Goal: Task Accomplishment & Management: Use online tool/utility

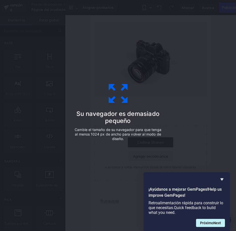
click at [209, 148] on div "Su navegador es demasiado pequeño Cambie el tamaño de su navegador para que ten…" at bounding box center [118, 115] width 236 height 231
click at [101, 90] on div "Su navegador es demasiado pequeño Cambie el tamaño de su navegador para que ten…" at bounding box center [118, 115] width 113 height 101
click at [223, 177] on icon "Ocultar encuesta" at bounding box center [222, 179] width 6 height 6
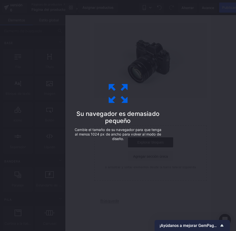
click at [112, 100] on icon at bounding box center [118, 93] width 25 height 25
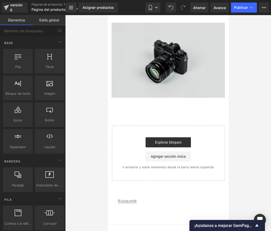
click at [157, 71] on img at bounding box center [167, 60] width 113 height 75
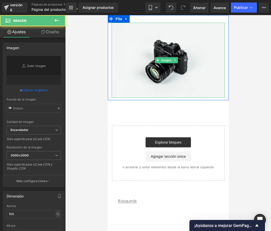
type input "//[DOMAIN_NAME][URL]"
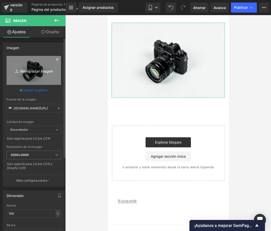
click at [31, 73] on icon "Reemplazar imagen" at bounding box center [34, 70] width 40 height 6
type input "C:\fakepath\Diseño sin título.png"
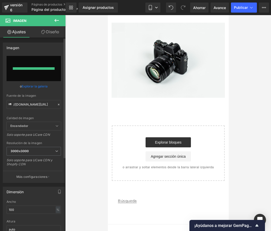
type input "[URL][DOMAIN_NAME]"
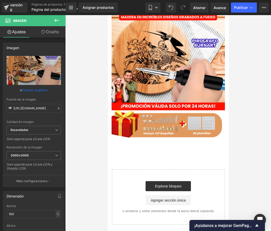
scroll to position [25, 0]
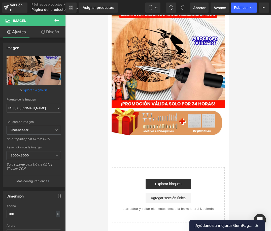
click at [56, 21] on icon at bounding box center [56, 20] width 5 height 3
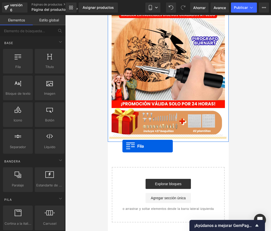
drag, startPoint x: 125, startPoint y: 77, endPoint x: 122, endPoint y: 146, distance: 69.2
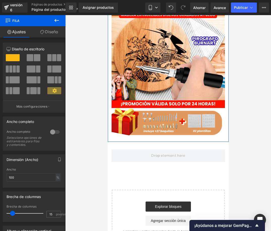
click at [54, 20] on icon at bounding box center [57, 20] width 6 height 6
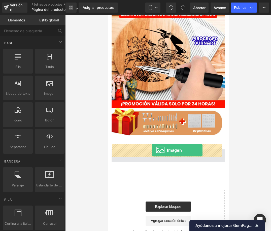
drag, startPoint x: 158, startPoint y: 108, endPoint x: 152, endPoint y: 150, distance: 42.5
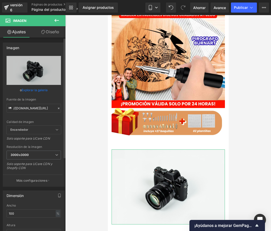
click at [57, 109] on icon at bounding box center [59, 108] width 4 height 4
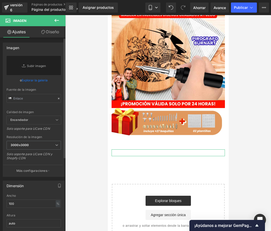
click at [29, 82] on link "Explorar la galería" at bounding box center [35, 80] width 26 height 9
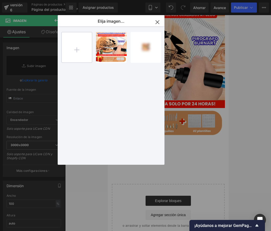
click at [80, 56] on input "file" at bounding box center [77, 47] width 30 height 30
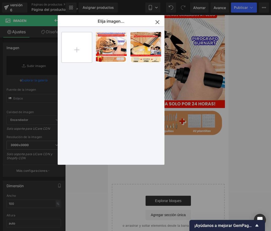
type input "C:\fakepath\giphy.gif"
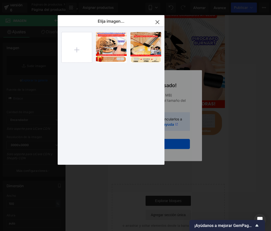
click at [98, 76] on div "Diseño ...tulo.png 1,29 MB ¿Borrar imagen? Sí No EN EL TRABAJO... _6_.png 738,7…" at bounding box center [113, 96] width 105 height 140
click at [158, 21] on icon "button" at bounding box center [156, 21] width 3 height 3
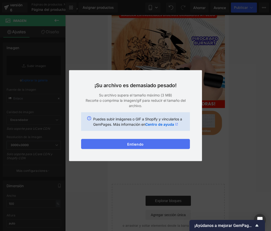
click at [135, 145] on font "Entiendo" at bounding box center [135, 144] width 16 height 4
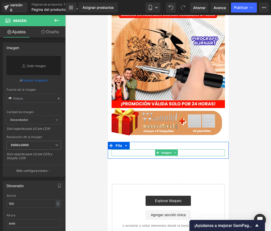
click at [135, 149] on div at bounding box center [167, 152] width 113 height 7
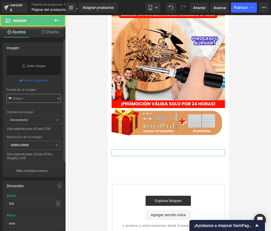
click at [30, 98] on input "text" at bounding box center [34, 98] width 54 height 9
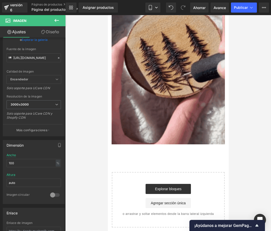
scroll to position [251, 0]
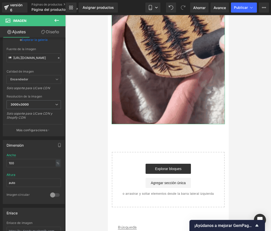
type input "[URL][DOMAIN_NAME]"
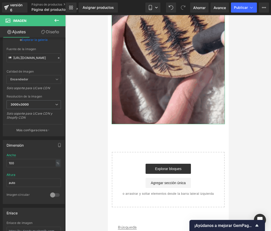
scroll to position [0, 0]
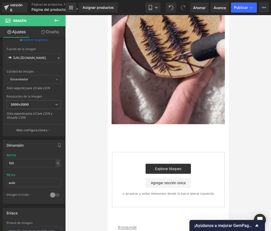
click at [58, 22] on icon at bounding box center [57, 20] width 6 height 6
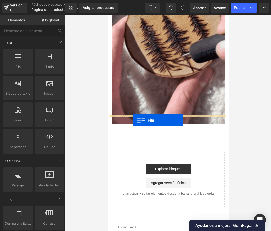
drag, startPoint x: 123, startPoint y: 78, endPoint x: 132, endPoint y: 120, distance: 43.2
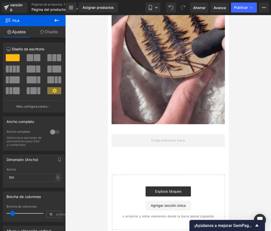
click at [57, 22] on icon at bounding box center [57, 20] width 6 height 6
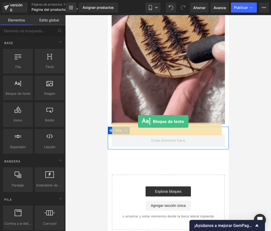
drag, startPoint x: 124, startPoint y: 104, endPoint x: 138, endPoint y: 121, distance: 22.1
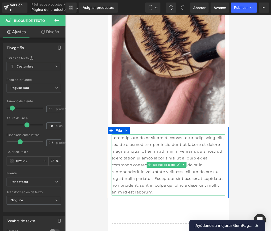
click at [155, 139] on font "Lorem ipsum dolor sit amet, consectetur adipiscing elit, sed do eiusmod tempor …" at bounding box center [167, 164] width 112 height 59
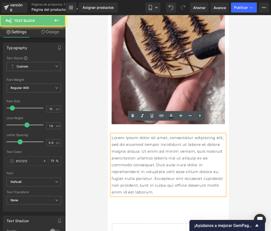
click at [155, 139] on font "Lorem ipsum dolor sit amet, consectetur adipiscing elit, sed do eiusmod tempor …" at bounding box center [167, 164] width 112 height 59
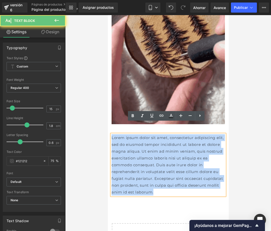
click at [155, 139] on font "Lorem ipsum dolor sit amet, consectetur adipiscing elit, sed do eiusmod tempor …" at bounding box center [167, 164] width 112 height 59
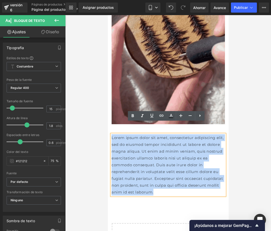
click at [181, 161] on font "Lorem ipsum dolor sit amet, consectetur adipiscing elit, sed do eiusmod tempor …" at bounding box center [167, 164] width 112 height 59
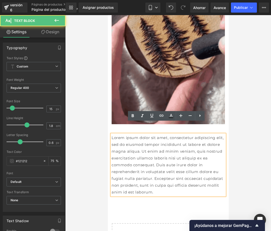
click at [197, 181] on p "Lorem ipsum dolor sit amet, consectetur adipiscing elit, sed do eiusmod tempor …" at bounding box center [167, 164] width 113 height 61
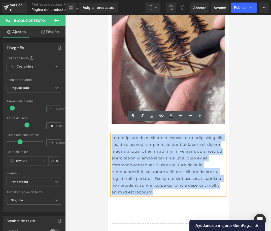
drag, startPoint x: 122, startPoint y: 132, endPoint x: 111, endPoint y: 126, distance: 12.6
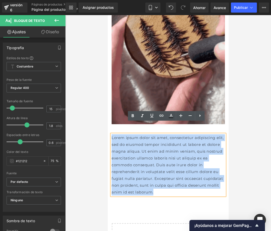
click at [111, 134] on p "Lorem ipsum dolor sit amet, consectetur adipiscing elit, sed do eiusmod tempor …" at bounding box center [167, 164] width 113 height 61
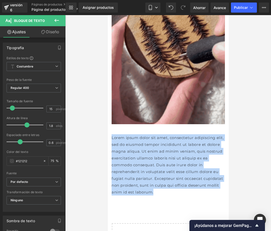
click at [192, 152] on font "Lorem ipsum dolor sit amet, consectetur adipiscing elit, sed do eiusmod tempor …" at bounding box center [167, 164] width 112 height 59
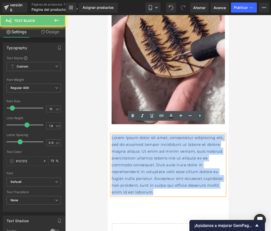
click at [192, 152] on font "Lorem ipsum dolor sit amet, consectetur adipiscing elit, sed do eiusmod tempor …" at bounding box center [167, 164] width 112 height 59
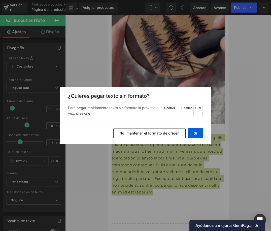
click at [167, 136] on button "No, mantener el formato de origen" at bounding box center [149, 133] width 72 height 10
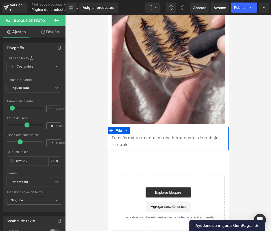
click at [133, 134] on p "Transforma tu talento en una herramienta de trabajo rentable" at bounding box center [167, 141] width 113 height 14
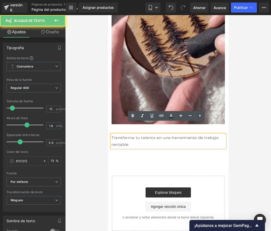
click at [109, 134] on div "Transforma tu talento en una herramienta de trabajo rentable Bloque de texto" at bounding box center [167, 141] width 121 height 14
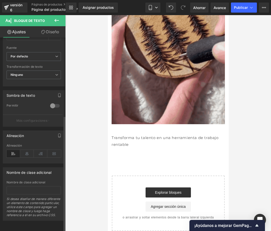
scroll to position [133, 0]
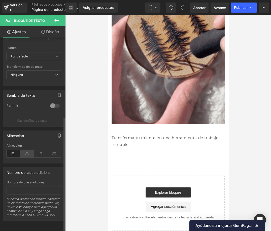
click at [29, 150] on icon at bounding box center [27, 154] width 14 height 8
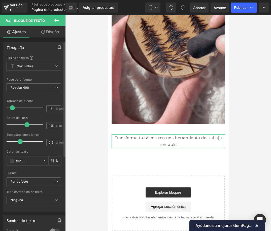
scroll to position [0, 0]
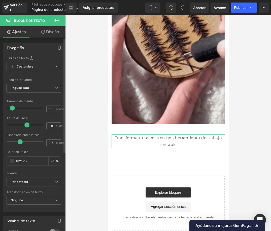
click at [33, 88] on span "Regular 400" at bounding box center [34, 87] width 54 height 9
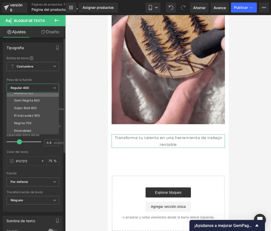
scroll to position [42, 0]
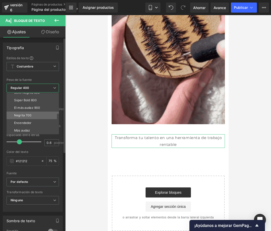
click at [29, 116] on font "Negrita 700" at bounding box center [23, 115] width 18 height 4
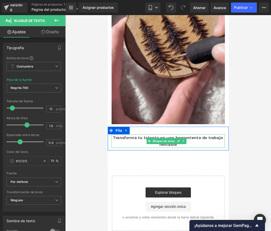
click at [197, 134] on p "Transforma tu talento en una herramienta de trabajo rentable" at bounding box center [167, 141] width 113 height 14
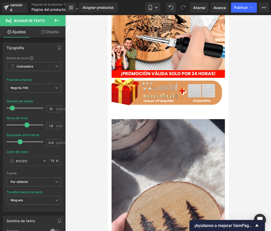
scroll to position [0, 0]
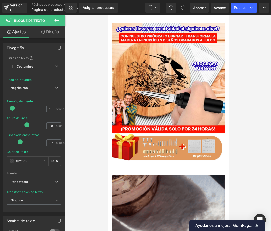
click at [236, 122] on div at bounding box center [167, 122] width 205 height 215
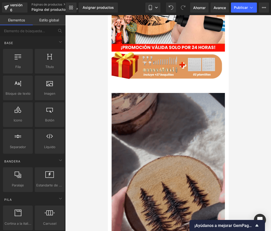
scroll to position [50, 0]
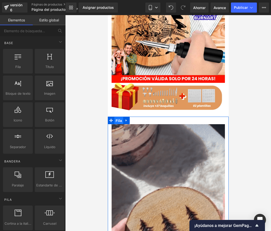
click at [114, 117] on span "Fila" at bounding box center [118, 121] width 9 height 8
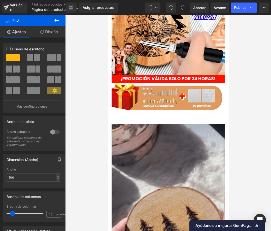
click at [56, 22] on icon at bounding box center [57, 20] width 6 height 6
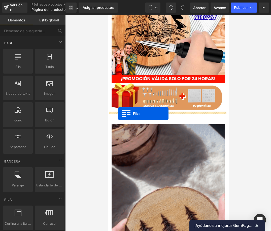
drag, startPoint x: 128, startPoint y: 76, endPoint x: 118, endPoint y: 113, distance: 38.9
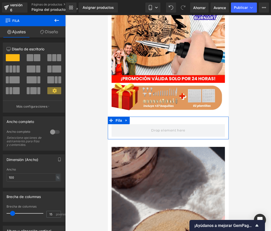
click at [49, 35] on link "Diseño" at bounding box center [49, 31] width 33 height 11
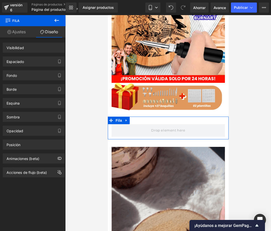
click at [24, 36] on link "Ajustes" at bounding box center [16, 31] width 33 height 11
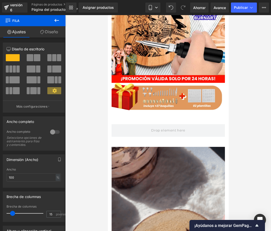
click at [59, 19] on icon at bounding box center [57, 20] width 6 height 6
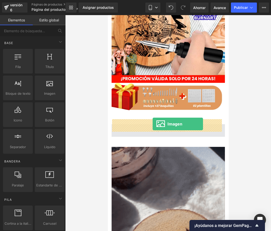
drag, startPoint x: 155, startPoint y: 105, endPoint x: 152, endPoint y: 124, distance: 18.8
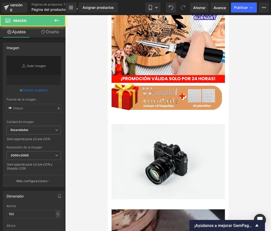
type input "//[DOMAIN_NAME][URL]"
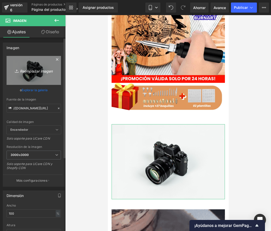
click at [32, 74] on link "Reemplazar imagen" at bounding box center [34, 70] width 54 height 29
type input "C:\fakepath\Agregar un subtítulo (10).png"
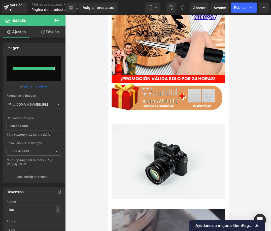
type input "[URL][DOMAIN_NAME]"
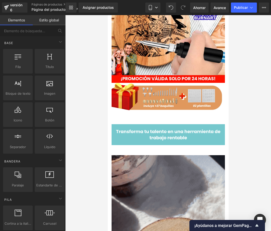
click at [232, 138] on div at bounding box center [167, 122] width 205 height 215
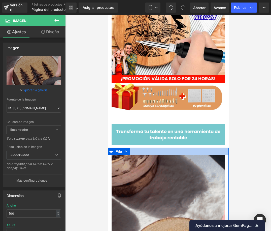
click at [157, 147] on div at bounding box center [167, 151] width 121 height 8
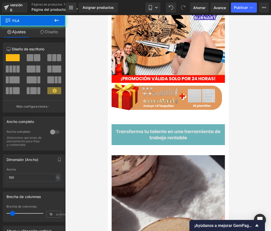
click at [154, 132] on img at bounding box center [167, 134] width 113 height 21
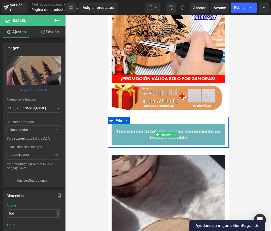
click at [121, 134] on img at bounding box center [167, 134] width 113 height 21
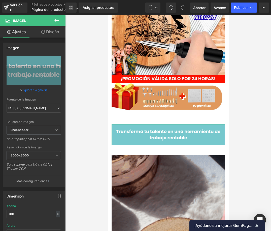
click at [50, 34] on font "Diseño" at bounding box center [52, 31] width 13 height 5
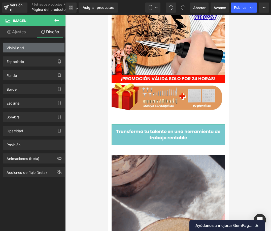
click at [25, 47] on div "Visibilidad" at bounding box center [33, 48] width 61 height 10
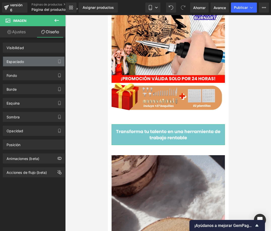
click at [42, 60] on div "Espaciado" at bounding box center [33, 62] width 61 height 10
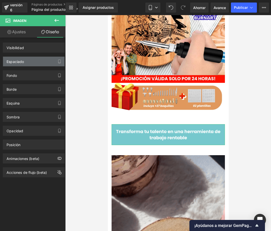
click at [41, 65] on div "Espaciado" at bounding box center [33, 62] width 61 height 10
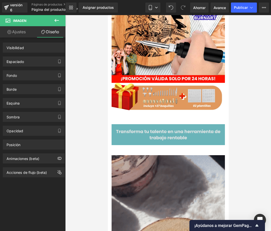
click at [133, 136] on img at bounding box center [167, 134] width 113 height 21
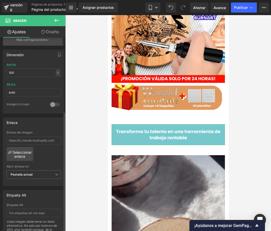
scroll to position [151, 0]
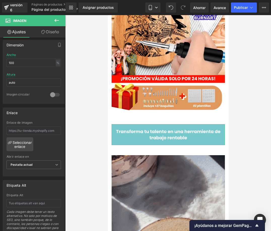
click at [49, 34] on font "Diseño" at bounding box center [52, 31] width 13 height 5
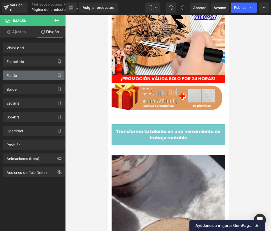
click at [45, 78] on div "Fondo" at bounding box center [33, 75] width 61 height 10
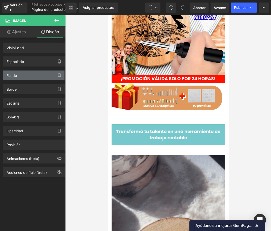
click at [24, 75] on div "Fondo" at bounding box center [33, 75] width 61 height 10
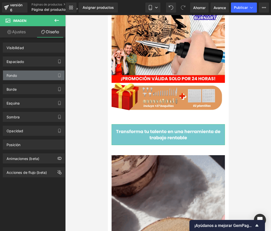
click at [24, 75] on div "Fondo" at bounding box center [33, 75] width 61 height 10
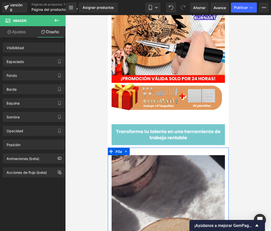
click at [115, 149] on font "Fila" at bounding box center [118, 151] width 6 height 4
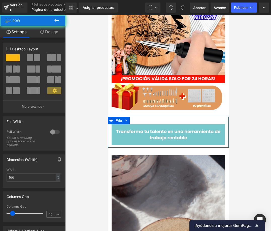
click at [110, 133] on div "Imagen" at bounding box center [167, 134] width 121 height 21
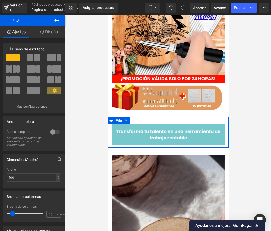
click at [51, 31] on font "Diseño" at bounding box center [51, 31] width 13 height 5
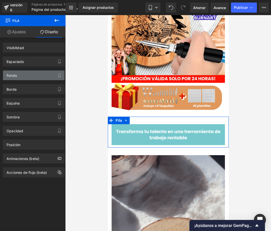
click at [36, 78] on div "Fondo" at bounding box center [33, 75] width 61 height 10
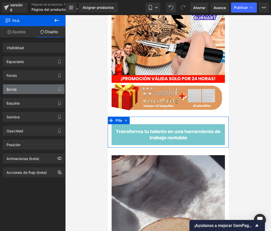
click at [35, 93] on div "Borde" at bounding box center [33, 89] width 61 height 10
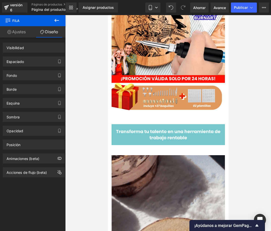
click at [96, 143] on div at bounding box center [167, 122] width 205 height 215
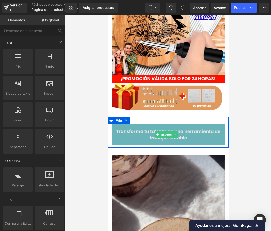
click at [134, 128] on img at bounding box center [167, 134] width 113 height 21
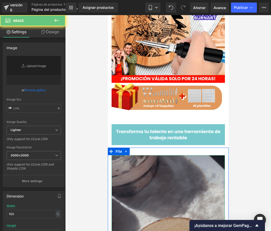
type input "[URL][DOMAIN_NAME]"
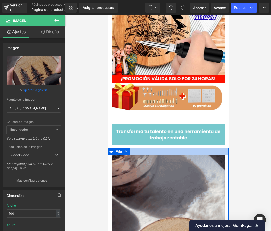
click at [132, 147] on div at bounding box center [167, 151] width 121 height 8
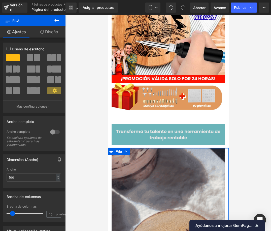
drag, startPoint x: 132, startPoint y: 147, endPoint x: 132, endPoint y: 137, distance: 9.8
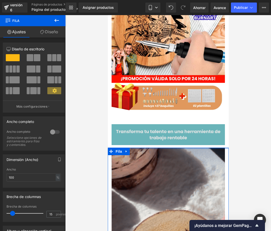
click at [132, 137] on div "Imagen Fila Imagen Fila Imagen Fila Transforma tu talento en una herramienta de…" at bounding box center [167, 210] width 121 height 490
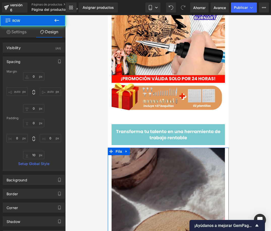
type input "0"
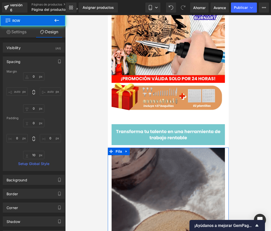
type input "0"
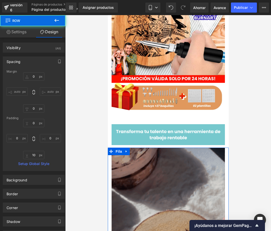
type input "0"
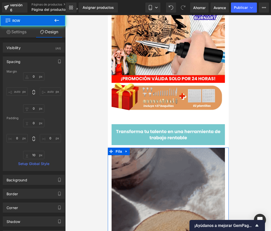
type input "10"
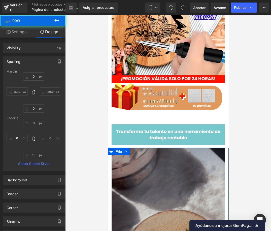
type input "0"
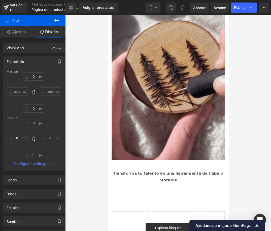
scroll to position [251, 0]
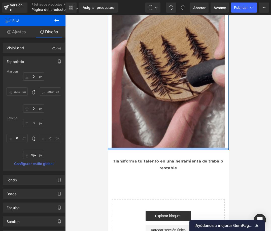
type input "0px"
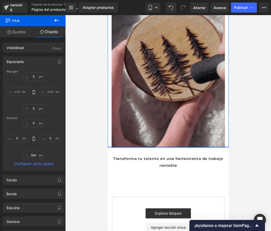
drag, startPoint x: 169, startPoint y: 137, endPoint x: 167, endPoint y: 115, distance: 22.0
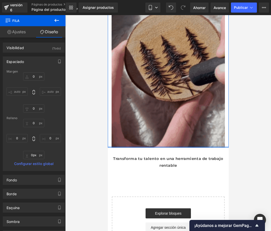
click at [167, 115] on div "Imagen Fila" at bounding box center [167, 46] width 121 height 201
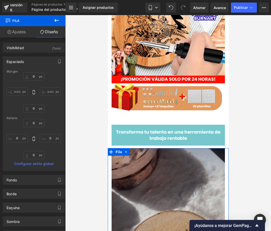
scroll to position [50, 0]
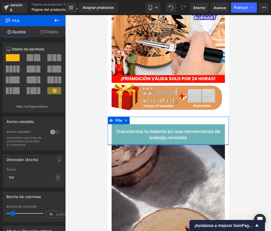
drag, startPoint x: 167, startPoint y: 140, endPoint x: 350, endPoint y: 167, distance: 185.2
click at [165, 134] on div "Imagen Fila" at bounding box center [167, 130] width 121 height 28
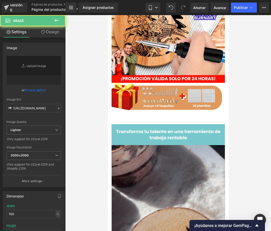
click at [236, 152] on div at bounding box center [167, 122] width 205 height 215
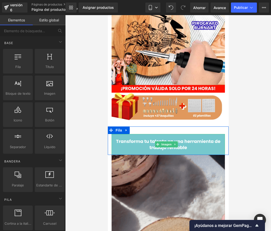
scroll to position [0, 0]
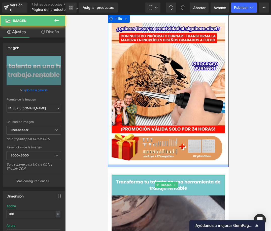
drag, startPoint x: 166, startPoint y: 169, endPoint x: 165, endPoint y: 161, distance: 8.6
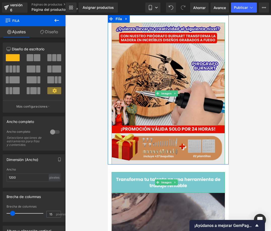
drag, startPoint x: 165, startPoint y: 161, endPoint x: 165, endPoint y: 154, distance: 6.8
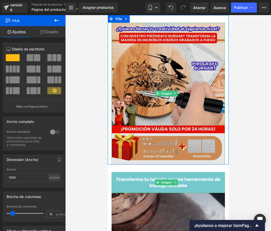
click at [165, 154] on div "Imagen Fila" at bounding box center [167, 89] width 121 height 149
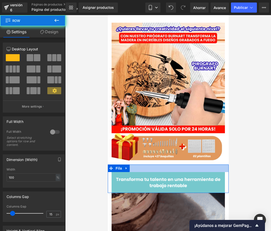
click at [165, 166] on div "Imagen Fila" at bounding box center [167, 178] width 121 height 28
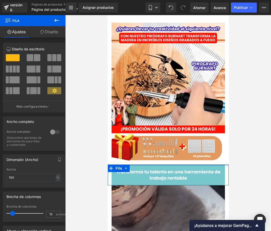
drag, startPoint x: 165, startPoint y: 165, endPoint x: 228, endPoint y: 171, distance: 63.1
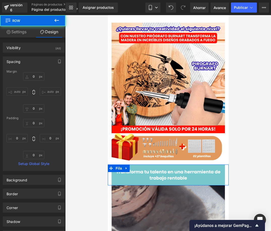
click at [235, 172] on div at bounding box center [167, 122] width 205 height 215
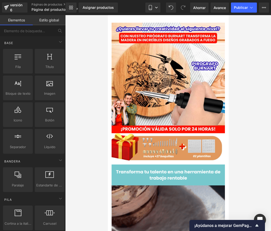
click at [88, 137] on div at bounding box center [167, 122] width 205 height 215
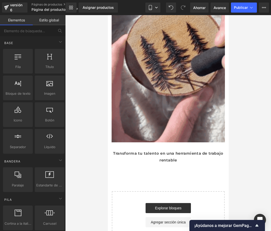
scroll to position [251, 0]
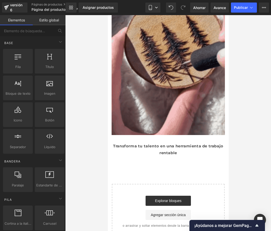
click at [163, 143] on div "Transforma tu talento en una herramienta de trabajo rentable Bloque de texto" at bounding box center [167, 149] width 113 height 14
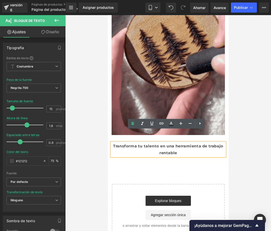
click at [204, 142] on p "Transforma tu talento en una herramienta de trabajo rentable" at bounding box center [167, 149] width 113 height 14
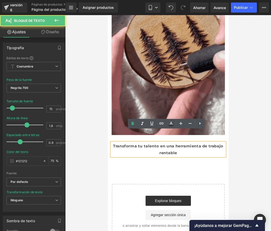
click at [236, 133] on div at bounding box center [167, 122] width 205 height 215
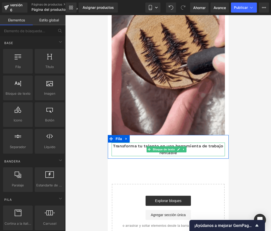
click at [182, 143] on font "Transforma tu talento en una herramienta de trabajo rentable" at bounding box center [168, 149] width 110 height 12
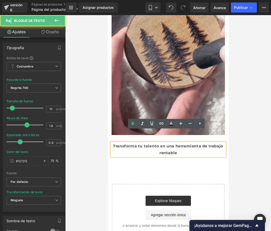
click at [113, 142] on p "Transforma tu talento en una herramienta de trabajo rentable" at bounding box center [167, 149] width 113 height 14
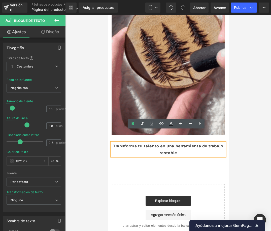
click at [131, 149] on div "Imagen Fila Imagen Fila Imagen Fila Transforma tu talento en una herramienta de…" at bounding box center [167, 1] width 121 height 475
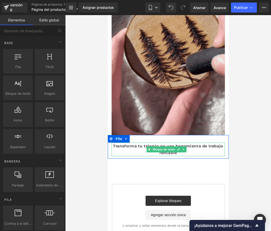
click at [123, 143] on font "Transforma tu talento en una herramienta de trabajo rentable" at bounding box center [168, 149] width 110 height 12
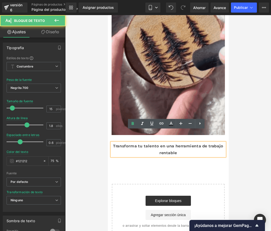
click at [112, 142] on p "Transforma tu talento en una herramienta de trabajo rentable" at bounding box center [167, 149] width 113 height 14
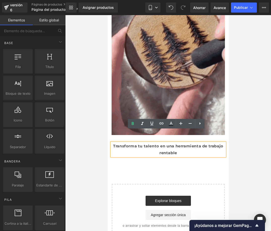
click at [129, 156] on div "Imagen Fila Imagen Fila Imagen Fila Transforma tu talento en una herramienta de…" at bounding box center [167, 1] width 121 height 475
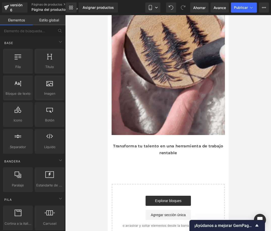
click at [135, 142] on p "Transforma tu talento en una herramienta de trabajo rentable" at bounding box center [167, 149] width 113 height 14
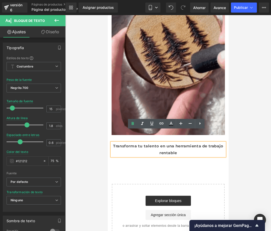
click at [113, 142] on p "Transforma tu talento en una herramienta de trabajo rentable" at bounding box center [167, 149] width 113 height 14
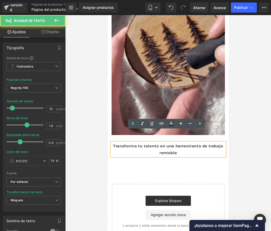
click at [115, 135] on div "Transforma tu talento en una herramienta de trabajo rentable Bloque de texto Fi…" at bounding box center [167, 147] width 121 height 24
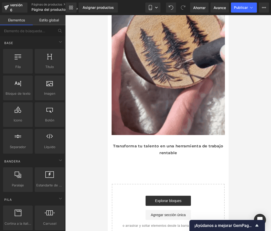
click at [128, 158] on div "Imagen Fila Imagen Fila Imagen Fila Transforma tu talento en una herramienta de…" at bounding box center [167, 1] width 121 height 475
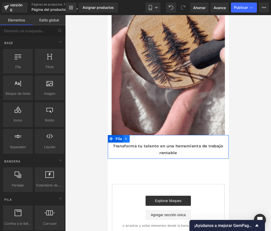
click at [124, 137] on icon at bounding box center [126, 139] width 4 height 4
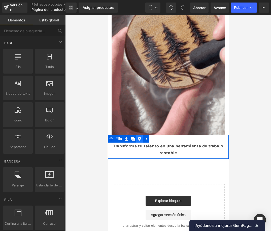
click at [138, 137] on icon at bounding box center [139, 139] width 4 height 4
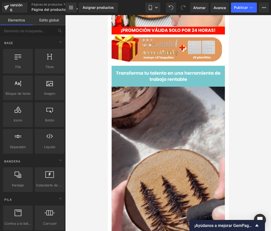
scroll to position [75, 0]
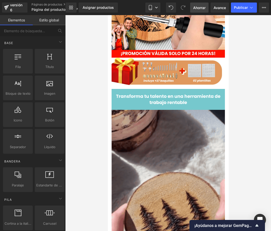
click at [193, 3] on link "Ahorrar" at bounding box center [199, 8] width 18 height 10
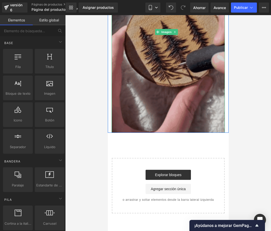
scroll to position [251, 0]
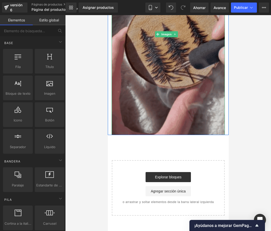
drag, startPoint x: 139, startPoint y: 88, endPoint x: 142, endPoint y: 90, distance: 4.2
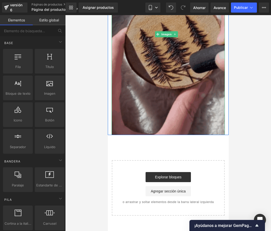
click at [139, 88] on img at bounding box center [167, 34] width 113 height 201
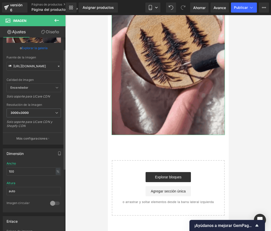
scroll to position [50, 0]
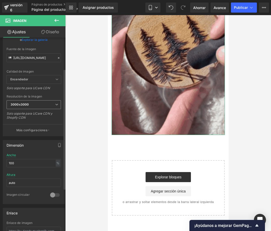
click at [55, 106] on icon at bounding box center [56, 104] width 3 height 3
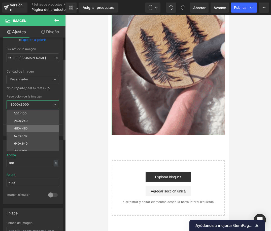
click at [30, 130] on li "480x480" at bounding box center [34, 128] width 55 height 8
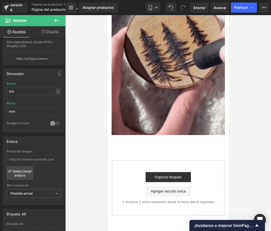
scroll to position [75, 0]
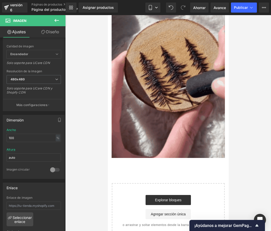
click at [180, 94] on img at bounding box center [167, 57] width 113 height 201
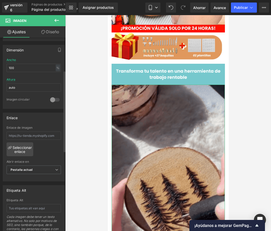
scroll to position [151, 0]
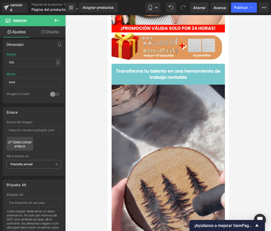
click at [70, 120] on div at bounding box center [167, 122] width 205 height 215
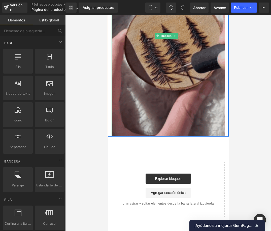
scroll to position [251, 0]
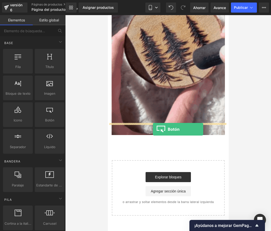
drag, startPoint x: 156, startPoint y: 129, endPoint x: 152, endPoint y: 129, distance: 3.5
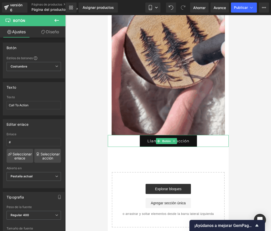
click at [142, 135] on link "Llamada a la acción" at bounding box center [167, 141] width 57 height 12
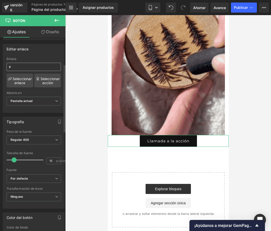
scroll to position [75, 0]
click at [140, 135] on link "Llamada a la acción" at bounding box center [167, 141] width 57 height 12
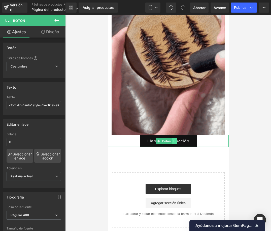
click at [175, 139] on icon at bounding box center [173, 140] width 3 height 3
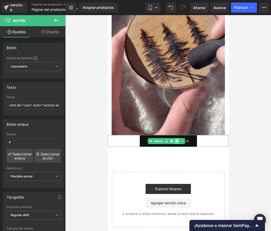
click at [177, 139] on icon at bounding box center [176, 140] width 3 height 3
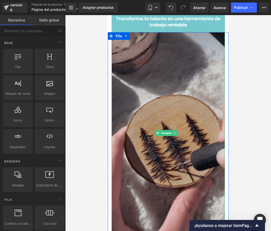
scroll to position [151, 0]
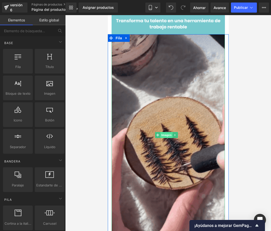
click at [160, 132] on span "Imagen" at bounding box center [166, 135] width 12 height 6
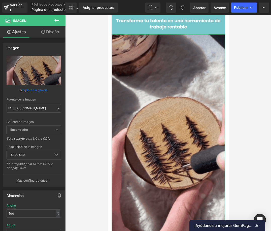
click at [53, 32] on font "Diseño" at bounding box center [52, 31] width 13 height 5
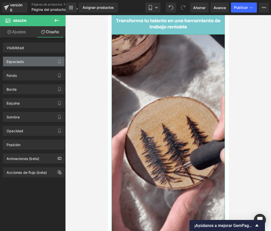
click at [23, 65] on div "Espaciado" at bounding box center [33, 62] width 61 height 10
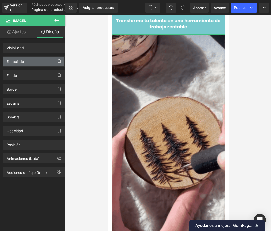
click at [59, 61] on icon "button" at bounding box center [59, 61] width 4 height 4
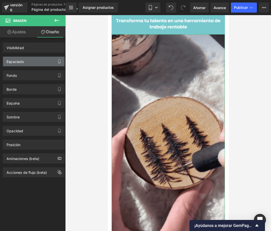
click at [58, 63] on icon "button" at bounding box center [59, 63] width 2 height 0
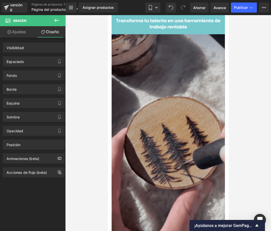
click at [126, 62] on img at bounding box center [167, 134] width 113 height 201
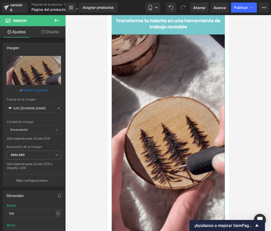
click at [54, 34] on font "Diseño" at bounding box center [52, 31] width 13 height 5
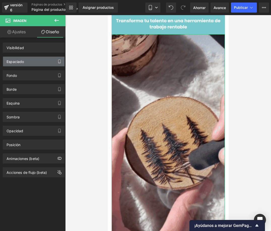
click at [56, 59] on button "button" at bounding box center [59, 62] width 8 height 10
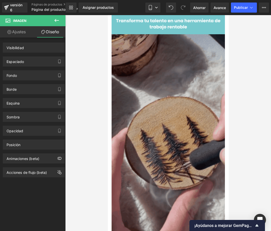
drag, startPoint x: 162, startPoint y: 77, endPoint x: 113, endPoint y: 61, distance: 51.6
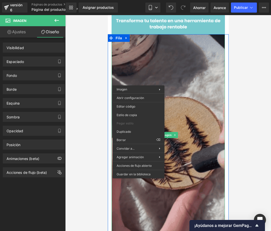
click at [124, 70] on img at bounding box center [167, 134] width 113 height 201
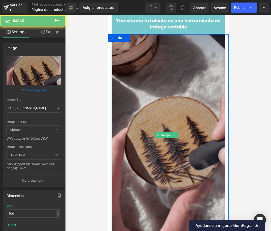
click at [124, 70] on img at bounding box center [167, 134] width 113 height 201
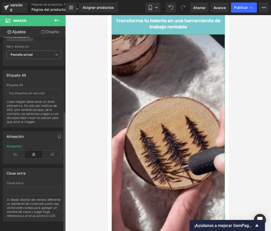
scroll to position [269, 0]
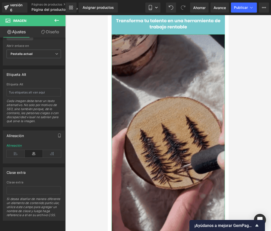
click at [130, 78] on img at bounding box center [167, 134] width 113 height 201
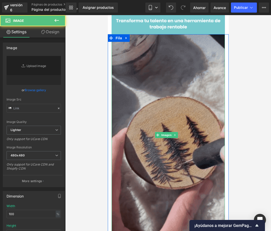
type input "[URL][DOMAIN_NAME]"
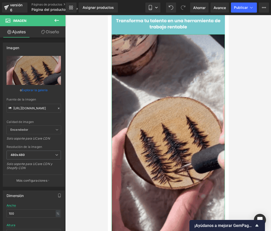
click at [51, 34] on font "Diseño" at bounding box center [52, 31] width 13 height 5
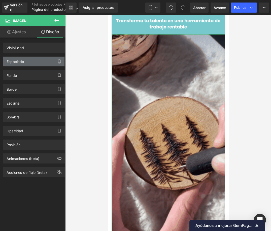
click at [39, 62] on div "Espaciado" at bounding box center [33, 62] width 61 height 10
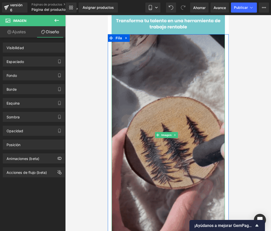
click at [147, 140] on img at bounding box center [167, 134] width 113 height 201
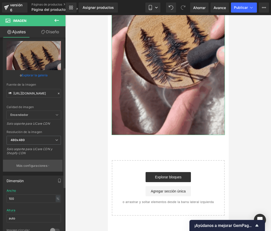
scroll to position [50, 0]
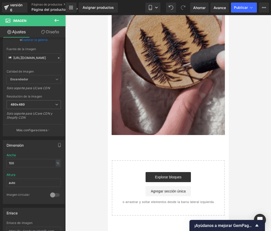
click at [122, 113] on img at bounding box center [167, 34] width 113 height 201
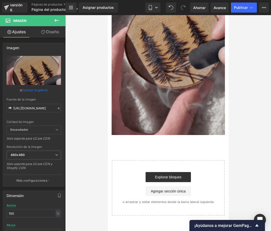
click at [144, 104] on img at bounding box center [167, 34] width 113 height 201
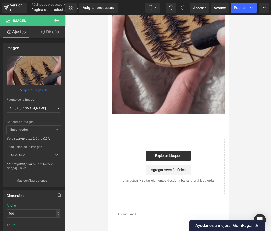
scroll to position [287, 0]
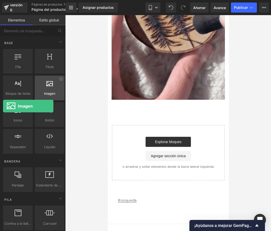
drag, startPoint x: 68, startPoint y: 94, endPoint x: 35, endPoint y: 88, distance: 33.4
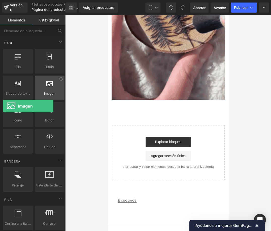
click at [35, 88] on div "Imagen imágenes, fotos, alts, subidas" at bounding box center [50, 87] width 30 height 25
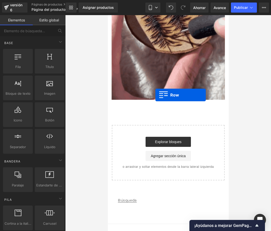
drag, startPoint x: 148, startPoint y: 86, endPoint x: 138, endPoint y: 91, distance: 11.8
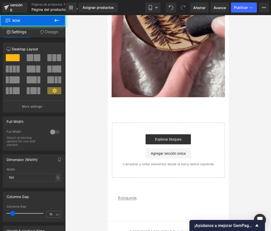
scroll to position [307, 0]
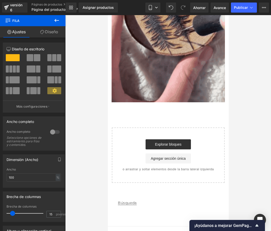
drag, startPoint x: 116, startPoint y: 74, endPoint x: 114, endPoint y: 91, distance: 16.7
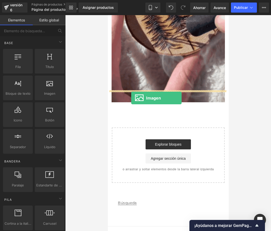
drag, startPoint x: 156, startPoint y: 99, endPoint x: 131, endPoint y: 98, distance: 24.9
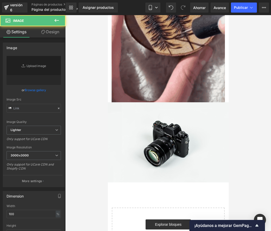
type input "//[DOMAIN_NAME][URL]"
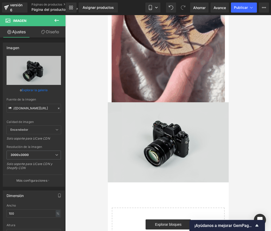
click at [151, 106] on img at bounding box center [167, 142] width 121 height 80
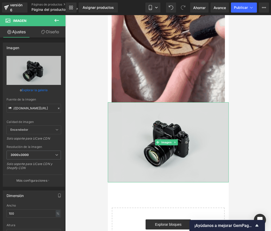
click at [177, 129] on img at bounding box center [167, 142] width 121 height 80
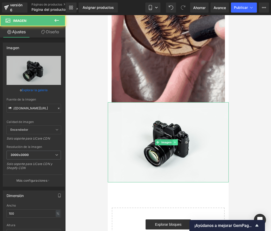
click at [175, 141] on icon at bounding box center [174, 142] width 3 height 3
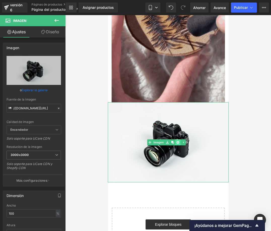
click at [177, 141] on icon at bounding box center [177, 142] width 3 height 3
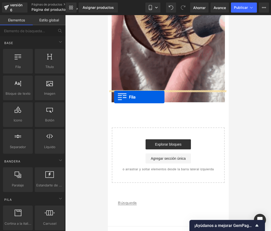
drag, startPoint x: 124, startPoint y: 74, endPoint x: 114, endPoint y: 97, distance: 25.1
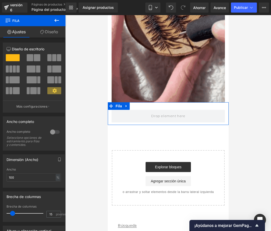
click at [46, 34] on link "Diseño" at bounding box center [49, 31] width 33 height 11
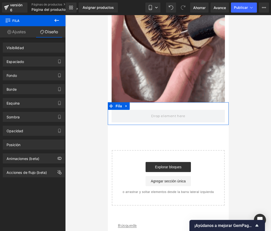
click at [16, 33] on font "Ajustes" at bounding box center [19, 31] width 14 height 5
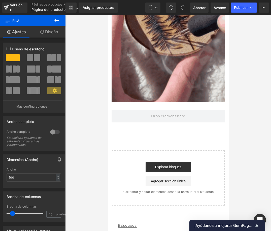
click at [55, 19] on icon at bounding box center [57, 20] width 6 height 6
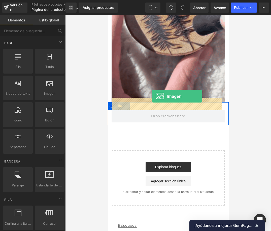
drag, startPoint x: 178, startPoint y: 112, endPoint x: 151, endPoint y: 96, distance: 31.3
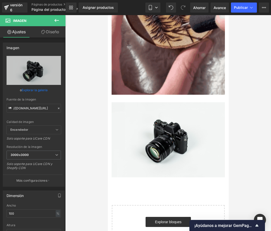
scroll to position [357, 0]
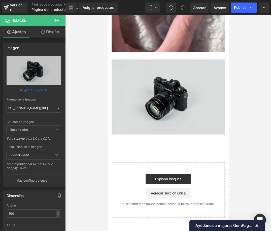
click at [156, 88] on img at bounding box center [167, 96] width 113 height 75
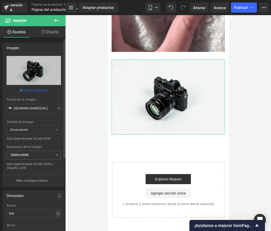
click at [30, 90] on font "Explorar la galería" at bounding box center [35, 90] width 26 height 4
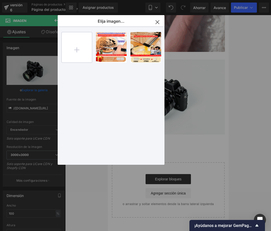
click at [72, 51] on input "file" at bounding box center [77, 47] width 30 height 30
type input "C:\fakepath\Agregar un subtítulo (11).png"
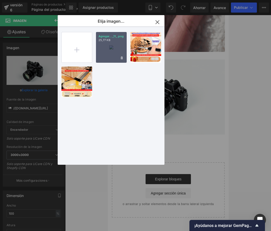
click at [112, 56] on div "Agregar..._11_.png 25,77 KB" at bounding box center [111, 47] width 31 height 31
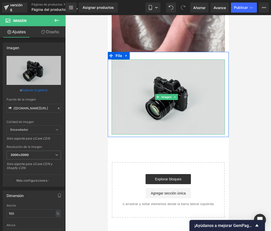
click at [145, 105] on img at bounding box center [167, 96] width 113 height 75
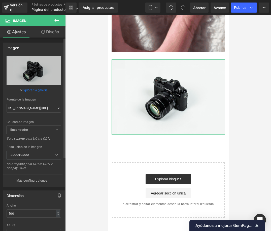
click at [36, 90] on font "Explorar la galería" at bounding box center [35, 90] width 26 height 4
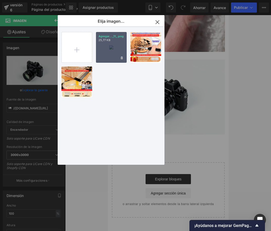
click at [119, 54] on div "Agregar..._11_.png 25,77 KB" at bounding box center [111, 47] width 31 height 31
type input "[URL][DOMAIN_NAME]"
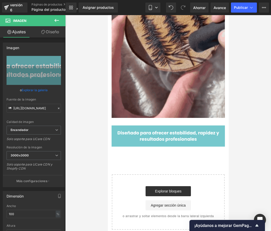
scroll to position [289, 0]
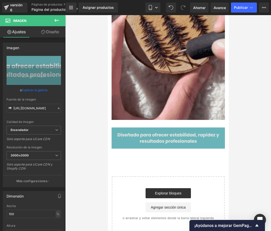
click at [145, 127] on img at bounding box center [167, 137] width 113 height 21
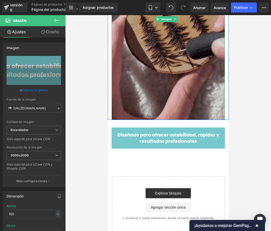
drag, startPoint x: 162, startPoint y: 115, endPoint x: 162, endPoint y: 106, distance: 9.3
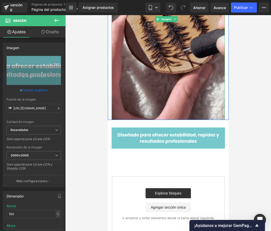
click at [164, 127] on img at bounding box center [167, 137] width 113 height 21
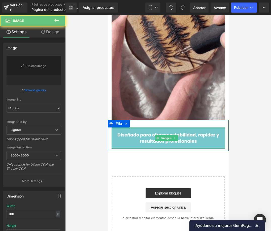
type input "[URL][DOMAIN_NAME]"
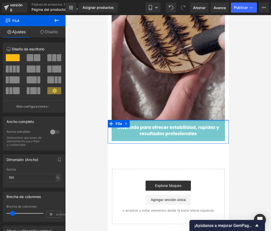
drag, startPoint x: 164, startPoint y: 115, endPoint x: 164, endPoint y: 105, distance: 9.8
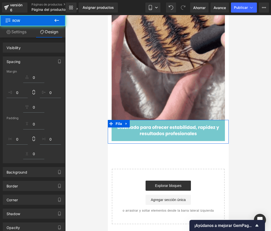
click at [92, 127] on div at bounding box center [167, 122] width 205 height 215
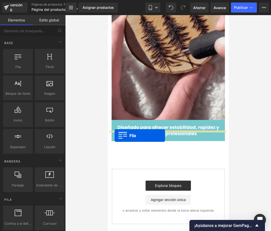
drag, startPoint x: 123, startPoint y: 75, endPoint x: 114, endPoint y: 135, distance: 60.8
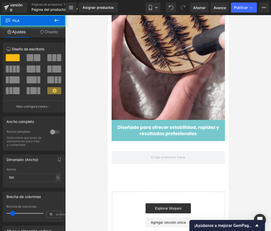
click at [58, 21] on icon at bounding box center [56, 20] width 5 height 3
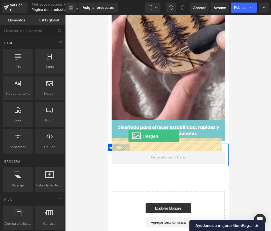
drag, startPoint x: 158, startPoint y: 105, endPoint x: 128, endPoint y: 136, distance: 42.7
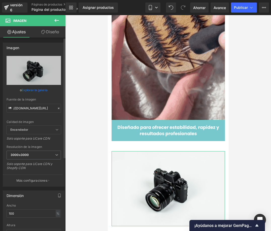
click at [31, 91] on font "Explorar la galería" at bounding box center [35, 90] width 26 height 4
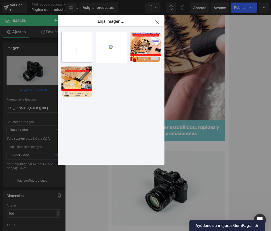
click at [81, 48] on input "file" at bounding box center [77, 47] width 30 height 30
type input "C:\fakepath\Diseño sin título (2).png"
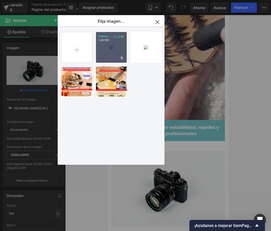
click at [110, 58] on div "Diseño ... _2_.png 1,48 MB" at bounding box center [111, 47] width 31 height 31
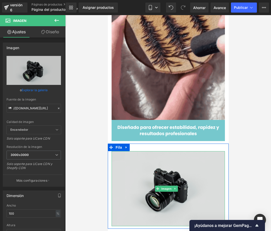
click at [167, 163] on img at bounding box center [167, 188] width 113 height 75
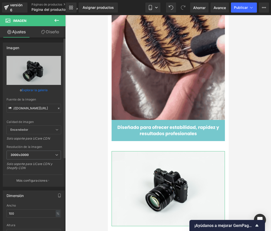
click at [36, 90] on font "Explorar la galería" at bounding box center [35, 90] width 26 height 4
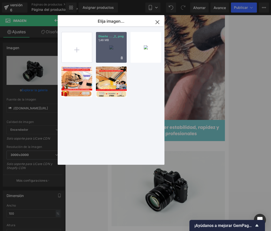
click at [102, 51] on div "Diseño ... _2_.png 1,48 MB" at bounding box center [111, 47] width 31 height 31
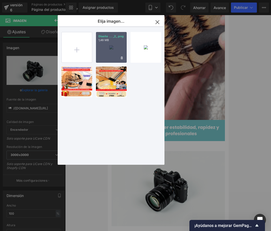
type input "[URL][DOMAIN_NAME]"
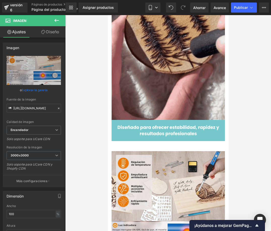
click at [236, 141] on div at bounding box center [167, 122] width 205 height 215
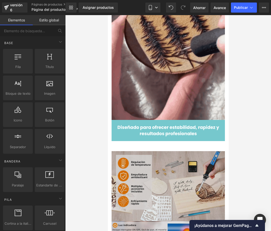
click at [183, 151] on img at bounding box center [167, 222] width 113 height 142
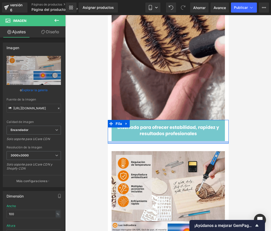
drag, startPoint x: 167, startPoint y: 138, endPoint x: 166, endPoint y: 129, distance: 8.9
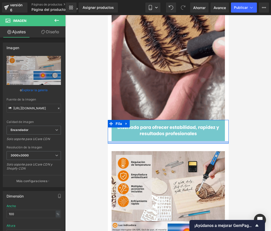
click at [166, 129] on div "Row Imagen Fila Imagen Fila Imagen Fila Imagen Fila Imagen Fila Seleccione su d…" at bounding box center [167, 50] width 121 height 649
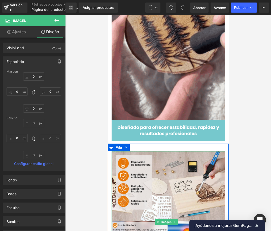
type input "0px"
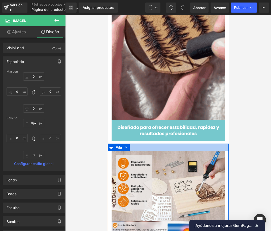
drag, startPoint x: 162, startPoint y: 139, endPoint x: 161, endPoint y: 130, distance: 9.3
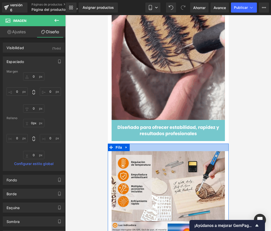
click at [161, 130] on div "Row Imagen Fila Imagen Fila Imagen Fila Imagen Fila Imagen Fila Seleccione su d…" at bounding box center [167, 50] width 121 height 649
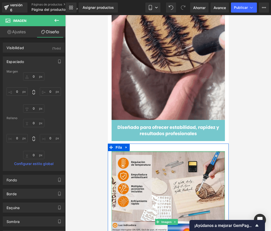
type input "0px"
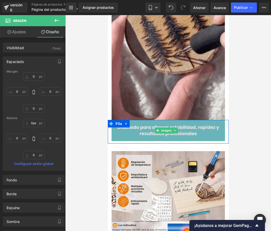
drag, startPoint x: 164, startPoint y: 138, endPoint x: 164, endPoint y: 126, distance: 12.3
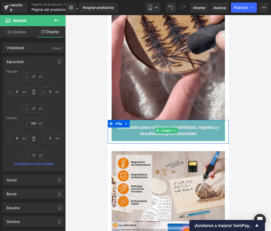
click at [164, 126] on div "Row Imagen Fila Imagen Fila Imagen Fila Imagen Fila Imagen Fila Seleccione su d…" at bounding box center [167, 50] width 121 height 649
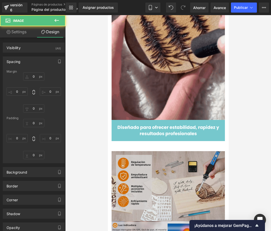
type input "0"
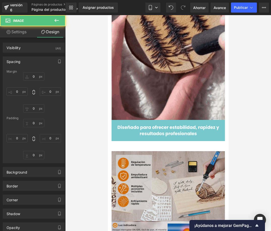
type input "0"
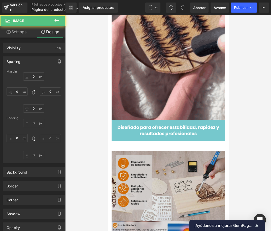
type input "0"
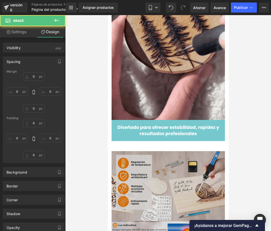
type input "0"
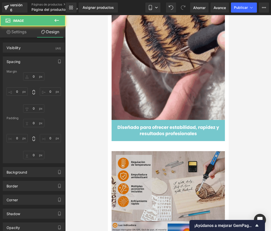
type input "0"
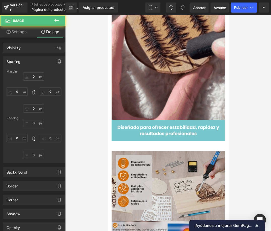
type input "0"
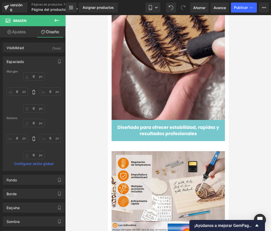
click at [236, 142] on div at bounding box center [167, 122] width 205 height 215
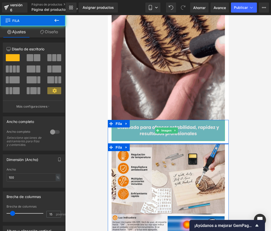
drag, startPoint x: 163, startPoint y: 138, endPoint x: 163, endPoint y: 124, distance: 13.3
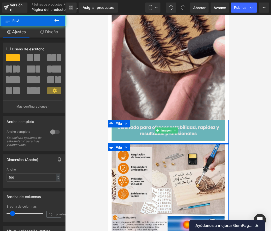
click at [163, 124] on div "Row Imagen Fila Imagen Fila Imagen Fila Imagen Fila Imagen Fila Seleccione su d…" at bounding box center [167, 47] width 121 height 642
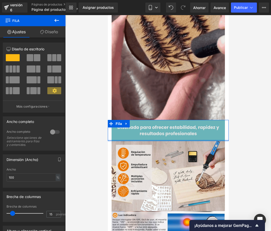
drag, startPoint x: 163, startPoint y: 128, endPoint x: 163, endPoint y: 125, distance: 3.6
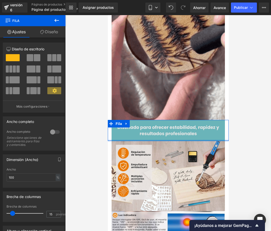
click at [163, 125] on div "Imagen Fila" at bounding box center [167, 130] width 121 height 21
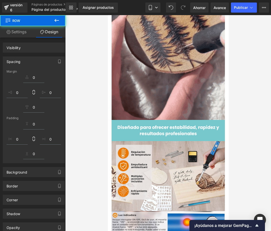
click at [232, 148] on div at bounding box center [167, 122] width 205 height 215
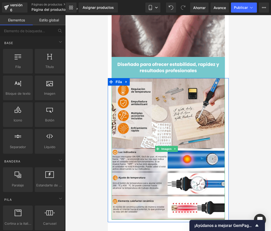
scroll to position [469, 0]
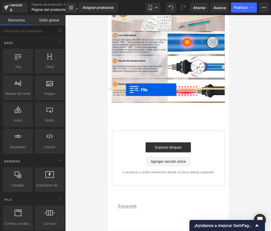
drag, startPoint x: 123, startPoint y: 79, endPoint x: 125, endPoint y: 90, distance: 10.3
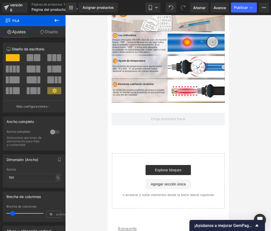
click at [55, 21] on icon at bounding box center [56, 20] width 5 height 3
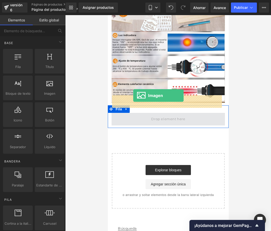
drag, startPoint x: 179, startPoint y: 101, endPoint x: 133, endPoint y: 95, distance: 46.6
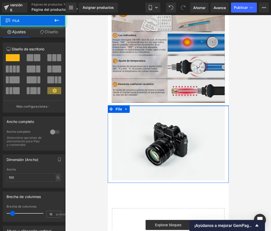
drag, startPoint x: 165, startPoint y: 89, endPoint x: 164, endPoint y: 79, distance: 9.6
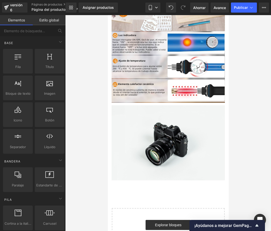
click at [78, 85] on div at bounding box center [167, 122] width 205 height 215
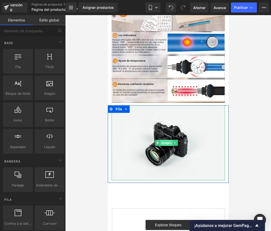
click at [167, 140] on font "Imagen" at bounding box center [166, 143] width 10 height 6
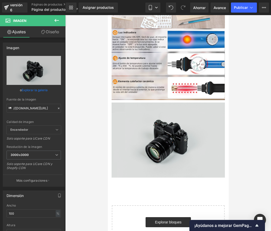
scroll to position [468, 0]
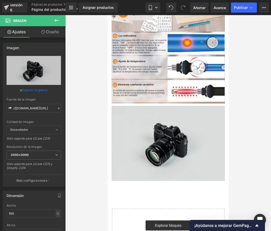
click at [161, 128] on img at bounding box center [167, 143] width 113 height 75
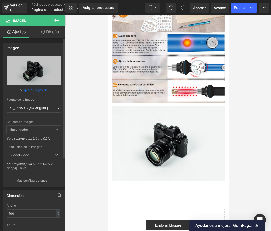
click at [37, 91] on font "Explorar la galería" at bounding box center [35, 90] width 26 height 4
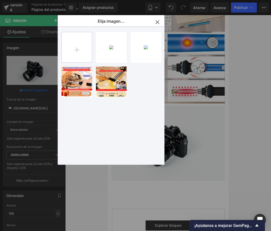
click at [75, 50] on input "file" at bounding box center [77, 47] width 30 height 30
type input "C:\fakepath\Agregar algo de texto.png"
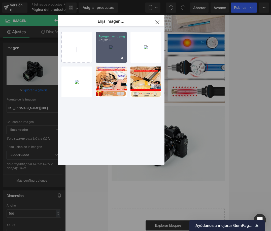
click at [106, 53] on div "Agregar...exto.png 570,32 KB" at bounding box center [111, 47] width 31 height 31
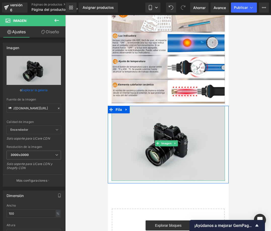
click at [123, 118] on img at bounding box center [167, 143] width 113 height 75
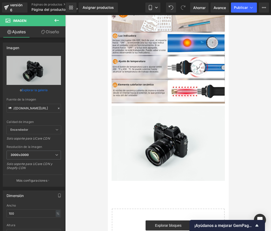
click at [97, 129] on div at bounding box center [167, 122] width 205 height 215
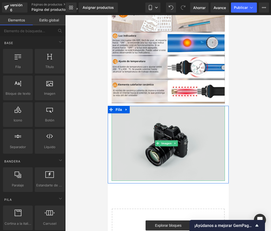
click at [154, 126] on img at bounding box center [167, 143] width 113 height 75
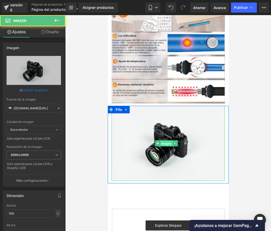
click at [163, 142] on font "Imagen" at bounding box center [166, 143] width 10 height 3
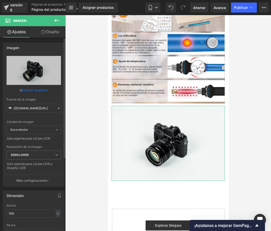
click at [33, 89] on font "Explorar la galería" at bounding box center [35, 90] width 26 height 4
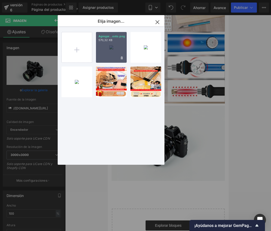
click at [108, 56] on div "Agregar...exto.png 570,32 KB" at bounding box center [111, 47] width 31 height 31
type input "[URL][DOMAIN_NAME]"
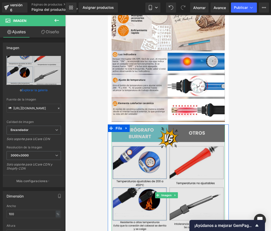
scroll to position [418, 0]
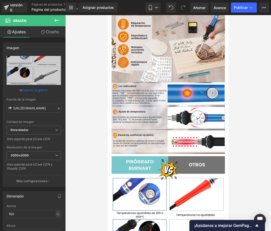
click at [236, 139] on div at bounding box center [167, 122] width 205 height 215
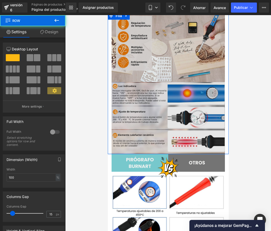
click at [177, 135] on div "Imagen Fila" at bounding box center [167, 83] width 121 height 142
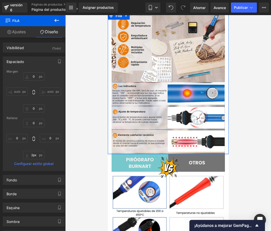
type input "0px"
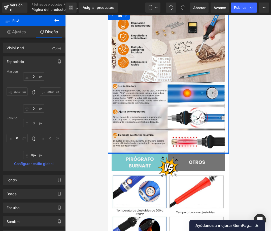
click at [173, 152] on div at bounding box center [167, 152] width 121 height 1
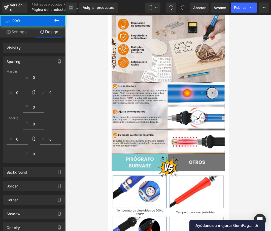
click at [236, 149] on div at bounding box center [167, 122] width 205 height 215
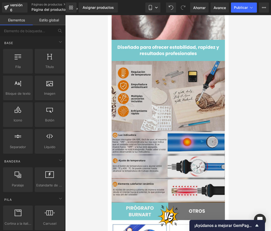
scroll to position [292, 0]
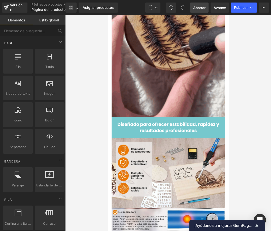
drag, startPoint x: 194, startPoint y: 8, endPoint x: 84, endPoint y: 87, distance: 135.4
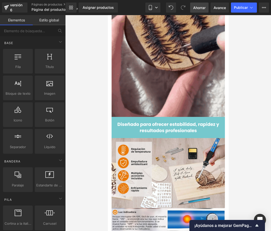
click at [194, 8] on font "Ahorrar" at bounding box center [199, 8] width 12 height 4
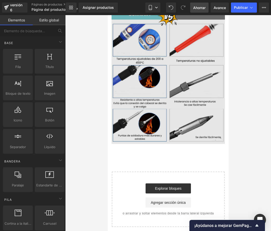
scroll to position [605, 0]
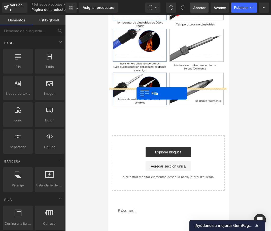
drag, startPoint x: 129, startPoint y: 76, endPoint x: 127, endPoint y: 91, distance: 15.3
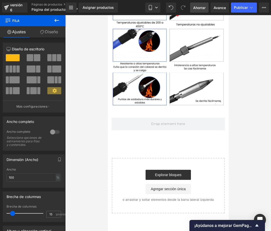
drag, startPoint x: 146, startPoint y: 99, endPoint x: 145, endPoint y: 86, distance: 12.4
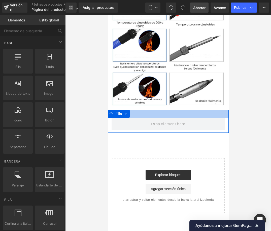
drag, startPoint x: 160, startPoint y: 103, endPoint x: 145, endPoint y: 87, distance: 21.7
click at [161, 110] on div "Fila" at bounding box center [167, 121] width 121 height 23
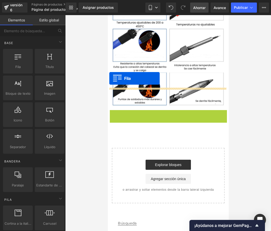
drag, startPoint x: 111, startPoint y: 91, endPoint x: 109, endPoint y: 78, distance: 13.2
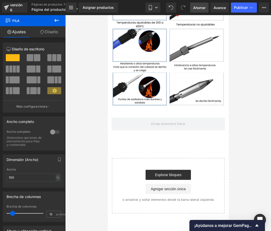
click at [61, 19] on button at bounding box center [57, 20] width 18 height 11
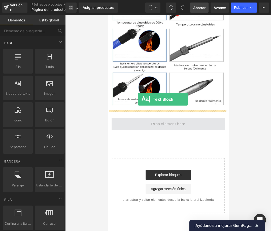
drag, startPoint x: 126, startPoint y: 109, endPoint x: 137, endPoint y: 99, distance: 15.2
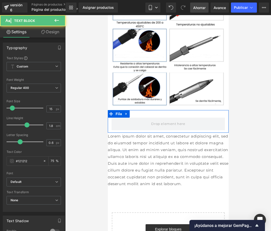
click at [140, 133] on p "Lorem ipsum dolor sit amet, consectetur adipiscing elit, sed do eiusmod tempor …" at bounding box center [167, 160] width 121 height 54
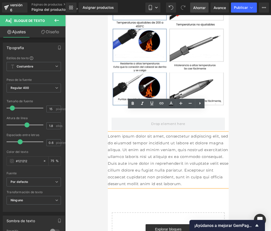
click at [205, 133] on p "Lorem ipsum dolor sit amet, consectetur adipiscing elit, sed do eiusmod tempor …" at bounding box center [167, 160] width 121 height 54
click at [221, 133] on p "Lorem ipsum dolor sit amet, consectetur adipiscing elit, sed do eiusmod tempor …" at bounding box center [167, 160] width 121 height 54
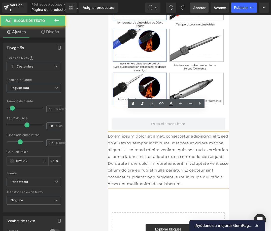
click at [236, 122] on div at bounding box center [167, 122] width 205 height 215
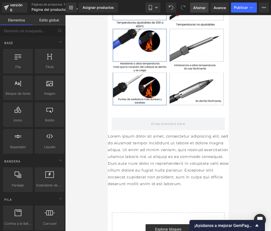
click at [104, 117] on div at bounding box center [167, 122] width 205 height 215
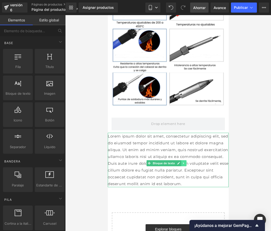
click at [183, 160] on link at bounding box center [183, 163] width 5 height 6
click at [184, 161] on icon at bounding box center [185, 162] width 3 height 3
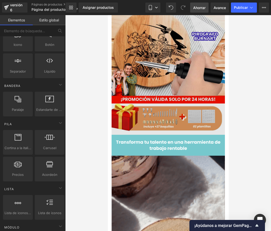
scroll to position [0, 0]
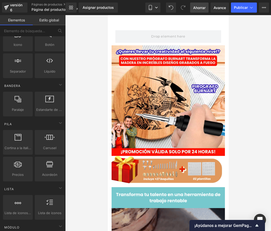
click at [236, 101] on div at bounding box center [167, 122] width 205 height 215
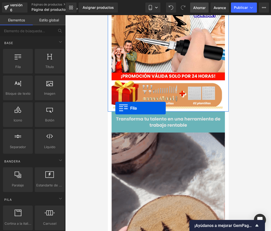
drag, startPoint x: 125, startPoint y: 82, endPoint x: 115, endPoint y: 108, distance: 28.0
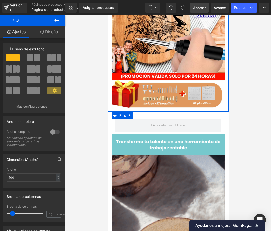
click at [49, 35] on link "Diseño" at bounding box center [49, 31] width 33 height 11
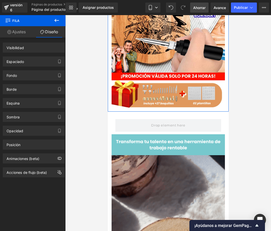
click at [59, 20] on icon at bounding box center [57, 20] width 6 height 6
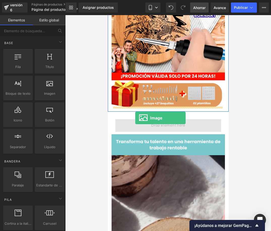
drag, startPoint x: 214, startPoint y: 120, endPoint x: 135, endPoint y: 118, distance: 79.3
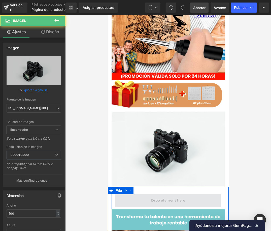
click at [177, 196] on span at bounding box center [167, 200] width 37 height 8
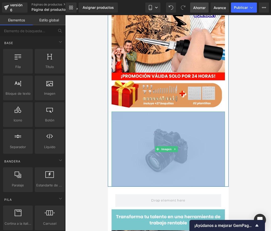
drag, startPoint x: 179, startPoint y: 190, endPoint x: 166, endPoint y: 132, distance: 59.5
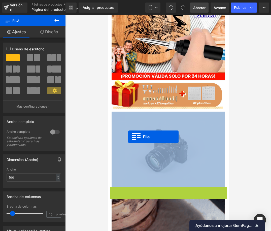
drag, startPoint x: 112, startPoint y: 184, endPoint x: 127, endPoint y: 137, distance: 49.6
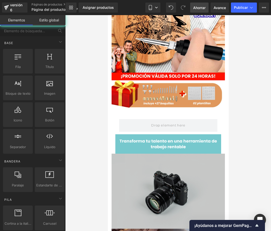
click at [236, 163] on div at bounding box center [167, 122] width 205 height 215
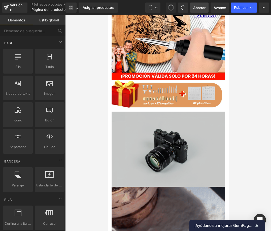
click at [236, 165] on div at bounding box center [167, 122] width 205 height 215
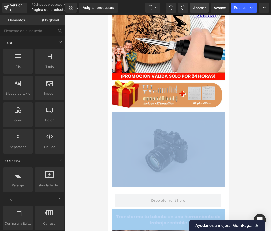
click at [172, 168] on img at bounding box center [167, 148] width 113 height 75
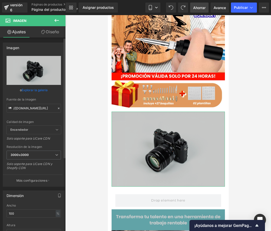
click at [34, 91] on font "Explorar la galería" at bounding box center [35, 90] width 26 height 4
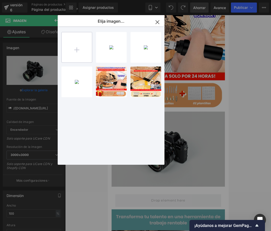
click at [81, 49] on input "file" at bounding box center [77, 47] width 30 height 30
type input "C:\fakepath\Agregar algo de texto (1).png"
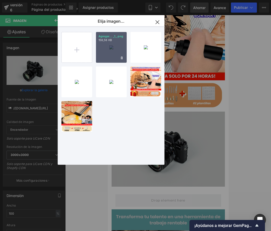
click at [105, 54] on div "Agregar... _1_.png 158,56 KB" at bounding box center [111, 47] width 31 height 31
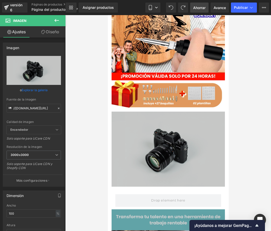
click at [233, 155] on div at bounding box center [167, 122] width 205 height 215
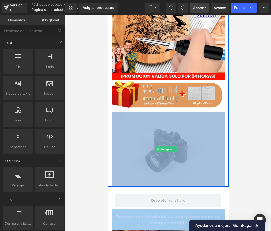
click at [156, 152] on img at bounding box center [167, 148] width 113 height 75
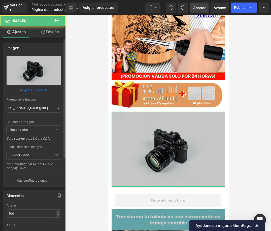
click at [39, 91] on font "Explorar la galería" at bounding box center [35, 90] width 26 height 4
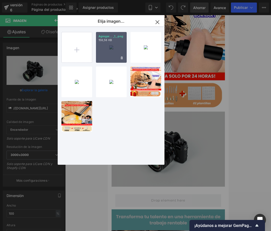
click at [107, 54] on div "Agregar... _1_.png 158,56 KB" at bounding box center [111, 47] width 31 height 31
type input "[URL][DOMAIN_NAME]"
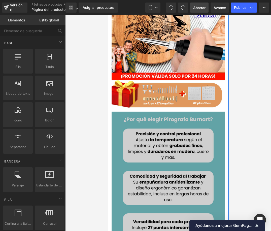
click at [236, 135] on div at bounding box center [167, 122] width 205 height 215
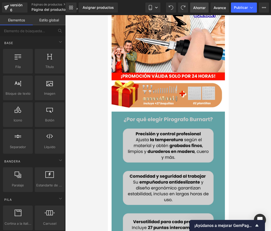
click at [234, 131] on div at bounding box center [167, 122] width 205 height 215
click at [89, 122] on div at bounding box center [167, 122] width 205 height 215
click at [229, 142] on div at bounding box center [167, 122] width 205 height 215
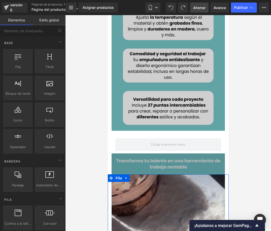
scroll to position [188, 0]
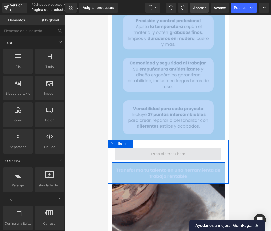
click at [192, 147] on span at bounding box center [168, 153] width 106 height 13
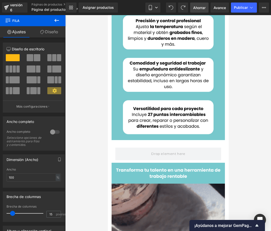
click at [229, 144] on div at bounding box center [167, 122] width 205 height 215
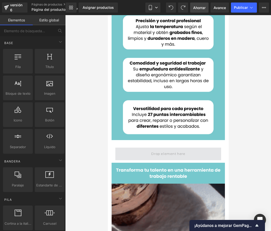
click at [210, 147] on span at bounding box center [168, 153] width 106 height 13
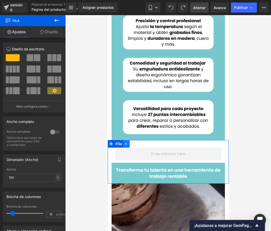
click at [126, 142] on icon at bounding box center [126, 144] width 4 height 4
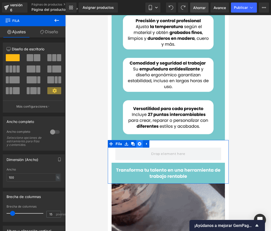
click at [140, 142] on icon at bounding box center [139, 144] width 4 height 4
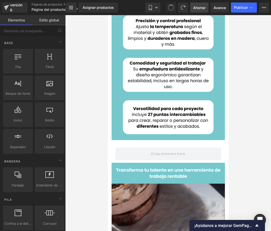
click at [236, 154] on div at bounding box center [167, 122] width 205 height 215
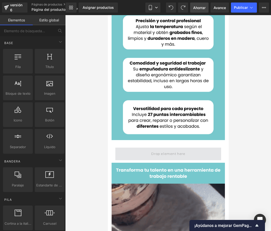
click at [167, 149] on span at bounding box center [167, 153] width 37 height 8
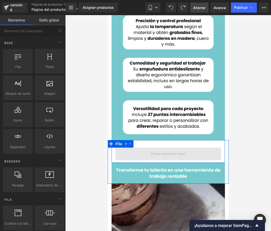
click at [153, 149] on span at bounding box center [167, 153] width 37 height 8
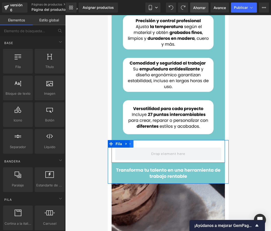
click at [130, 142] on icon at bounding box center [130, 144] width 4 height 4
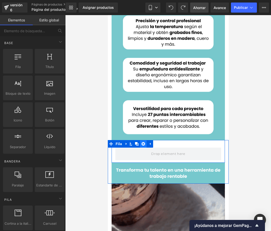
click at [145, 140] on link at bounding box center [143, 144] width 7 height 8
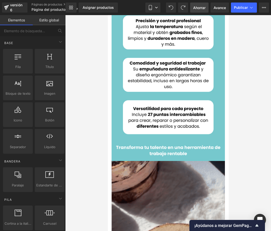
click at [236, 146] on div at bounding box center [167, 122] width 205 height 215
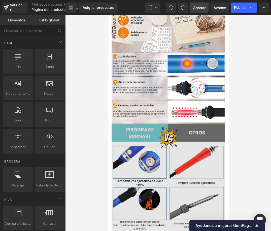
scroll to position [689, 0]
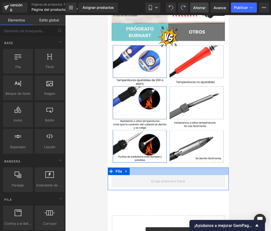
click at [149, 167] on div at bounding box center [167, 171] width 121 height 8
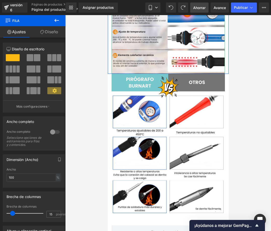
scroll to position [740, 0]
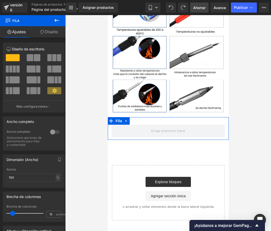
drag, startPoint x: 13, startPoint y: 62, endPoint x: 54, endPoint y: 66, distance: 41.4
click at [54, 66] on div at bounding box center [34, 76] width 54 height 44
click at [53, 30] on font "Diseño" at bounding box center [51, 31] width 13 height 5
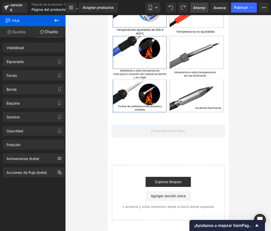
click at [55, 22] on icon at bounding box center [57, 20] width 6 height 6
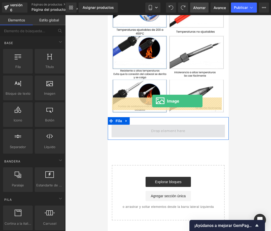
drag, startPoint x: 156, startPoint y: 99, endPoint x: 152, endPoint y: 101, distance: 5.3
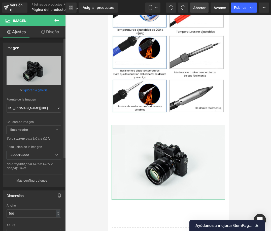
click at [33, 90] on font "Explorar la galería" at bounding box center [35, 90] width 26 height 4
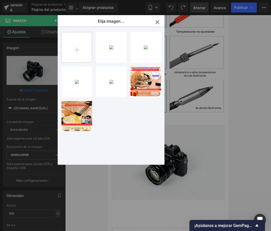
click at [67, 52] on input "file" at bounding box center [77, 47] width 30 height 30
type input "C:\fakepath\Por tu pedido LLEVA GRATIS (4).png"
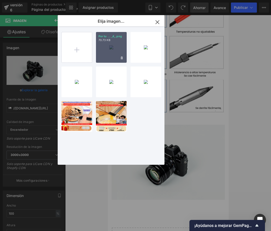
click at [97, 57] on div "Por tu ... _4_.png 70.73 KB" at bounding box center [111, 47] width 31 height 31
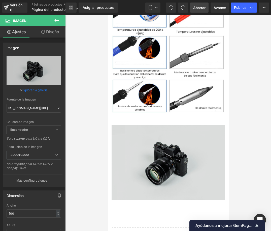
click at [171, 124] on img at bounding box center [167, 161] width 113 height 75
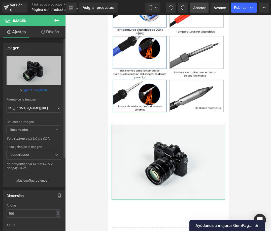
click at [36, 90] on font "Explorar la galería" at bounding box center [35, 90] width 26 height 4
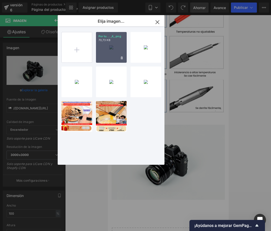
click at [108, 44] on div "Por tu... _4_.png 70,73 KB" at bounding box center [111, 47] width 31 height 31
type input "[URL][DOMAIN_NAME]"
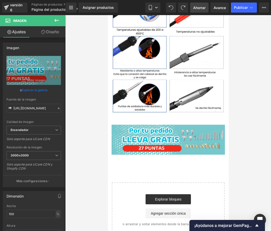
click at [233, 120] on div at bounding box center [167, 122] width 205 height 215
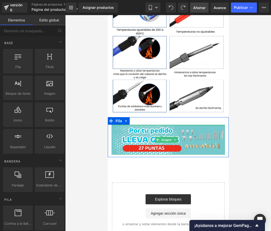
click at [186, 124] on div at bounding box center [167, 124] width 113 height 1
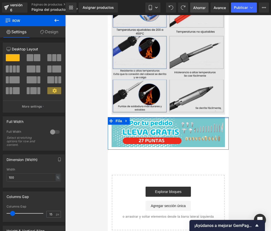
drag, startPoint x: 163, startPoint y: 97, endPoint x: 160, endPoint y: 83, distance: 14.8
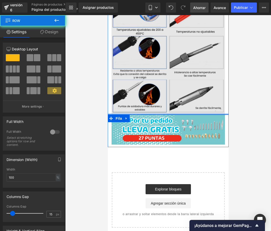
click at [166, 83] on div "Imagen Fila" at bounding box center [167, 44] width 121 height 142
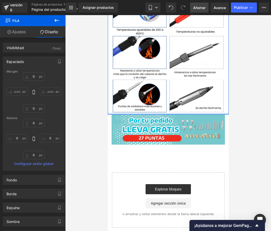
type input "0px"
click at [165, 113] on div at bounding box center [167, 113] width 121 height 1
click at [236, 125] on div at bounding box center [167, 122] width 205 height 215
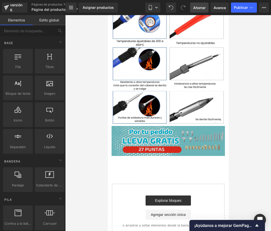
scroll to position [721, 0]
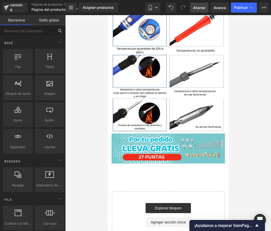
click at [29, 30] on input "text" at bounding box center [27, 30] width 54 height 11
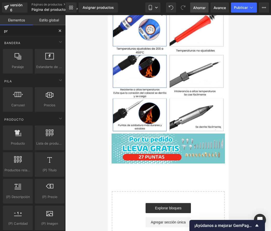
type input "pro"
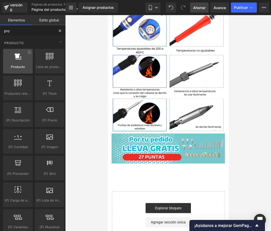
click at [19, 60] on div at bounding box center [18, 58] width 27 height 11
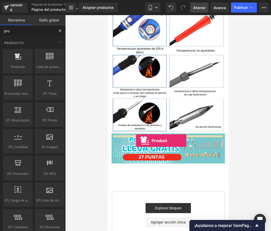
drag, startPoint x: 213, startPoint y: 131, endPoint x: 135, endPoint y: 140, distance: 78.3
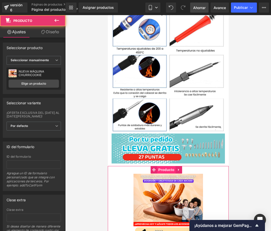
scroll to position [771, 0]
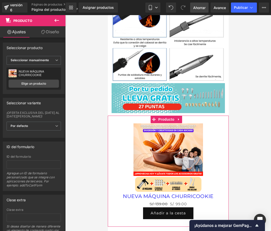
click at [164, 132] on div "Venta de liquidación (P) Imagen" at bounding box center [168, 157] width 116 height 69
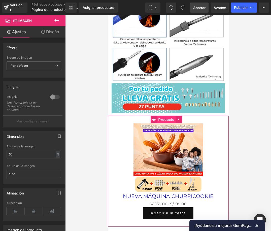
click at [165, 117] on font "Producto" at bounding box center [166, 119] width 16 height 4
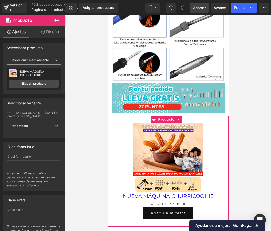
click at [52, 61] on span "Seleccionar manualmente" at bounding box center [34, 60] width 54 height 9
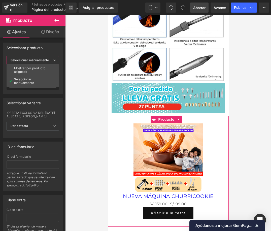
click at [49, 59] on font "Seleccionar manualmente" at bounding box center [30, 60] width 38 height 4
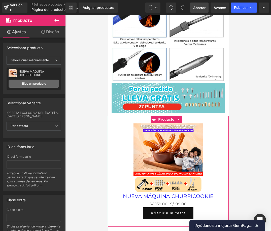
click at [43, 83] on font "Elige un producto" at bounding box center [33, 83] width 25 height 4
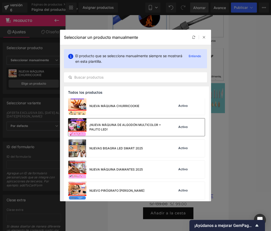
scroll to position [25, 0]
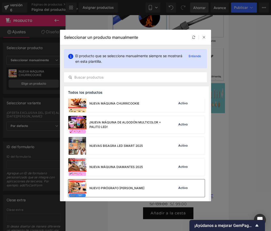
click at [106, 185] on div "NUEVO PIRÓGRAFO [PERSON_NAME]" at bounding box center [106, 188] width 76 height 18
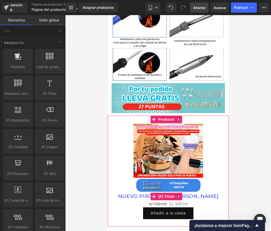
click at [169, 194] on font "(P) Título" at bounding box center [166, 196] width 16 height 4
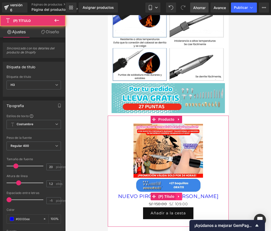
click at [180, 194] on icon at bounding box center [179, 196] width 4 height 4
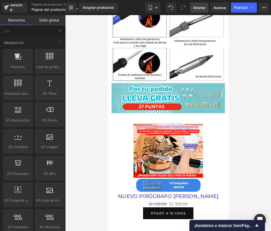
click at [234, 163] on div at bounding box center [167, 122] width 205 height 215
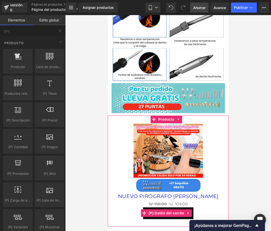
click at [175, 211] on font "(P) Botón del carrito" at bounding box center [165, 213] width 35 height 4
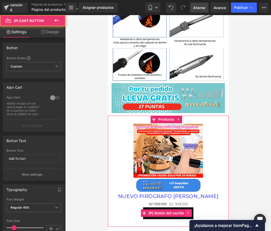
click at [189, 211] on icon at bounding box center [188, 213] width 4 height 4
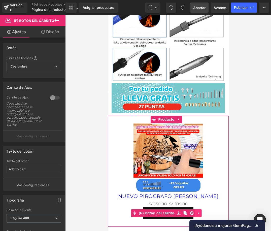
click at [195, 209] on link at bounding box center [198, 213] width 7 height 8
click at [186, 211] on icon at bounding box center [188, 213] width 4 height 4
click at [192, 209] on link at bounding box center [191, 213] width 7 height 8
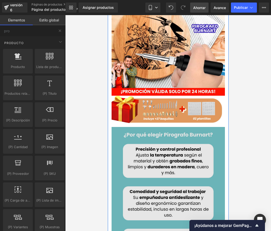
scroll to position [0, 0]
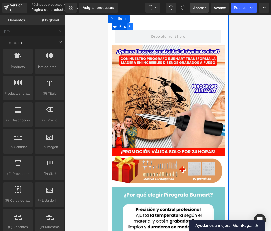
click at [131, 27] on icon at bounding box center [130, 27] width 4 height 4
click at [142, 27] on icon at bounding box center [143, 27] width 4 height 4
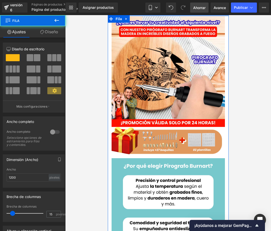
drag, startPoint x: 168, startPoint y: 22, endPoint x: 280, endPoint y: 29, distance: 112.4
click at [167, 15] on html "Ir directamente al contenido Imagen Imagen Fila Imagen Fila Imagen Fila Imagen …" at bounding box center [167, 122] width 121 height 215
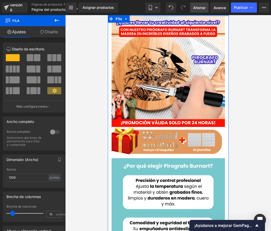
drag, startPoint x: 172, startPoint y: 15, endPoint x: 338, endPoint y: 102, distance: 187.4
click at [172, 15] on div at bounding box center [167, 15] width 121 height 1
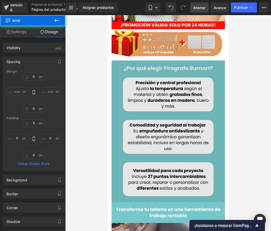
type input "0"
type input "5"
type input "0"
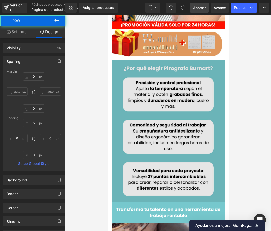
type input "0"
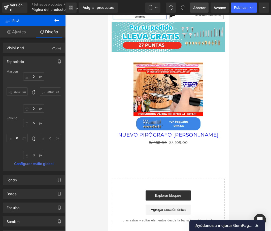
scroll to position [738, 0]
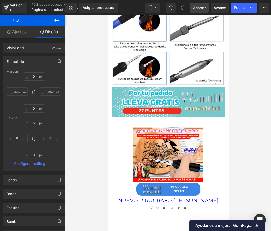
click at [164, 196] on div "NUEVO PIRÓGRAFO [PERSON_NAME] (P) Título" at bounding box center [168, 200] width 116 height 8
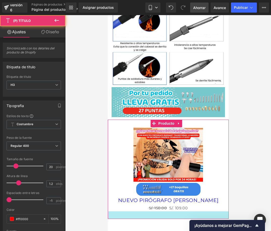
click at [195, 211] on div at bounding box center [167, 215] width 121 height 8
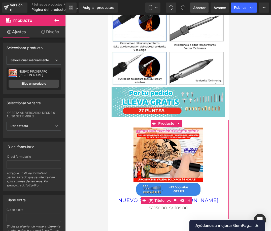
drag, startPoint x: 151, startPoint y: 169, endPoint x: 141, endPoint y: 170, distance: 10.2
click at [151, 196] on link "(P) Título" at bounding box center [152, 200] width 25 height 8
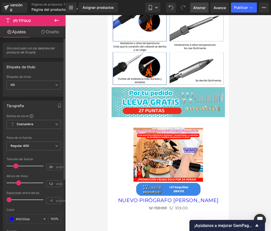
click at [9, 182] on div "Altura de línea 1.2 ellos" at bounding box center [34, 182] width 54 height 17
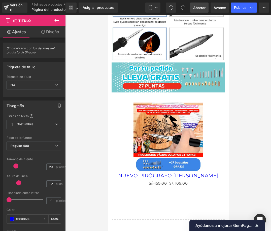
scroll to position [763, 0]
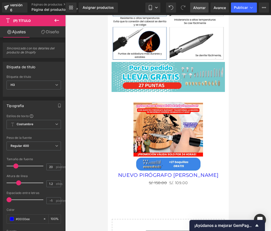
click at [53, 20] on button at bounding box center [57, 20] width 18 height 11
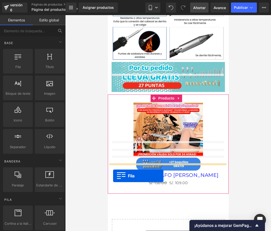
drag, startPoint x: 178, startPoint y: 102, endPoint x: 113, endPoint y: 175, distance: 97.7
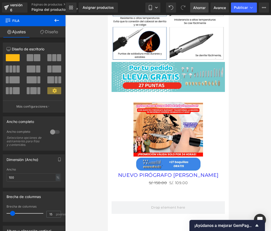
click at [60, 19] on button at bounding box center [57, 20] width 18 height 11
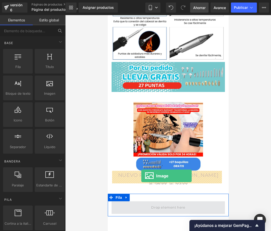
drag, startPoint x: 180, startPoint y: 124, endPoint x: 141, endPoint y: 176, distance: 65.3
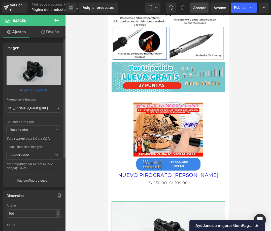
click at [27, 90] on font "Explorar la galería" at bounding box center [35, 90] width 26 height 4
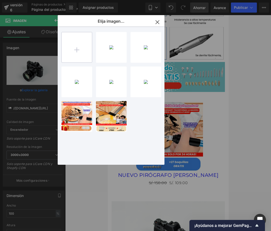
click at [80, 48] on input "file" at bounding box center [77, 47] width 30 height 30
type input "C:\fakepath\Agregar algo de texto (2).png"
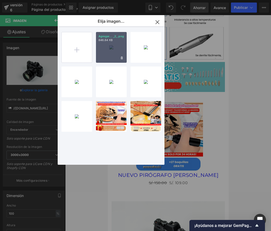
click at [111, 55] on div "Agregar... _2_.png 846.84 KB" at bounding box center [111, 47] width 31 height 31
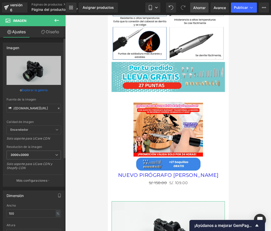
click at [39, 90] on font "Explorar la galería" at bounding box center [35, 90] width 26 height 4
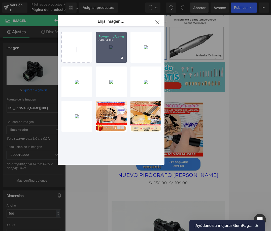
click at [107, 60] on div "Agregar... _2_.png 846,84 KB" at bounding box center [111, 47] width 31 height 31
type input "[URL][DOMAIN_NAME]"
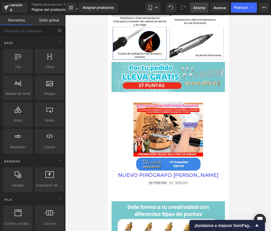
click at [236, 132] on div at bounding box center [167, 122] width 205 height 215
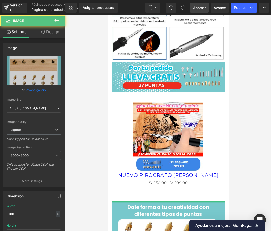
drag, startPoint x: 164, startPoint y: 170, endPoint x: 165, endPoint y: 162, distance: 8.8
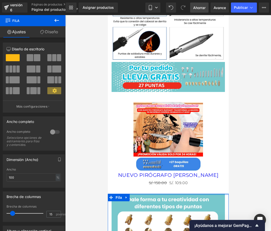
drag, startPoint x: 169, startPoint y: 168, endPoint x: 169, endPoint y: 160, distance: 8.8
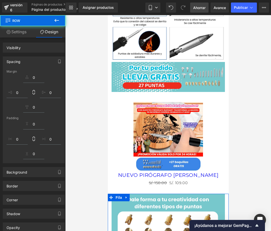
click at [165, 124] on img at bounding box center [167, 136] width 69 height 69
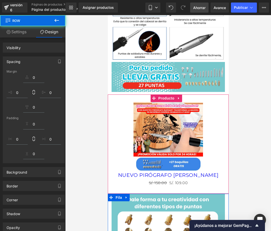
click at [176, 171] on div "NUEVO PIRÓGRAFO [PERSON_NAME] (P) Título" at bounding box center [168, 175] width 116 height 8
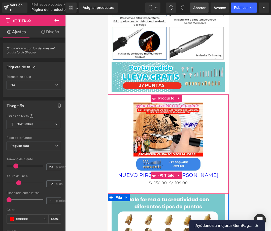
drag, startPoint x: 196, startPoint y: 143, endPoint x: 194, endPoint y: 143, distance: 2.9
click at [196, 172] on font "NUEVO PIRÓGRAFO [PERSON_NAME]" at bounding box center [168, 175] width 100 height 6
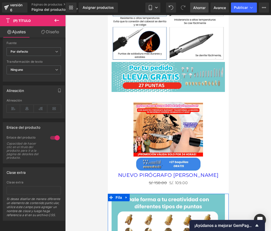
scroll to position [196, 0]
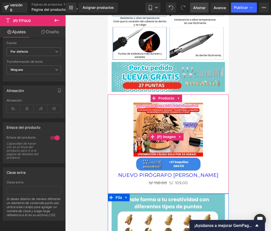
click at [186, 171] on h3 "NUEVO PIRÓGRAFO [PERSON_NAME]" at bounding box center [168, 175] width 116 height 8
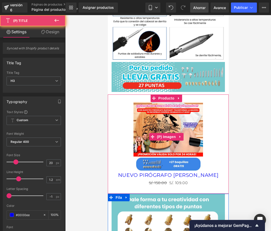
click at [182, 172] on font "NUEVO PIRÓGRAFO [PERSON_NAME]" at bounding box center [168, 175] width 100 height 6
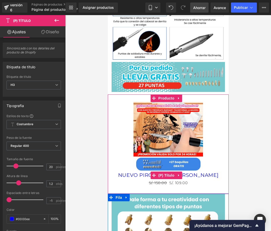
click at [195, 172] on font "NUEVO PIRÓGRAFO [PERSON_NAME]" at bounding box center [168, 175] width 100 height 6
click at [179, 173] on icon at bounding box center [179, 175] width 4 height 4
click at [202, 172] on font "NUEVO PIRÓGRAFO [PERSON_NAME]" at bounding box center [168, 175] width 100 height 6
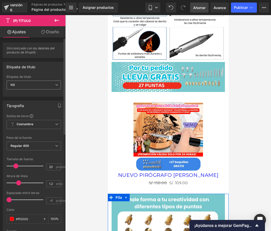
click at [55, 83] on icon at bounding box center [56, 84] width 3 height 3
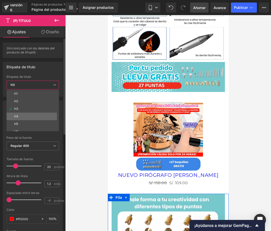
click at [25, 116] on li "H4" at bounding box center [34, 116] width 55 height 8
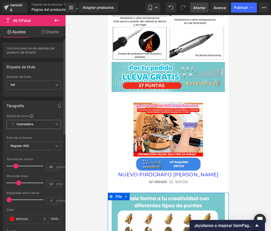
click at [49, 125] on span "Costumbre Configurar estilo global" at bounding box center [34, 124] width 54 height 9
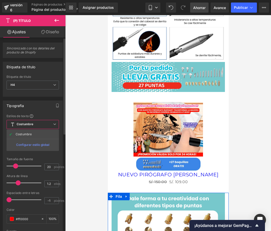
click at [37, 144] on font "Configurar estilo global" at bounding box center [32, 145] width 33 height 4
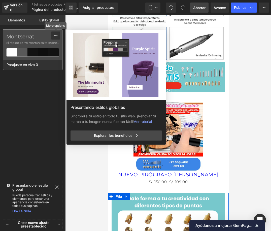
click at [57, 37] on icon at bounding box center [56, 35] width 4 height 4
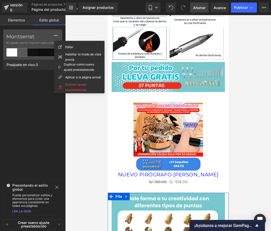
click at [57, 188] on icon at bounding box center [57, 187] width 4 height 4
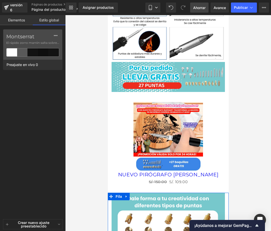
click at [42, 223] on font "Crear nuevo ajuste preestablecido" at bounding box center [33, 224] width 31 height 8
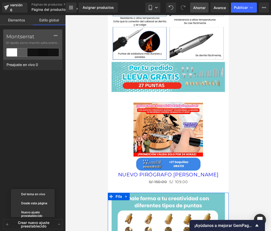
click at [33, 149] on div "Montserrat El rápido zorro marrón salta sobre el perezoso... Preajuste en vivo 0" at bounding box center [32, 123] width 65 height 188
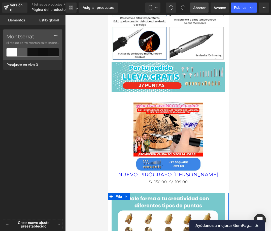
click at [16, 23] on link "Elementos" at bounding box center [16, 20] width 33 height 10
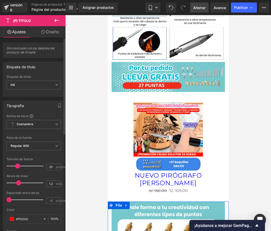
type input "24"
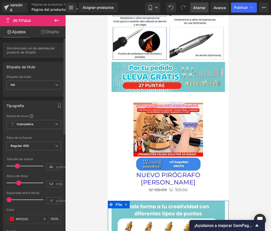
click at [19, 164] on span at bounding box center [17, 165] width 5 height 5
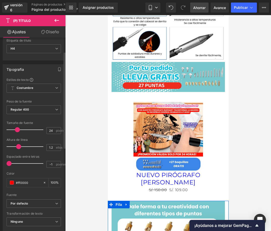
scroll to position [0, 0]
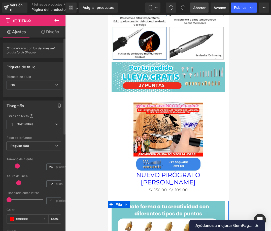
click at [46, 146] on span "Regular 400" at bounding box center [34, 145] width 54 height 9
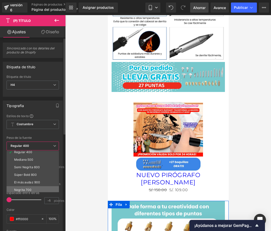
scroll to position [42, 0]
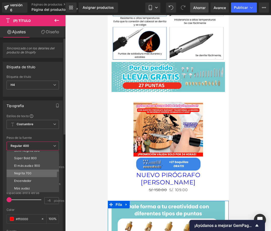
click at [32, 174] on li "Negrita 700" at bounding box center [34, 173] width 55 height 8
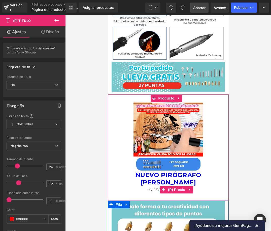
click at [157, 187] on font "S/. 150.00" at bounding box center [157, 189] width 18 height 5
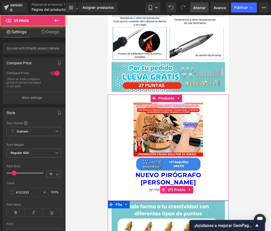
drag, startPoint x: 147, startPoint y: 153, endPoint x: 161, endPoint y: 153, distance: 14.1
click at [161, 186] on div "S/. 150.00 S/. 109.00 (P) Precio" at bounding box center [168, 189] width 116 height 7
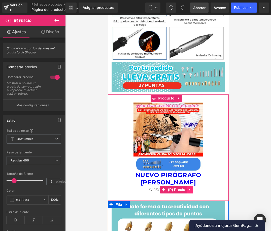
click at [189, 188] on icon at bounding box center [190, 190] width 4 height 4
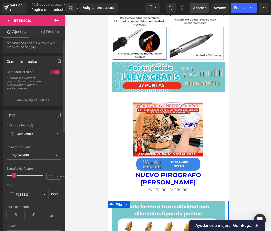
scroll to position [0, 0]
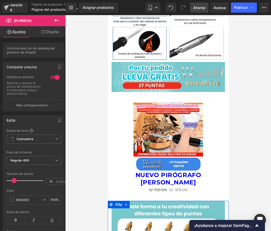
click at [50, 33] on font "Diseño" at bounding box center [52, 31] width 13 height 5
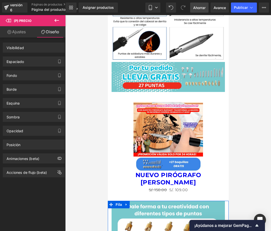
click at [22, 34] on link "Ajustes" at bounding box center [16, 31] width 33 height 11
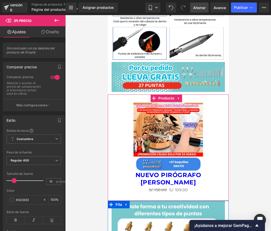
click at [156, 186] on div "S/. 150.00 S/. 109.00 (P) Precio" at bounding box center [168, 189] width 116 height 7
click at [148, 187] on font "S/. 150.00" at bounding box center [157, 189] width 18 height 5
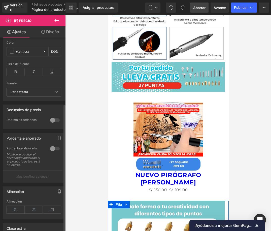
scroll to position [151, 0]
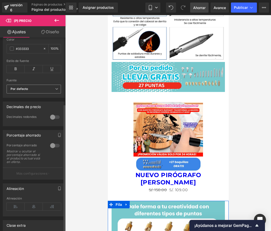
click at [55, 90] on icon at bounding box center [56, 88] width 3 height 3
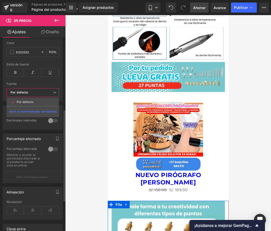
click at [51, 93] on b "Por defecto" at bounding box center [32, 92] width 42 height 4
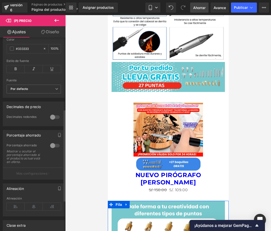
click at [51, 121] on div at bounding box center [55, 117] width 12 height 8
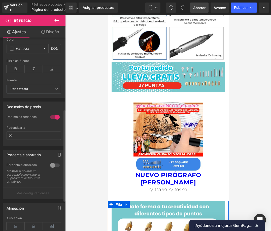
click at [51, 121] on div at bounding box center [55, 117] width 12 height 8
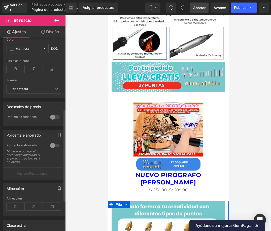
click at [50, 149] on div at bounding box center [55, 145] width 12 height 8
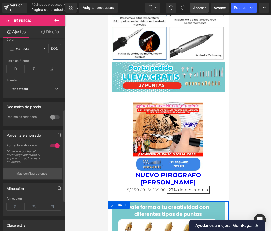
click at [41, 179] on button "Más configuraciones" at bounding box center [32, 173] width 59 height 12
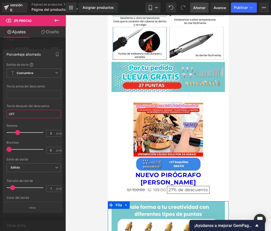
drag, startPoint x: 25, startPoint y: 114, endPoint x: -4, endPoint y: 116, distance: 28.9
click at [0, 116] on html "Imagen Estás previsualizando cómo funciona el Reestilizará tu página. No puedes…" at bounding box center [135, 115] width 271 height 231
type input "d"
type input "DSCTO"
click at [38, 165] on span "Sólido" at bounding box center [34, 167] width 54 height 9
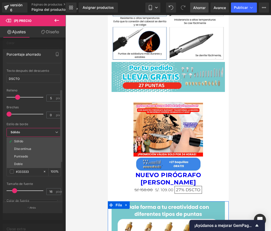
scroll to position [50, 0]
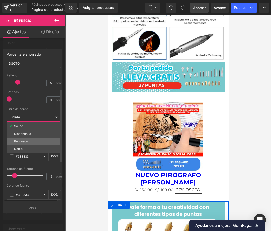
click at [28, 143] on li "Punteado" at bounding box center [34, 141] width 54 height 8
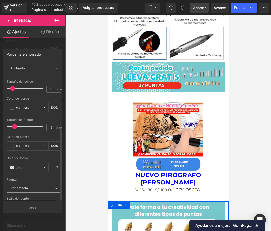
scroll to position [122, 0]
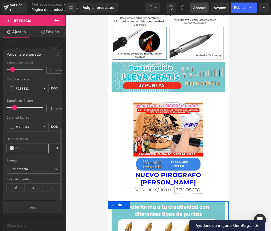
click at [13, 146] on span at bounding box center [12, 148] width 4 height 4
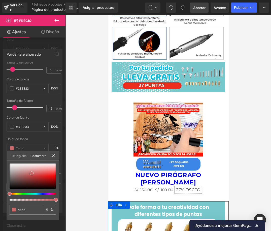
click at [32, 173] on div at bounding box center [33, 175] width 46 height 25
type input "#cb6b6b"
type input "100"
type input "#cb6b6b"
type input "100"
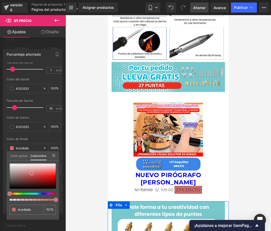
drag, startPoint x: 26, startPoint y: 192, endPoint x: 21, endPoint y: 194, distance: 5.2
click at [19, 194] on div at bounding box center [33, 181] width 46 height 37
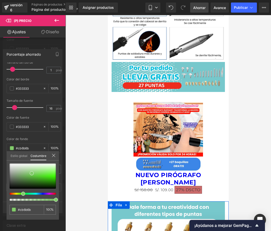
type input "#82cb6b"
type input "#7ecb6b"
type input "#78cb6b"
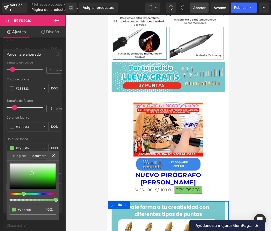
type input "#78cb6b"
type input "#76cb6b"
click at [22, 193] on div at bounding box center [31, 193] width 46 height 2
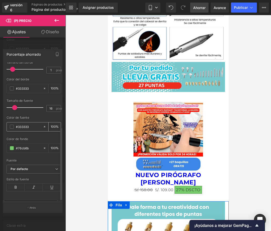
click at [12, 124] on span at bounding box center [12, 126] width 4 height 4
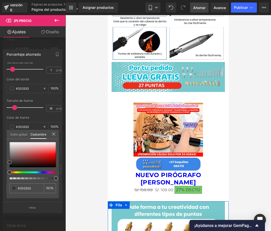
type input "#e2cfcf"
drag, startPoint x: 9, startPoint y: 139, endPoint x: 4, endPoint y: 136, distance: 6.4
click at [4, 136] on div "Porcentaje ahorrado Estilos de texto Costumbre Costumbre Configurar estilo glob…" at bounding box center [32, 128] width 65 height 167
type input "#ffffff"
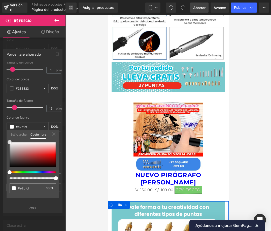
type input "#ffffff"
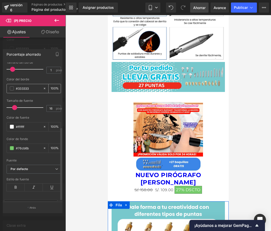
click at [12, 86] on span at bounding box center [12, 88] width 4 height 4
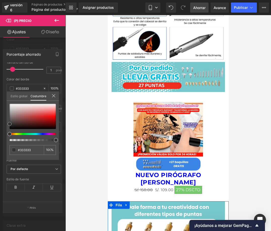
type input "#d08484"
type input "#684545"
drag, startPoint x: 15, startPoint y: 122, endPoint x: 0, endPoint y: 130, distance: 16.3
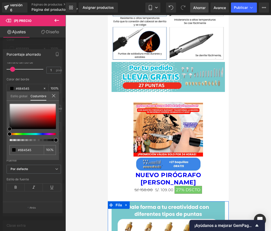
click at [0, 130] on div "Porcentaje ahorrado Estilos de texto Costumbre Costumbre Configurar estilo glob…" at bounding box center [32, 128] width 65 height 167
type input "#000000"
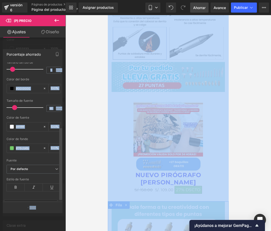
click at [59, 116] on div at bounding box center [60, 131] width 3 height 136
click at [236, 77] on div at bounding box center [167, 122] width 205 height 215
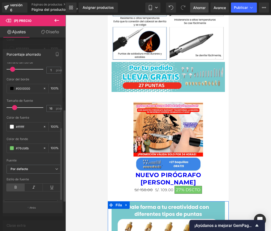
click at [18, 183] on icon at bounding box center [16, 187] width 18 height 8
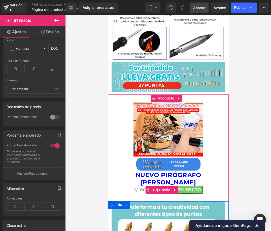
click at [135, 187] on span "S/. 150.00" at bounding box center [142, 189] width 18 height 5
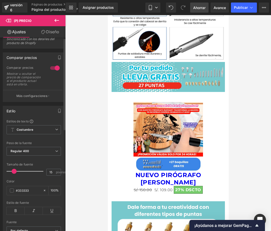
scroll to position [0, 0]
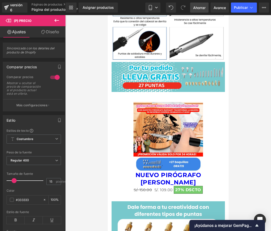
click at [45, 26] on link "Diseño" at bounding box center [50, 31] width 33 height 11
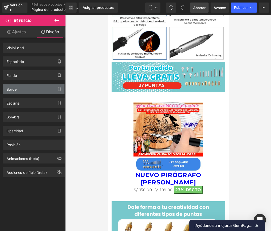
click at [20, 89] on div "Borde" at bounding box center [33, 89] width 61 height 10
click at [15, 29] on font "Ajustes" at bounding box center [19, 31] width 14 height 5
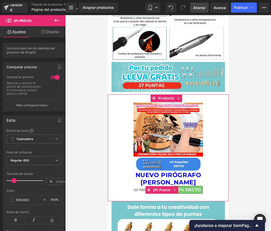
click at [138, 187] on font "S/. 150.00" at bounding box center [142, 189] width 18 height 5
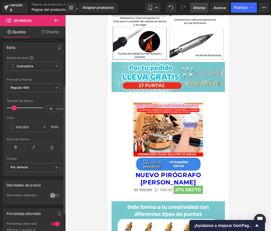
scroll to position [75, 0]
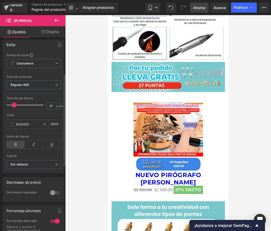
click at [17, 146] on icon at bounding box center [16, 145] width 18 height 8
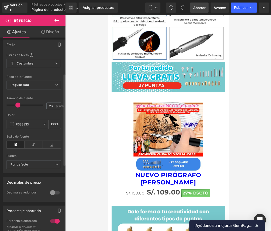
type input "25"
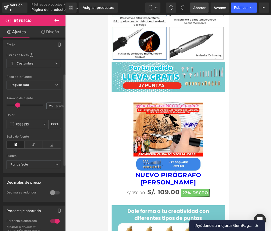
drag, startPoint x: 14, startPoint y: 109, endPoint x: 17, endPoint y: 110, distance: 3.3
click at [17, 107] on span at bounding box center [17, 104] width 5 height 5
click at [12, 128] on div "#333333" at bounding box center [25, 124] width 36 height 9
click at [12, 126] on span at bounding box center [12, 124] width 4 height 4
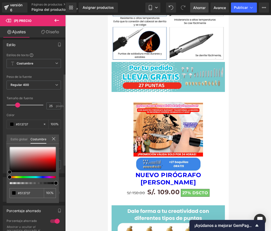
type input "#513737"
type input "#000000"
click at [1, 173] on div "Estilo Estilos de texto Costumbre Costumbre Configurar estilo global Costumbre …" at bounding box center [34, 104] width 68 height 137
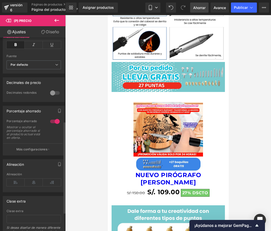
scroll to position [176, 0]
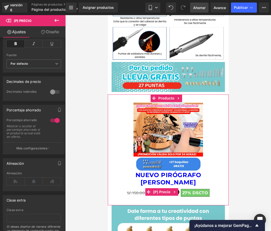
click at [132, 190] on font "S/. 150.00" at bounding box center [135, 192] width 18 height 5
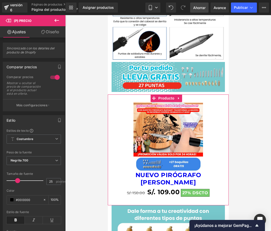
click at [134, 190] on font "S/. 150.00" at bounding box center [135, 192] width 18 height 5
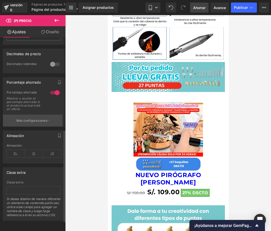
scroll to position [215, 0]
click at [38, 115] on button "Más configuraciones" at bounding box center [32, 120] width 59 height 12
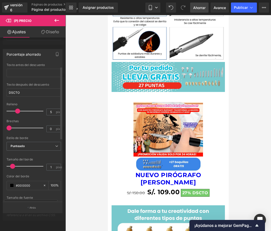
scroll to position [0, 0]
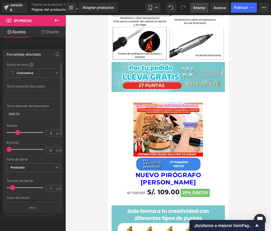
click at [40, 80] on div at bounding box center [34, 81] width 54 height 3
click at [37, 75] on span "Costumbre Configurar estilo global" at bounding box center [34, 72] width 54 height 9
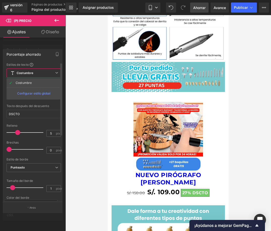
click at [37, 75] on span "Costumbre Configurar estilo global" at bounding box center [34, 72] width 54 height 9
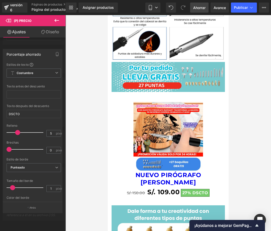
click at [59, 22] on icon at bounding box center [57, 20] width 6 height 6
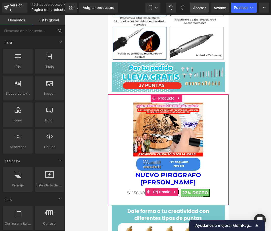
click at [135, 190] on font "S/. 150.00" at bounding box center [135, 192] width 18 height 5
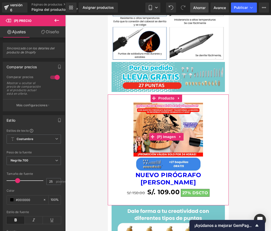
click at [138, 102] on img at bounding box center [167, 136] width 69 height 69
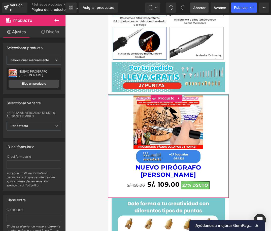
click at [236, 91] on div at bounding box center [167, 122] width 205 height 215
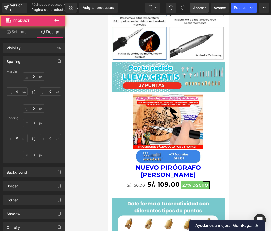
type input "0"
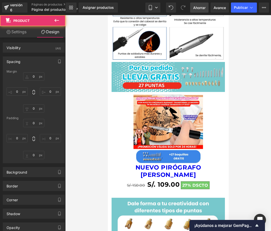
type input "10"
type input "30"
type input "10"
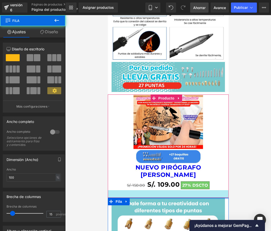
drag, startPoint x: 166, startPoint y: 160, endPoint x: 163, endPoint y: 152, distance: 9.2
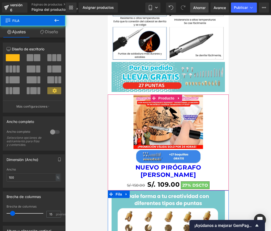
click at [163, 152] on div "Venta de liquidación (P) Imagen NUEVO PIRÓGRAFO [PERSON_NAME] (P) Título S/. 15…" at bounding box center [167, 142] width 121 height 96
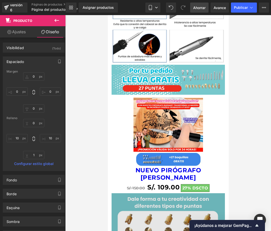
scroll to position [754, 0]
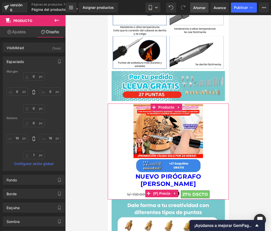
click at [128, 192] on font "S/. 150.00" at bounding box center [135, 194] width 18 height 5
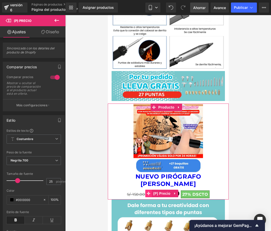
click at [149, 191] on icon at bounding box center [148, 193] width 4 height 4
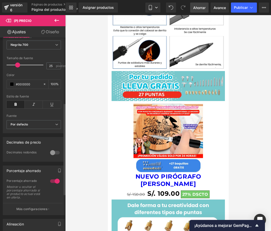
scroll to position [151, 0]
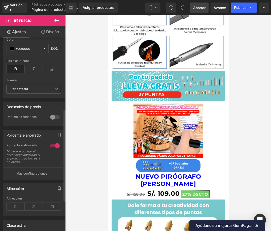
click at [44, 91] on b "Por defecto" at bounding box center [33, 89] width 45 height 4
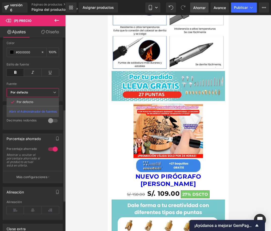
click at [44, 93] on b "Por defecto" at bounding box center [32, 92] width 42 height 4
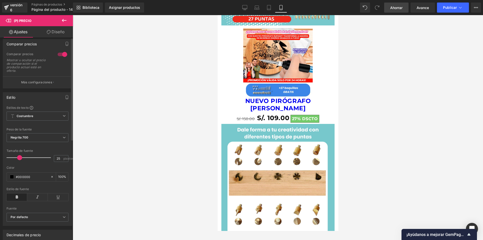
scroll to position [0, 0]
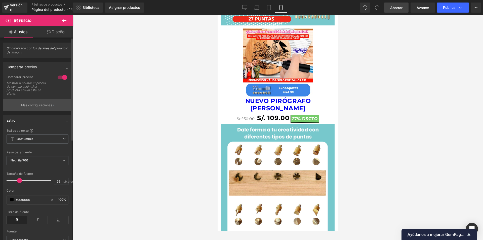
click at [46, 103] on button "Más configuraciones" at bounding box center [37, 105] width 69 height 12
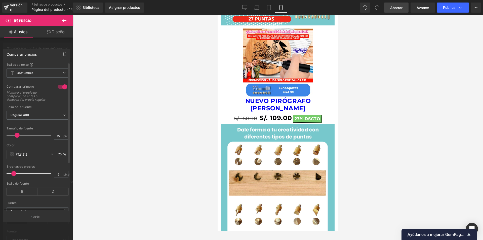
click at [16, 134] on span at bounding box center [17, 135] width 5 height 5
click at [12, 155] on span at bounding box center [12, 154] width 4 height 4
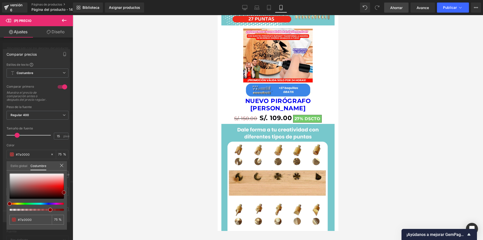
drag, startPoint x: 60, startPoint y: 189, endPoint x: 69, endPoint y: 192, distance: 9.1
click at [69, 192] on div "Comparar precios Estilos de texto Costumbre Costumbre Configurar estilo global …" at bounding box center [36, 133] width 73 height 176
click at [50, 210] on span at bounding box center [50, 209] width 4 height 4
drag, startPoint x: 9, startPoint y: 203, endPoint x: 15, endPoint y: 192, distance: 11.9
click at [13, 200] on div at bounding box center [37, 191] width 54 height 37
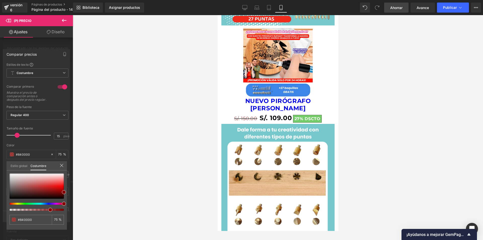
click at [62, 203] on div at bounding box center [35, 203] width 54 height 2
click at [62, 164] on icon at bounding box center [62, 165] width 4 height 4
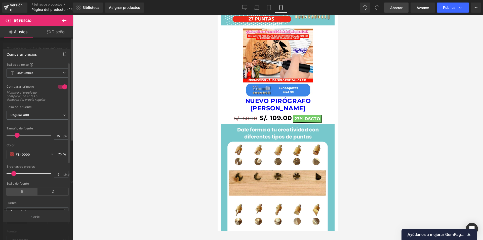
click at [24, 191] on icon at bounding box center [22, 192] width 31 height 8
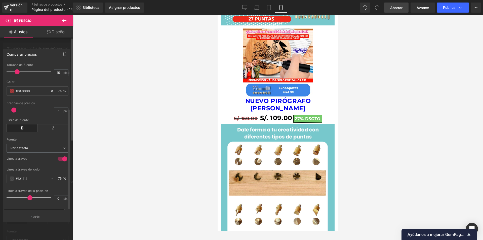
scroll to position [67, 0]
click at [11, 176] on span at bounding box center [12, 178] width 4 height 4
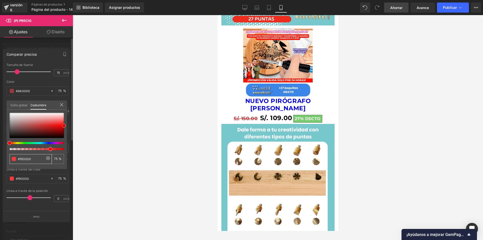
drag, startPoint x: 26, startPoint y: 132, endPoint x: 67, endPoint y: 124, distance: 41.7
click at [67, 124] on div "Comparar precios Estilos de texto Costumbre Costumbre Configurar estilo global …" at bounding box center [36, 133] width 73 height 176
click at [62, 102] on div "Estilo global Costumbre" at bounding box center [37, 104] width 60 height 9
click at [62, 104] on icon at bounding box center [62, 105] width 4 height 4
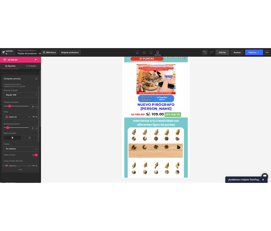
scroll to position [0, 0]
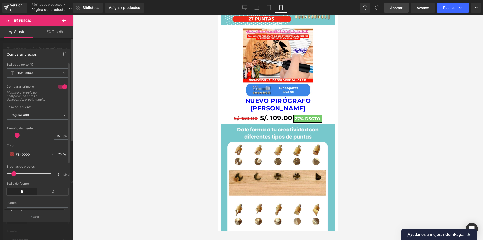
click at [11, 155] on span at bounding box center [12, 154] width 4 height 4
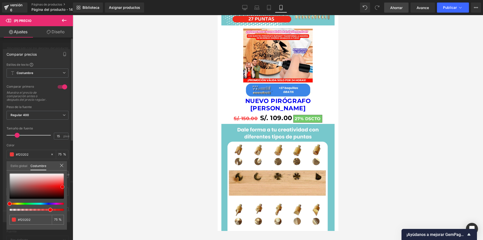
drag, startPoint x: 64, startPoint y: 191, endPoint x: 62, endPoint y: 186, distance: 5.5
click at [62, 186] on span at bounding box center [62, 187] width 4 height 4
click at [63, 22] on icon at bounding box center [64, 20] width 5 height 3
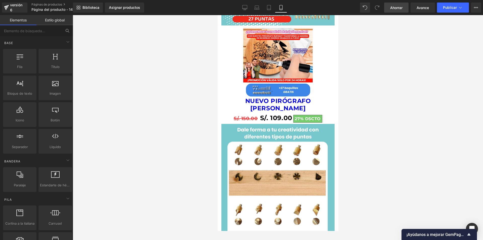
click at [236, 10] on span "Ahorrar" at bounding box center [396, 7] width 12 height 5
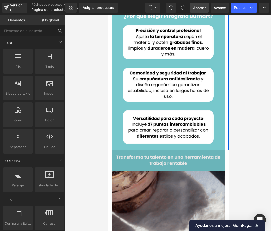
scroll to position [176, 0]
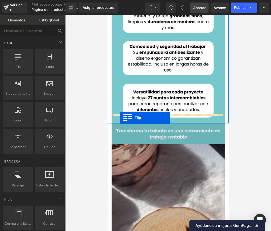
drag, startPoint x: 152, startPoint y: 93, endPoint x: 119, endPoint y: 118, distance: 41.2
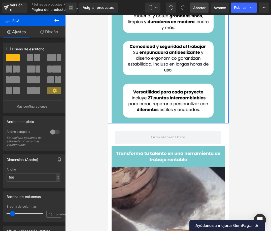
click at [58, 18] on icon at bounding box center [57, 20] width 6 height 6
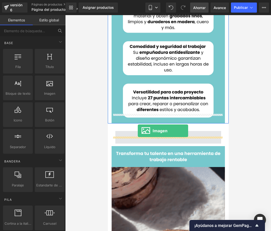
drag, startPoint x: 181, startPoint y: 113, endPoint x: 135, endPoint y: 126, distance: 47.2
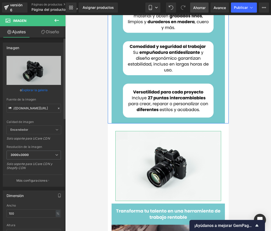
click at [31, 91] on font "Explorar la galería" at bounding box center [35, 90] width 26 height 4
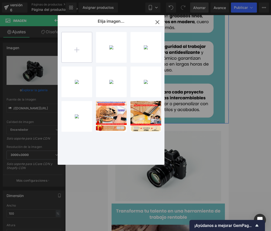
click at [79, 47] on input "file" at bounding box center [77, 47] width 30 height 30
type input "C:\fakepath\Agregar un subtítulo (12).png"
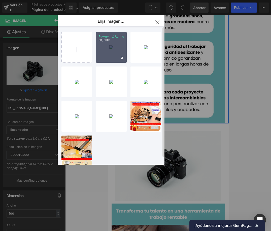
click at [110, 57] on div "Agregar..._12_.png 30,51 KB" at bounding box center [111, 47] width 31 height 31
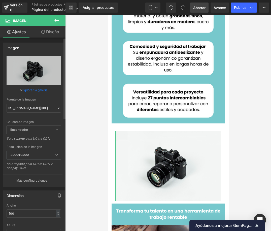
click at [42, 88] on link "Explorar la galería" at bounding box center [35, 89] width 26 height 9
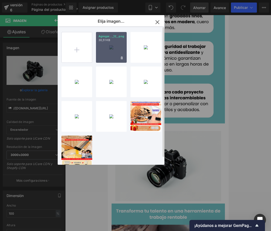
click at [111, 53] on div "Agregar..._12_.png 30,51 KB" at bounding box center [111, 47] width 31 height 31
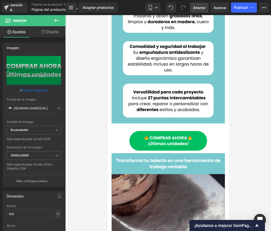
click at [229, 136] on div at bounding box center [167, 122] width 205 height 215
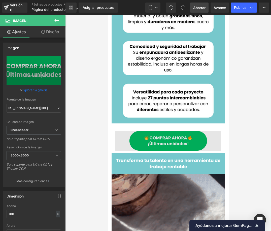
click at [185, 131] on img at bounding box center [168, 141] width 106 height 20
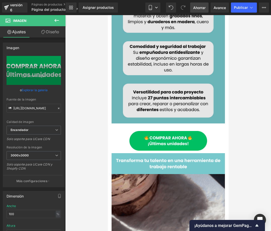
drag, startPoint x: 166, startPoint y: 122, endPoint x: 167, endPoint y: 112, distance: 9.6
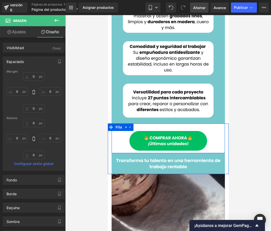
drag, startPoint x: 166, startPoint y: 122, endPoint x: 168, endPoint y: 116, distance: 5.8
click at [166, 123] on div "Imagen Fila Imagen Fila" at bounding box center [167, 148] width 121 height 51
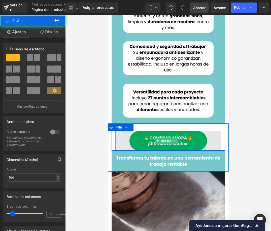
drag, startPoint x: 168, startPoint y: 142, endPoint x: 167, endPoint y: 138, distance: 4.3
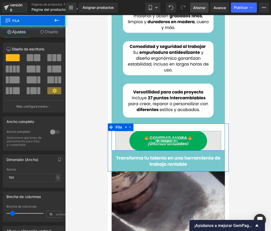
click at [167, 138] on div "Imagen Fila" at bounding box center [167, 136] width 113 height 27
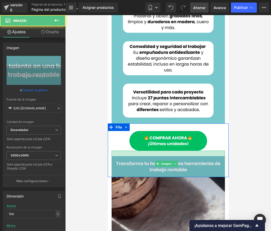
drag, startPoint x: 167, startPoint y: 140, endPoint x: 167, endPoint y: 146, distance: 5.5
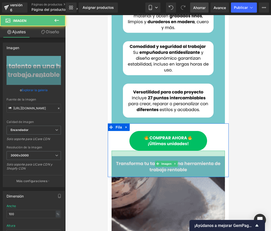
click at [167, 150] on div "Imagen" at bounding box center [167, 163] width 113 height 26
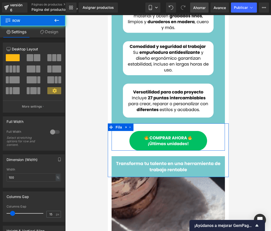
click at [165, 123] on div "Imagen Fila" at bounding box center [167, 136] width 113 height 27
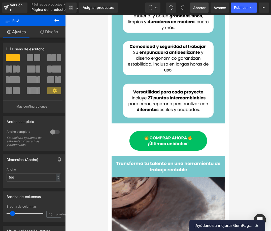
click at [236, 136] on div at bounding box center [167, 122] width 205 height 215
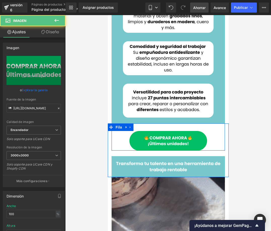
drag, startPoint x: 168, startPoint y: 121, endPoint x: 169, endPoint y: 116, distance: 5.9
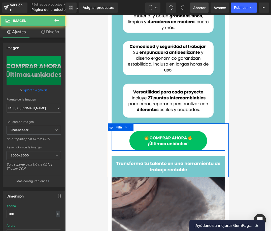
click at [169, 123] on div "Imagen Fila" at bounding box center [167, 136] width 113 height 27
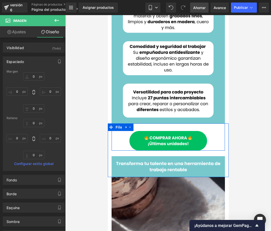
drag, startPoint x: 165, startPoint y: 122, endPoint x: 168, endPoint y: 115, distance: 7.2
click at [167, 123] on div "Imagen Fila" at bounding box center [167, 136] width 113 height 27
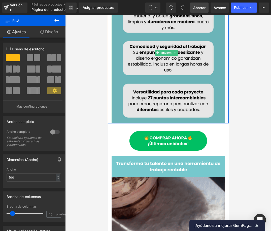
drag, startPoint x: 168, startPoint y: 114, endPoint x: 169, endPoint y: 111, distance: 3.6
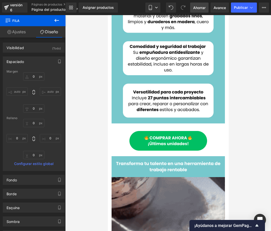
click at [236, 148] on div at bounding box center [167, 122] width 205 height 215
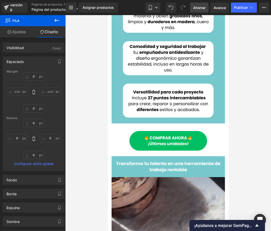
click at [236, 150] on div at bounding box center [167, 122] width 205 height 215
click at [230, 138] on div at bounding box center [167, 122] width 205 height 215
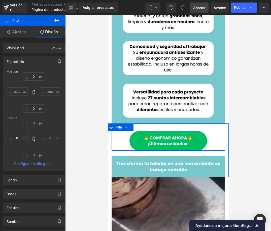
click at [211, 123] on div "Imagen Fila" at bounding box center [167, 136] width 113 height 27
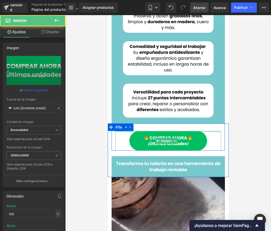
drag, startPoint x: 164, startPoint y: 122, endPoint x: 164, endPoint y: 116, distance: 5.3
click at [164, 123] on div "Imagen Fila" at bounding box center [167, 136] width 113 height 27
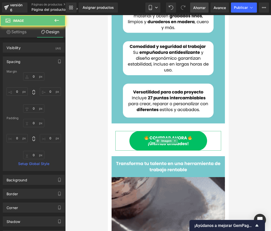
click at [231, 132] on div at bounding box center [167, 122] width 205 height 215
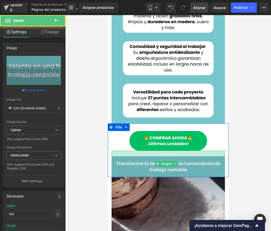
click at [121, 150] on div at bounding box center [167, 153] width 113 height 6
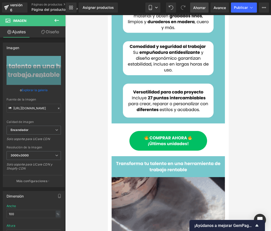
click at [236, 166] on div at bounding box center [167, 122] width 205 height 215
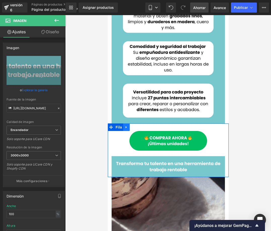
click at [125, 126] on icon at bounding box center [125, 127] width 1 height 2
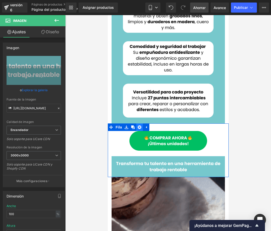
click at [140, 125] on icon at bounding box center [139, 127] width 4 height 4
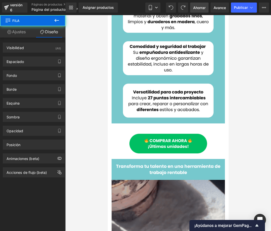
click at [231, 140] on div at bounding box center [167, 122] width 205 height 215
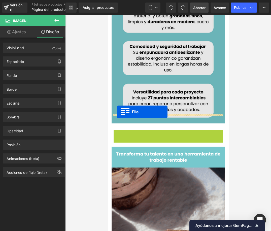
drag, startPoint x: 115, startPoint y: 124, endPoint x: 117, endPoint y: 112, distance: 12.9
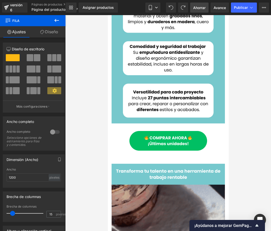
click at [236, 162] on div at bounding box center [167, 122] width 205 height 215
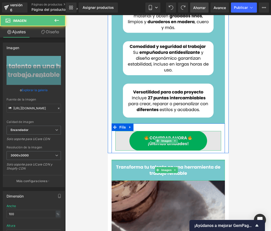
drag, startPoint x: 171, startPoint y: 149, endPoint x: 175, endPoint y: 134, distance: 15.6
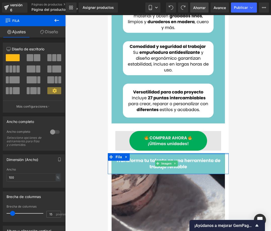
drag, startPoint x: 166, startPoint y: 143, endPoint x: 167, endPoint y: 133, distance: 10.4
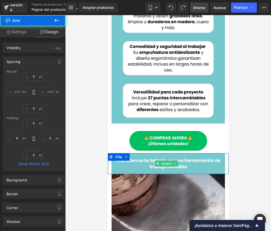
click at [236, 147] on div at bounding box center [167, 122] width 205 height 215
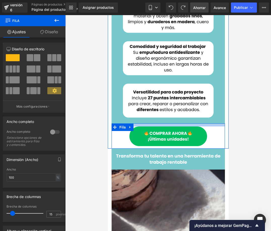
drag, startPoint x: 165, startPoint y: 120, endPoint x: 353, endPoint y: 158, distance: 191.3
click at [165, 123] on div at bounding box center [167, 124] width 113 height 3
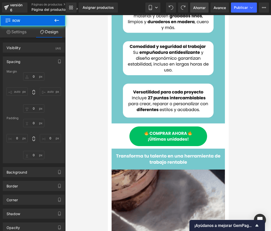
click at [236, 143] on div at bounding box center [167, 122] width 205 height 215
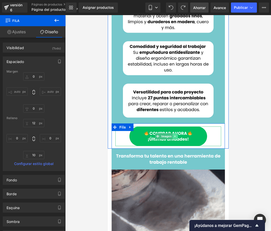
click at [174, 133] on link at bounding box center [174, 136] width 5 height 6
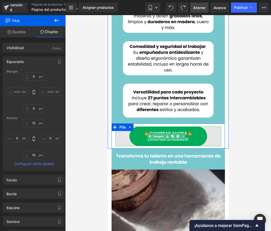
click at [209, 126] on img at bounding box center [168, 136] width 106 height 20
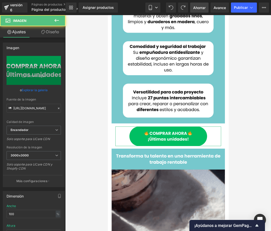
click at [52, 34] on font "Diseño" at bounding box center [52, 31] width 13 height 5
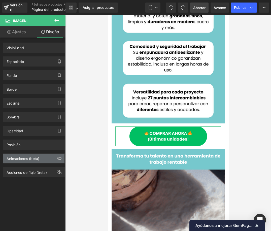
click at [33, 154] on div "Animaciones (beta)" at bounding box center [23, 156] width 33 height 7
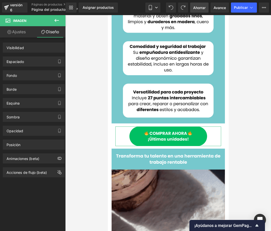
click at [63, 156] on div "Animaciones (beta)" at bounding box center [34, 156] width 68 height 14
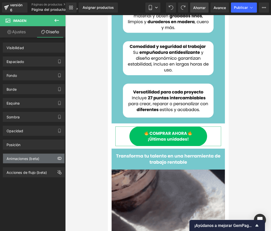
click at [57, 160] on icon "button" at bounding box center [59, 158] width 4 height 4
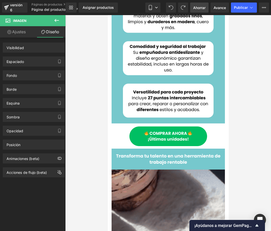
click at [198, 8] on font "Ahorrar" at bounding box center [199, 8] width 12 height 4
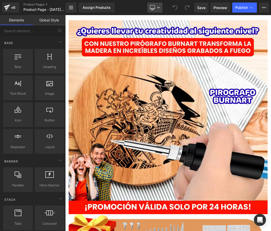
click at [156, 4] on link "Desktop" at bounding box center [154, 8] width 15 height 10
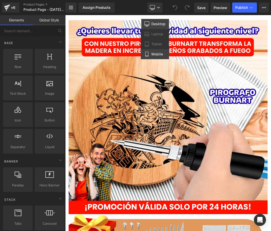
click at [158, 51] on link "Mobile" at bounding box center [155, 54] width 28 height 10
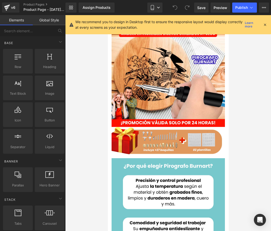
click at [264, 25] on icon at bounding box center [264, 24] width 5 height 5
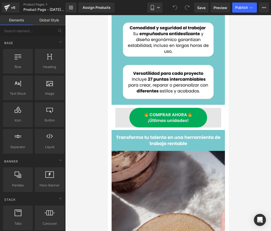
scroll to position [176, 0]
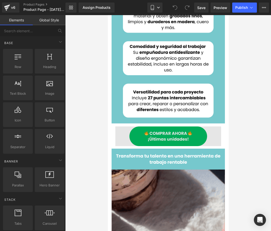
click at [209, 130] on img at bounding box center [168, 136] width 106 height 20
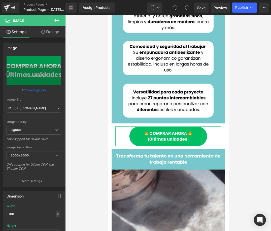
click at [50, 36] on link "Design" at bounding box center [50, 31] width 33 height 11
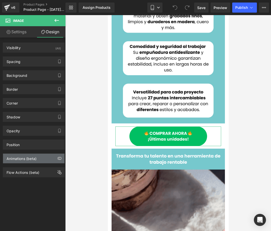
click at [29, 158] on div "Animations (beta)" at bounding box center [22, 156] width 30 height 7
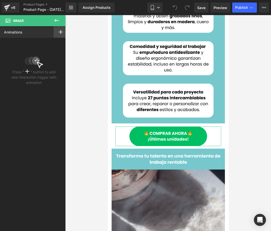
click at [59, 31] on icon at bounding box center [61, 32] width 4 height 4
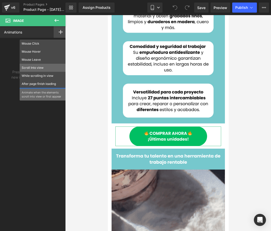
click at [40, 68] on p "Scroll Into view" at bounding box center [43, 67] width 42 height 5
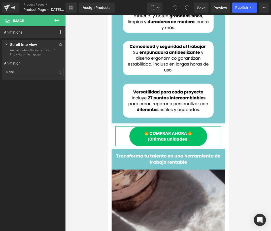
click at [40, 72] on div "None" at bounding box center [34, 72] width 60 height 9
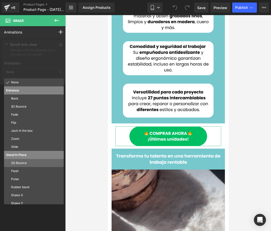
click at [25, 162] on p "(S) Bounce" at bounding box center [36, 162] width 51 height 5
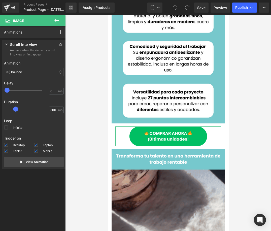
click at [7, 126] on span at bounding box center [6, 127] width 4 height 4
click at [0, 0] on input "Infinite" at bounding box center [0, 0] width 0 height 0
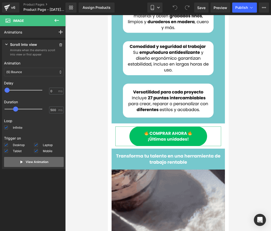
click at [39, 163] on p "View Animation" at bounding box center [37, 161] width 23 height 5
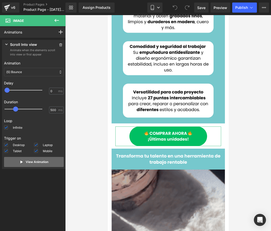
click at [39, 163] on p "View Animation" at bounding box center [37, 161] width 23 height 5
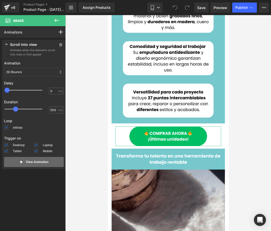
click at [39, 163] on p "View Animation" at bounding box center [37, 161] width 23 height 5
type input "250"
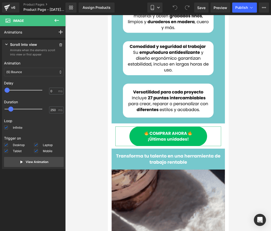
drag, startPoint x: 16, startPoint y: 109, endPoint x: 12, endPoint y: 109, distance: 3.8
click at [12, 109] on span at bounding box center [10, 108] width 5 height 5
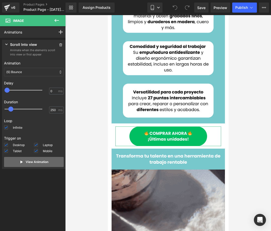
click at [29, 161] on p "View Animation" at bounding box center [37, 161] width 23 height 5
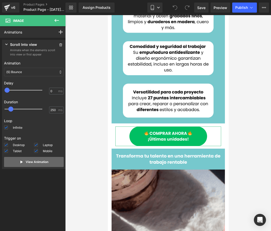
click at [29, 161] on p "View Animation" at bounding box center [37, 161] width 23 height 5
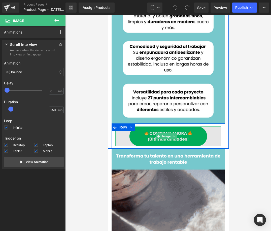
click at [139, 127] on img at bounding box center [168, 136] width 106 height 20
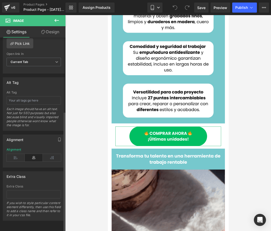
scroll to position [253, 0]
click at [29, 190] on input "text" at bounding box center [34, 194] width 54 height 8
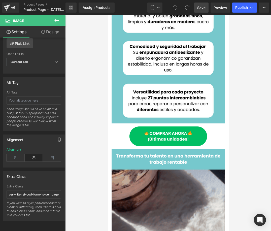
scroll to position [0, 0]
click at [199, 9] on span "Save" at bounding box center [201, 7] width 8 height 5
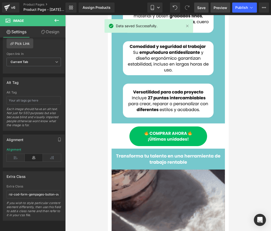
click at [219, 10] on span "Preview" at bounding box center [220, 7] width 14 height 5
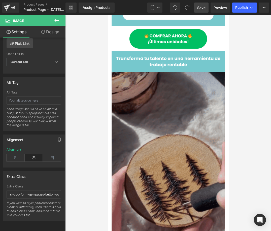
scroll to position [201, 0]
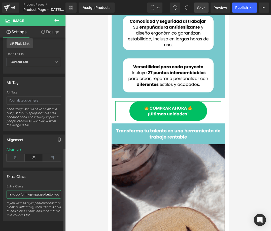
click at [11, 194] on input "rsi-cod-form-gempages-button-overwrite rsi-cod-form-is-gempage" at bounding box center [34, 194] width 54 height 8
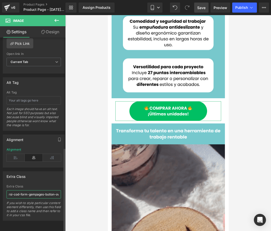
click at [13, 191] on input "rsi-cod-form-gempages-button-overwrite rsi-cod-form-is-gempage" at bounding box center [34, 194] width 54 height 8
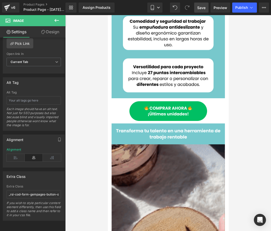
click at [205, 5] on span "Save" at bounding box center [201, 7] width 8 height 5
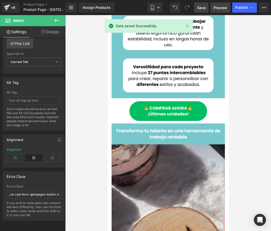
click at [217, 8] on span "Preview" at bounding box center [220, 7] width 14 height 5
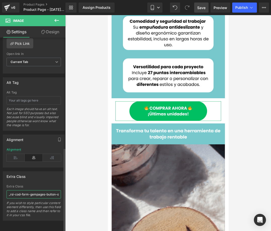
click at [42, 191] on input "_rsi-cod-form-gempages-button-overwrite rsi-cod-form-is-gempage" at bounding box center [34, 194] width 54 height 8
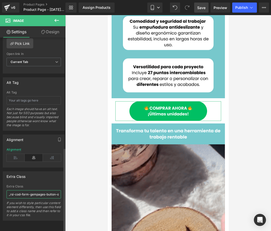
click at [42, 191] on input "_rsi-cod-form-gempages-button-overwrite rsi-cod-form-is-gempage" at bounding box center [34, 194] width 54 height 8
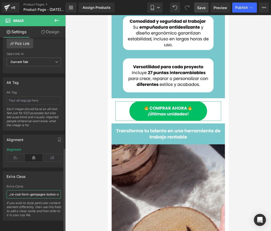
click at [49, 192] on input "_rsi-cod-form-gempages-button-overwrite rsi-cod-form-is-gempage" at bounding box center [34, 194] width 54 height 8
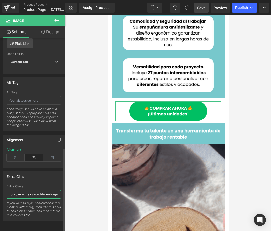
scroll to position [0, 46]
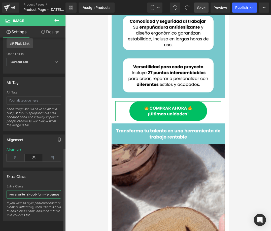
click at [25, 190] on input "_rsi-cod-form-gempages-button-overwrite rsi-cod-form-is-gempage" at bounding box center [34, 194] width 54 height 8
type input "_rsi-cod-form-gempages-button-overwrite_rsi-cod-form-is-gempage"
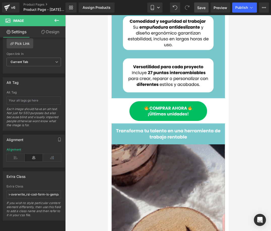
scroll to position [0, 0]
click at [200, 12] on link "Save" at bounding box center [201, 8] width 14 height 10
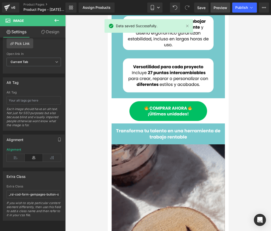
click at [221, 10] on span "Preview" at bounding box center [220, 7] width 14 height 5
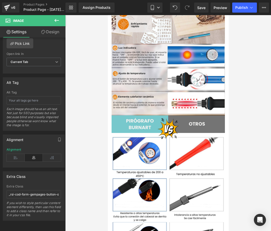
scroll to position [578, 0]
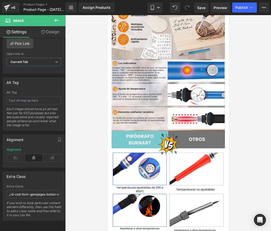
click at [53, 19] on button at bounding box center [57, 20] width 18 height 11
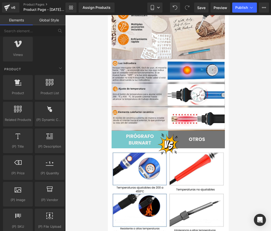
scroll to position [427, 0]
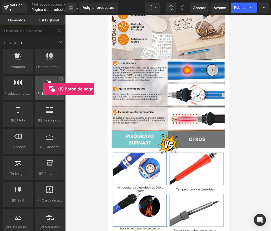
drag, startPoint x: 46, startPoint y: 93, endPoint x: 43, endPoint y: 89, distance: 4.5
click at [43, 89] on div "(P) Botón de pago dinámico button, call to action, cta, payment, dynamic" at bounding box center [50, 87] width 30 height 25
click at [48, 88] on div at bounding box center [49, 84] width 27 height 11
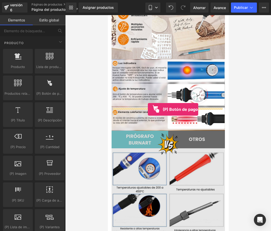
drag, startPoint x: 155, startPoint y: 103, endPoint x: 147, endPoint y: 109, distance: 9.7
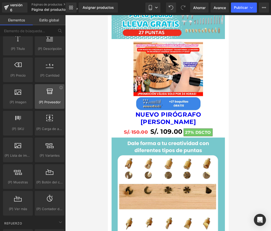
scroll to position [528, 0]
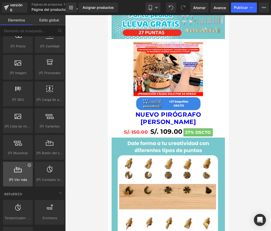
click at [27, 166] on icon at bounding box center [29, 165] width 4 height 4
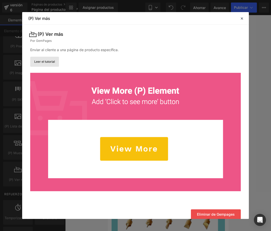
click at [47, 61] on font "Leer el tutorial" at bounding box center [44, 62] width 21 height 4
click at [239, 17] on div at bounding box center [241, 18] width 6 height 6
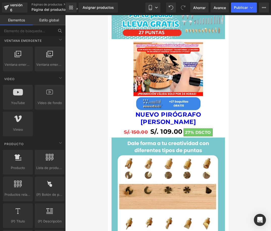
scroll to position [277, 0]
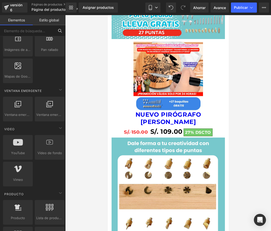
click at [34, 32] on input "text" at bounding box center [27, 30] width 54 height 11
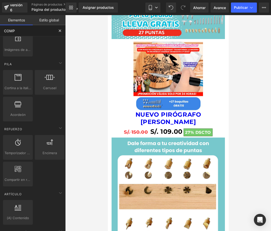
scroll to position [0, 0]
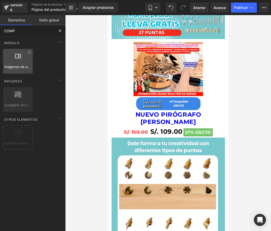
click at [15, 61] on div at bounding box center [18, 58] width 27 height 11
type input "COMPRA"
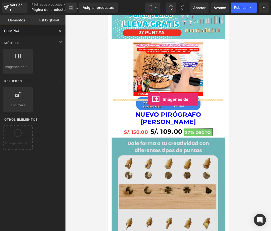
drag, startPoint x: 122, startPoint y: 81, endPoint x: 147, endPoint y: 99, distance: 30.8
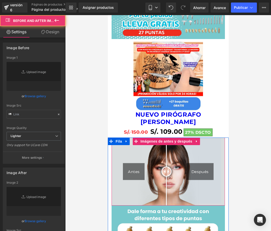
type input "https://cdn.shopify.com/s/files/1/2005/9307/files/After-2_1024x1024.jpg"
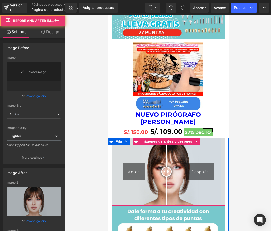
type input "https://cdn.shopify.com/s/files/1/2005/9307/files/Before-2_1024x1024.jpg"
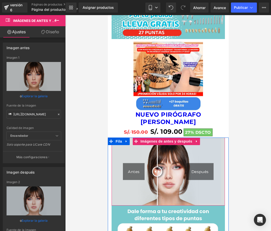
drag, startPoint x: 164, startPoint y: 132, endPoint x: 146, endPoint y: 136, distance: 19.2
click at [155, 166] on div at bounding box center [157, 171] width 10 height 10
click at [134, 169] on font "Antes" at bounding box center [133, 171] width 12 height 5
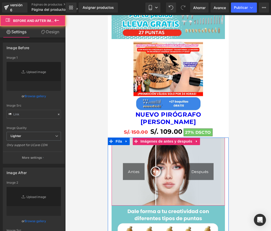
type input "https://cdn.shopify.com/s/files/1/2005/9307/files/Before-2_1024x1024.jpg"
type input "https://cdn.shopify.com/s/files/1/2005/9307/files/After-2_1024x1024.jpg"
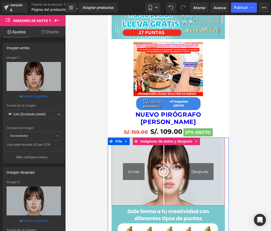
drag, startPoint x: 166, startPoint y: 134, endPoint x: 163, endPoint y: 136, distance: 3.5
click at [163, 166] on div at bounding box center [163, 171] width 10 height 10
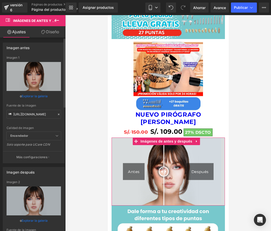
click at [34, 96] on font "Explorar la galería" at bounding box center [35, 96] width 26 height 4
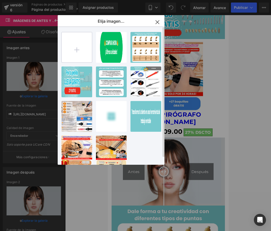
click at [78, 51] on input "file" at bounding box center [77, 47] width 30 height 30
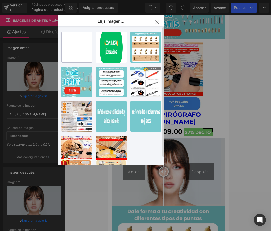
click at [75, 48] on input "file" at bounding box center [77, 47] width 30 height 30
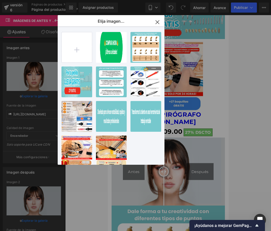
drag, startPoint x: 157, startPoint y: 22, endPoint x: 49, endPoint y: 7, distance: 108.9
click at [157, 22] on icon "button" at bounding box center [157, 22] width 8 height 8
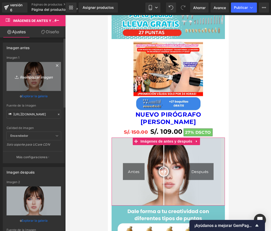
click at [32, 76] on font "Reemplazar imagen" at bounding box center [36, 77] width 33 height 4
type input "C:\fakepath\Gemini_Generated_Image_3b0ebn3b0ebn3b0e.png"
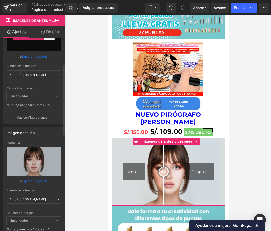
scroll to position [75, 0]
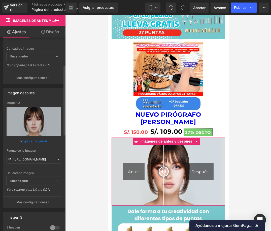
click at [36, 141] on font "Explorar la galería" at bounding box center [35, 141] width 26 height 4
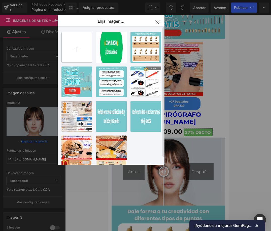
click at [87, 57] on input "file" at bounding box center [77, 47] width 30 height 30
type input "C:\fakepath\WhatsApp Image 2025-10-14 at 21.19.32.jpeg"
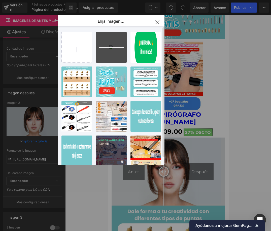
type input "https://ucarecdn.com/477a05d0-e158-4481-8cd9-77554f9479db/-/format/auto/-/previ…"
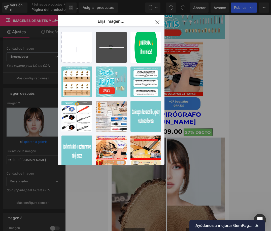
click at [156, 23] on icon "button" at bounding box center [156, 21] width 3 height 3
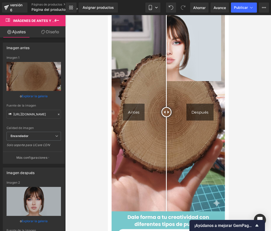
scroll to position [967, 0]
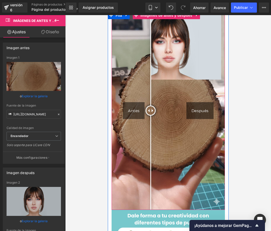
drag, startPoint x: 164, startPoint y: 71, endPoint x: 151, endPoint y: 79, distance: 14.8
click at [151, 105] on div at bounding box center [150, 110] width 10 height 10
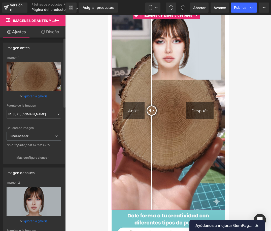
click at [36, 219] on font "Explorar la galería" at bounding box center [35, 221] width 26 height 4
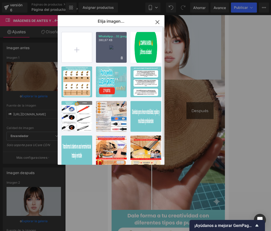
click at [109, 51] on div "WhatsApp...32.jpeg 380,67 KB" at bounding box center [111, 47] width 31 height 31
type input "https://ucarecdn.com/446878c1-1f61-4a1a-a030-4d7c84c6c239/-/format/auto/-/previ…"
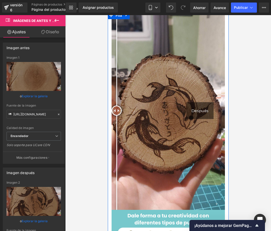
drag, startPoint x: 167, startPoint y: 70, endPoint x: 109, endPoint y: 86, distance: 60.4
click at [109, 86] on div "Antes Después Imágenes de antes y después Imagen" at bounding box center [167, 181] width 121 height 339
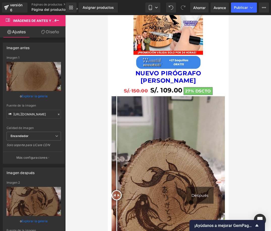
scroll to position [841, 0]
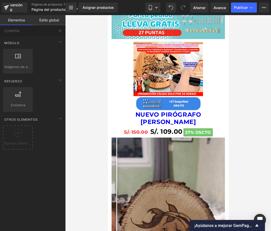
click at [240, 106] on div at bounding box center [167, 122] width 205 height 215
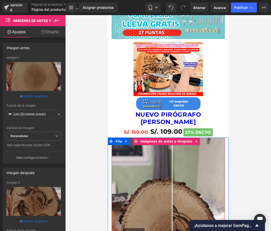
drag, startPoint x: 117, startPoint y: 198, endPoint x: 178, endPoint y: 197, distance: 60.3
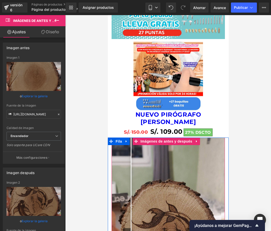
drag, startPoint x: 153, startPoint y: 199, endPoint x: 115, endPoint y: 194, distance: 38.3
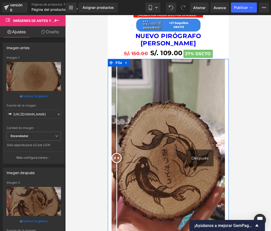
scroll to position [917, 0]
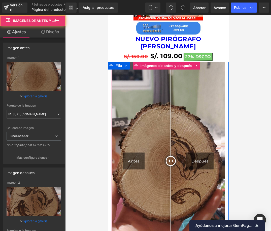
drag, startPoint x: 119, startPoint y: 122, endPoint x: 112, endPoint y: 115, distance: 10.3
click at [170, 156] on div at bounding box center [170, 161] width 10 height 10
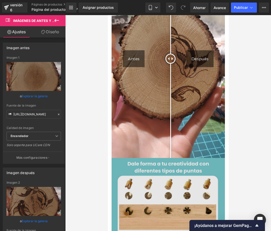
scroll to position [1031, 0]
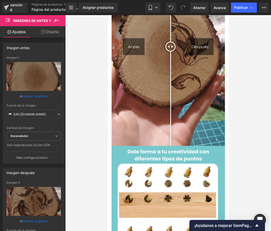
click at [60, 19] on button at bounding box center [57, 20] width 18 height 11
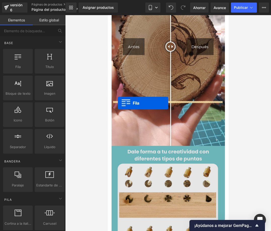
drag, startPoint x: 134, startPoint y: 78, endPoint x: 117, endPoint y: 103, distance: 29.5
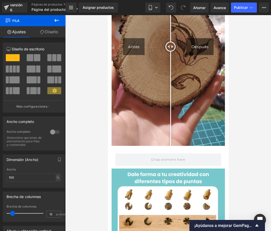
click at [58, 23] on icon at bounding box center [57, 20] width 6 height 6
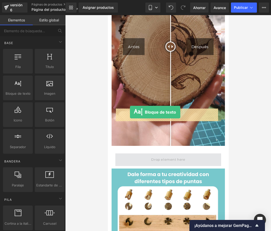
drag, startPoint x: 121, startPoint y: 102, endPoint x: 129, endPoint y: 112, distance: 13.2
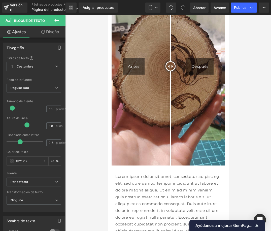
scroll to position [1010, 0]
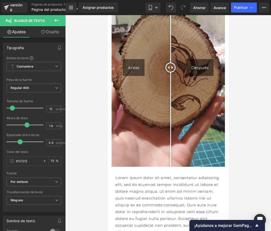
click at [130, 174] on p "Lorem ipsum dolor sit amet, consectetur adipiscing elit, sed do eiusmod tempor …" at bounding box center [168, 204] width 106 height 61
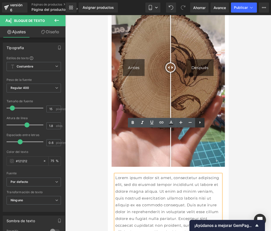
click at [200, 124] on icon at bounding box center [200, 122] width 6 height 6
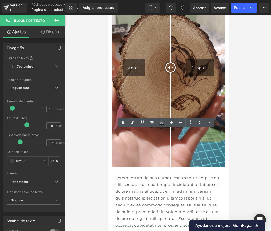
click at [237, 143] on div at bounding box center [167, 122] width 205 height 215
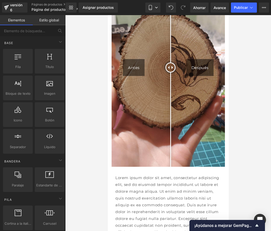
click at [183, 175] on font "Lorem ipsum dolor sit amet, consectetur adipiscing elit, sed do eiusmod tempor …" at bounding box center [167, 204] width 104 height 59
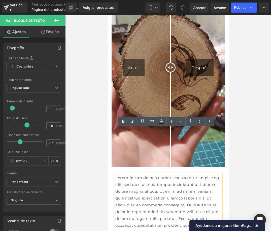
click at [133, 175] on font "Lorem ipsum dolor sit amet, consectetur adipiscing elit, sed do eiusmod tempor …" at bounding box center [167, 204] width 104 height 59
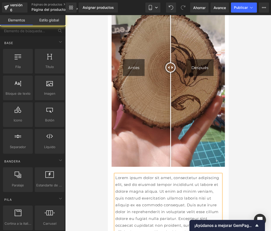
click at [90, 127] on div at bounding box center [167, 122] width 205 height 215
click at [125, 175] on font "Lorem ipsum dolor sit amet, consectetur adipiscing elit, sed do eiusmod tempor …" at bounding box center [167, 204] width 104 height 59
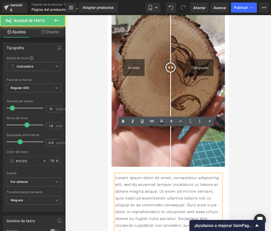
click at [96, 127] on div at bounding box center [167, 122] width 205 height 215
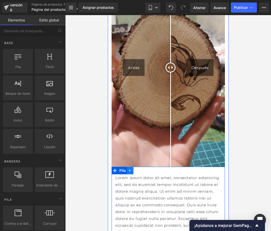
click at [131, 168] on icon at bounding box center [130, 170] width 4 height 4
click at [142, 168] on icon at bounding box center [143, 170] width 4 height 4
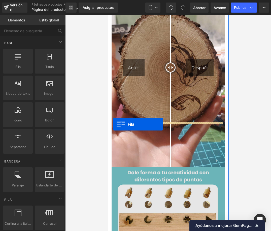
drag, startPoint x: 132, startPoint y: 71, endPoint x: 112, endPoint y: 124, distance: 56.6
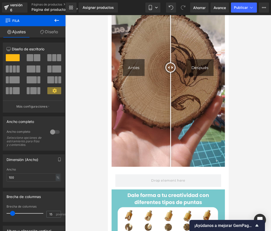
click at [58, 18] on icon at bounding box center [57, 20] width 6 height 6
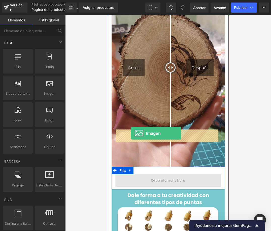
drag, startPoint x: 151, startPoint y: 105, endPoint x: 130, endPoint y: 133, distance: 34.8
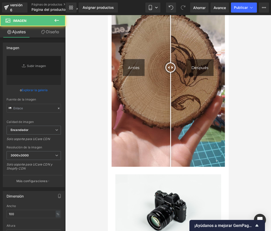
type input "//[DOMAIN_NAME][URL]"
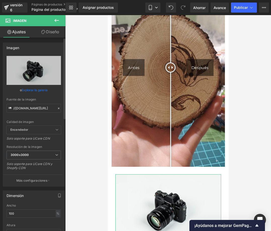
click at [39, 91] on font "Explorar la galería" at bounding box center [35, 90] width 26 height 4
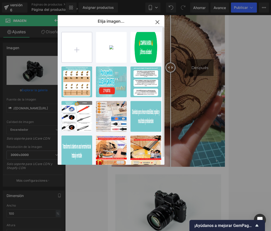
click at [87, 55] on input "file" at bounding box center [77, 47] width 30 height 30
type input "C:\fakepath\Agregar algo de texto (4).png"
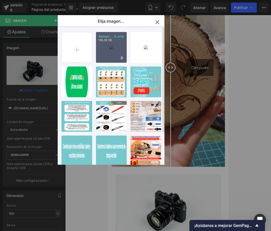
click at [115, 53] on div "Agregar... _4_.png 139,38 KB" at bounding box center [111, 47] width 31 height 31
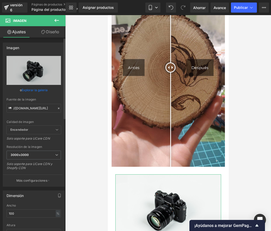
click at [38, 89] on font "Explorar la galería" at bounding box center [35, 90] width 26 height 4
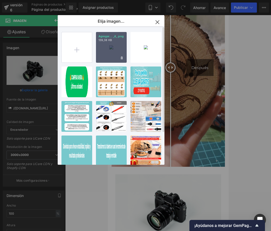
click at [107, 53] on div "Agregar... _4_.png 139,38 KB" at bounding box center [111, 47] width 31 height 31
type input "https://ucarecdn.com/7f99d21b-ac48-488a-b449-5b4a88fe0d0f/-/format/auto/-/previ…"
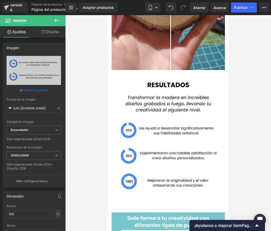
scroll to position [1136, 0]
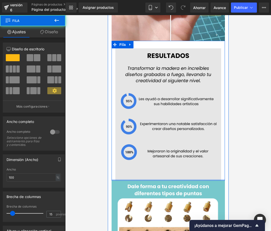
drag, startPoint x: 168, startPoint y: 133, endPoint x: 166, endPoint y: 120, distance: 13.0
click at [166, 114] on div "Imagen Fila" at bounding box center [167, 111] width 113 height 140
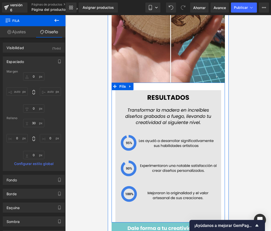
scroll to position [1085, 0]
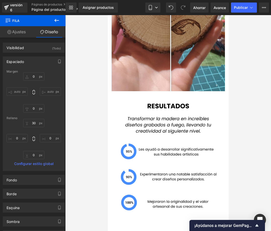
click at [239, 134] on div at bounding box center [167, 122] width 205 height 215
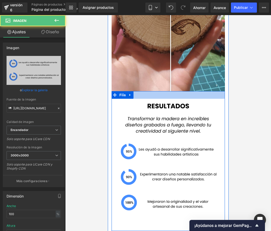
drag, startPoint x: 171, startPoint y: 54, endPoint x: 169, endPoint y: 47, distance: 7.8
click at [169, 91] on div "Imagen Fila" at bounding box center [167, 161] width 113 height 140
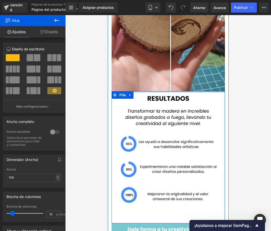
drag, startPoint x: 168, startPoint y: 53, endPoint x: 168, endPoint y: 39, distance: 13.6
click at [168, 39] on div "Antes Después Imágenes de antes y después Imagen Fila Imagen" at bounding box center [167, 128] width 121 height 471
click at [252, 99] on div at bounding box center [167, 122] width 205 height 215
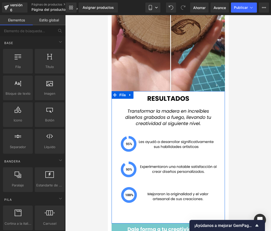
click at [245, 111] on div at bounding box center [167, 122] width 205 height 215
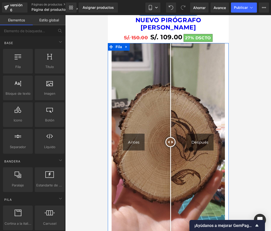
scroll to position [935, 0]
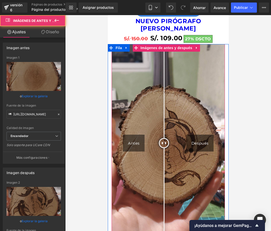
drag, startPoint x: 167, startPoint y: 103, endPoint x: 149, endPoint y: 107, distance: 18.4
click at [158, 138] on div at bounding box center [163, 143] width 10 height 10
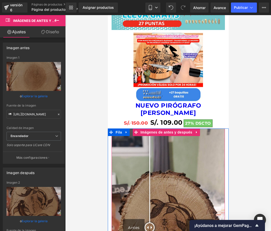
scroll to position [759, 0]
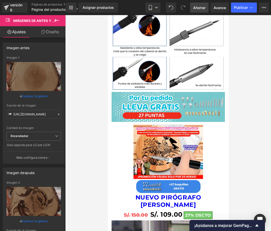
click at [199, 7] on font "Ahorrar" at bounding box center [199, 8] width 12 height 4
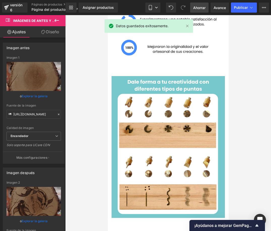
scroll to position [1311, 0]
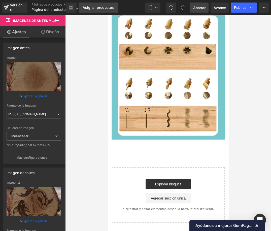
click at [100, 7] on font "Asignar productos" at bounding box center [97, 7] width 31 height 4
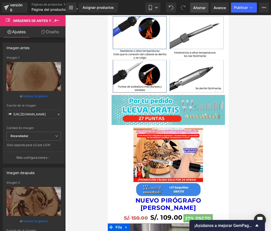
scroll to position [758, 0]
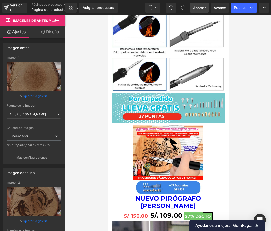
click at [204, 10] on span "Ahorrar" at bounding box center [199, 7] width 12 height 5
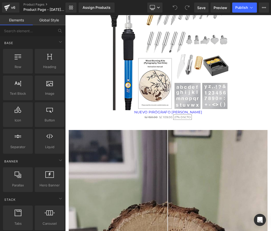
scroll to position [2364, 0]
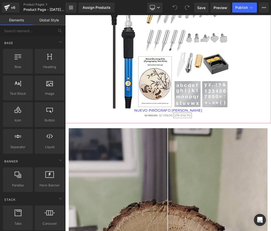
click at [250, 153] on link "NUEVO PIRÓGRAFO [PERSON_NAME]" at bounding box center [217, 156] width 100 height 6
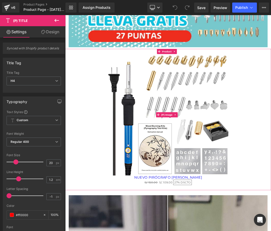
scroll to position [2263, 0]
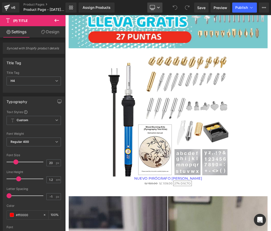
click at [159, 11] on link "Desktop" at bounding box center [154, 8] width 15 height 10
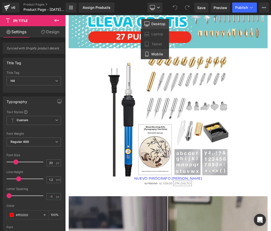
click at [151, 51] on link "Mobile" at bounding box center [155, 54] width 28 height 10
type input "24"
type input "#0000ee"
type input "100"
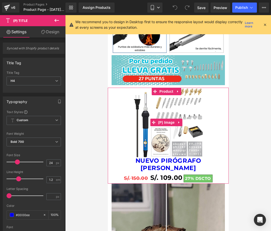
scroll to position [780, 0]
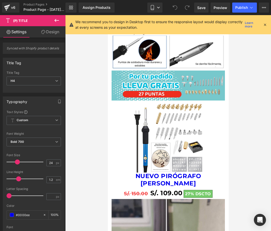
click at [260, 29] on div "We recommend you to design in Desktop first to ensure the responsive layout wou…" at bounding box center [168, 24] width 187 height 11
click at [264, 27] on div at bounding box center [265, 25] width 4 height 6
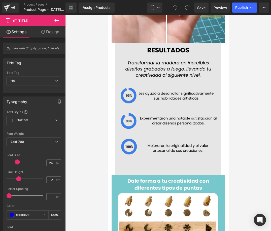
scroll to position [1132, 0]
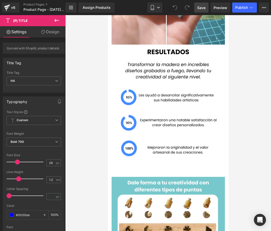
click at [200, 6] on span "Save" at bounding box center [201, 7] width 8 height 5
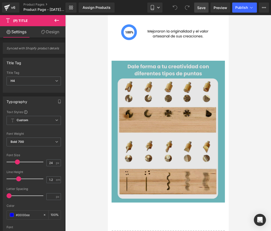
scroll to position [1283, 0]
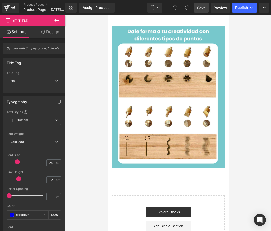
click at [58, 22] on icon at bounding box center [57, 20] width 6 height 6
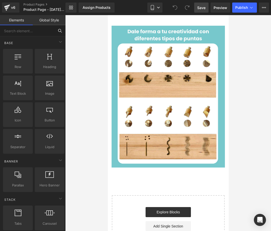
click at [27, 33] on input "text" at bounding box center [27, 30] width 54 height 11
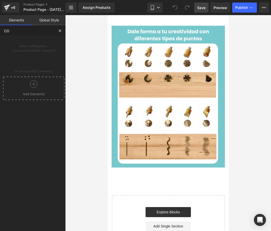
type input "C"
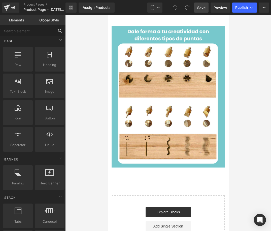
scroll to position [0, 0]
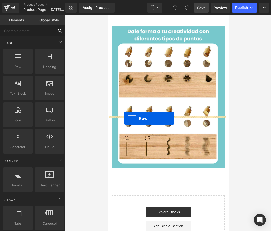
drag, startPoint x: 129, startPoint y: 77, endPoint x: 123, endPoint y: 118, distance: 41.2
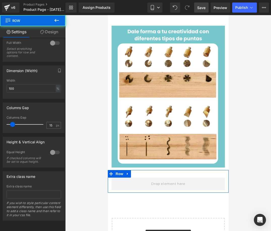
scroll to position [96, 0]
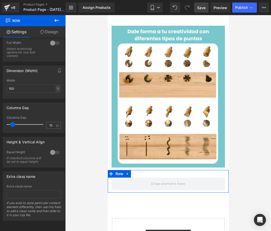
click at [61, 18] on button at bounding box center [57, 20] width 18 height 11
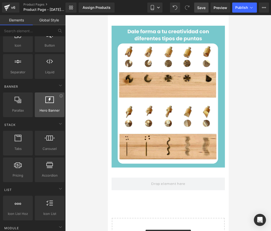
scroll to position [75, 0]
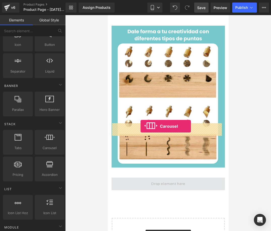
drag, startPoint x: 151, startPoint y: 156, endPoint x: 140, endPoint y: 126, distance: 31.5
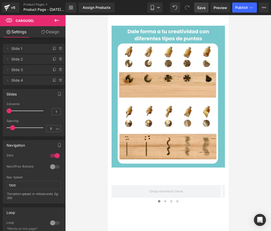
click at [58, 19] on icon at bounding box center [57, 20] width 6 height 6
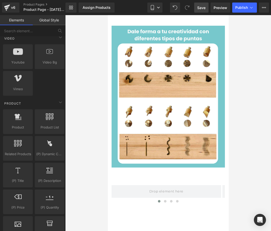
scroll to position [377, 0]
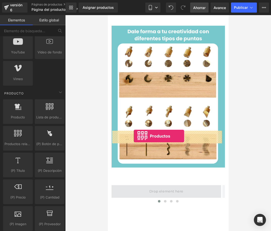
drag, startPoint x: 126, startPoint y: 157, endPoint x: 133, endPoint y: 135, distance: 23.0
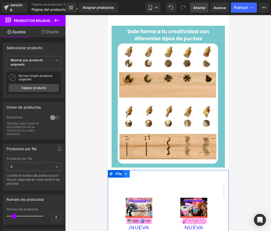
click at [125, 172] on icon at bounding box center [125, 173] width 1 height 2
click at [139, 172] on icon at bounding box center [139, 174] width 4 height 4
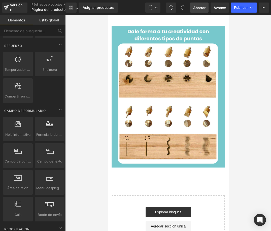
scroll to position [679, 0]
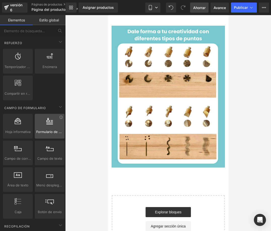
click at [43, 123] on div at bounding box center [49, 123] width 27 height 11
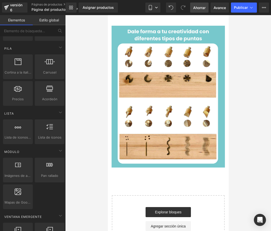
scroll to position [0, 0]
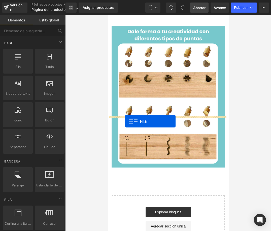
drag, startPoint x: 126, startPoint y: 85, endPoint x: 125, endPoint y: 121, distance: 35.7
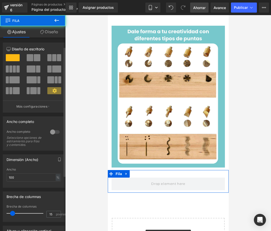
scroll to position [108, 0]
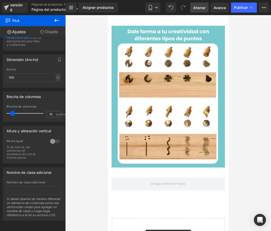
click at [51, 19] on button at bounding box center [57, 20] width 18 height 11
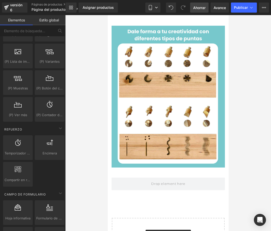
scroll to position [578, 0]
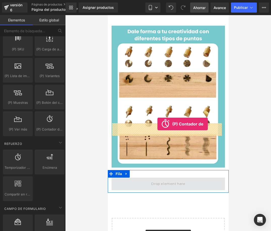
drag, startPoint x: 158, startPoint y: 145, endPoint x: 157, endPoint y: 124, distance: 20.9
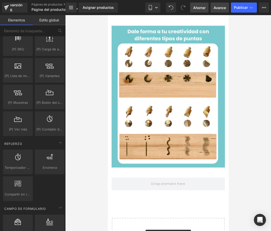
click at [216, 6] on font "Avance" at bounding box center [219, 8] width 12 height 4
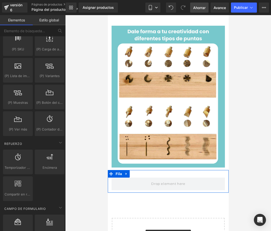
click at [125, 172] on icon at bounding box center [125, 173] width 1 height 2
click at [138, 172] on icon at bounding box center [139, 174] width 4 height 4
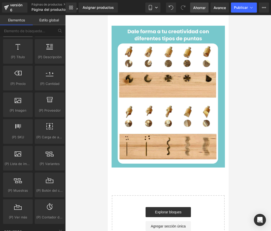
scroll to position [427, 0]
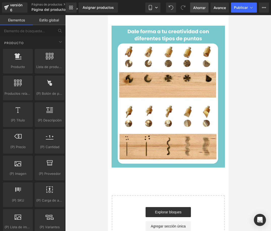
click at [41, 20] on font "Estilo global" at bounding box center [49, 20] width 20 height 4
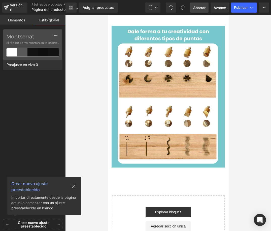
click at [16, 23] on link "Elementos" at bounding box center [16, 20] width 33 height 10
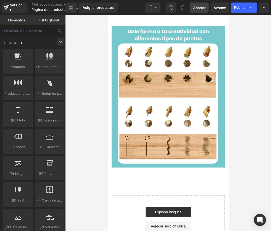
click at [57, 41] on icon at bounding box center [60, 42] width 6 height 6
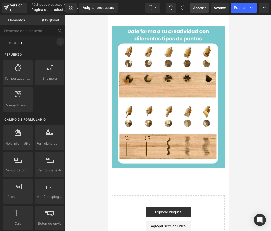
click at [57, 41] on icon at bounding box center [60, 42] width 6 height 6
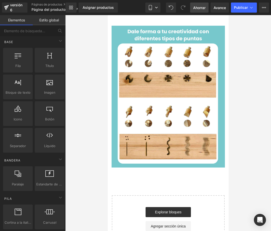
scroll to position [0, 0]
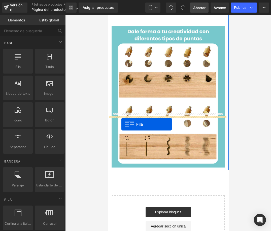
drag, startPoint x: 127, startPoint y: 78, endPoint x: 121, endPoint y: 124, distance: 46.6
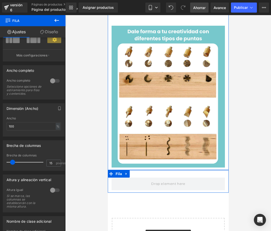
scroll to position [7, 0]
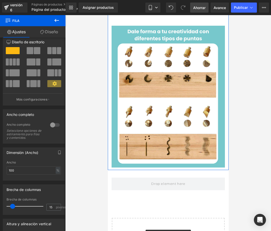
click at [53, 20] on button at bounding box center [57, 20] width 18 height 11
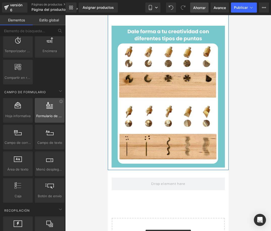
scroll to position [688, 0]
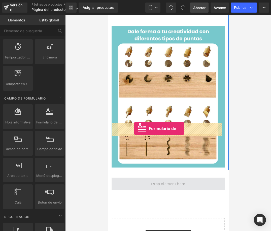
drag, startPoint x: 152, startPoint y: 133, endPoint x: 134, endPoint y: 128, distance: 19.4
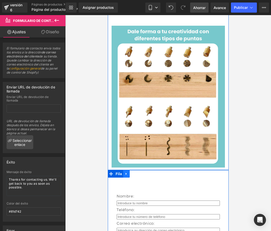
click at [127, 171] on icon at bounding box center [126, 173] width 4 height 4
click at [141, 170] on link at bounding box center [139, 174] width 7 height 8
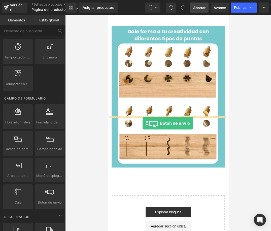
drag, startPoint x: 154, startPoint y: 206, endPoint x: 142, endPoint y: 123, distance: 84.3
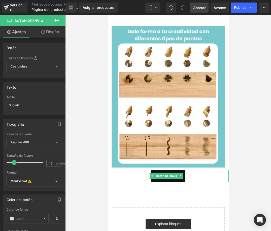
click at [190, 170] on div "Entregar" at bounding box center [167, 176] width 121 height 12
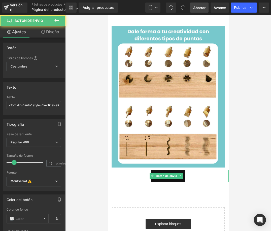
click at [169, 170] on button "Entregar" at bounding box center [168, 176] width 34 height 12
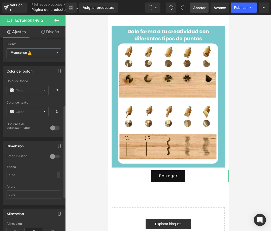
scroll to position [176, 0]
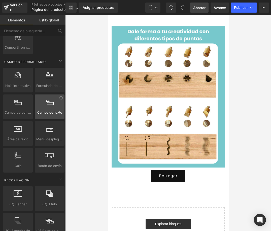
scroll to position [739, 0]
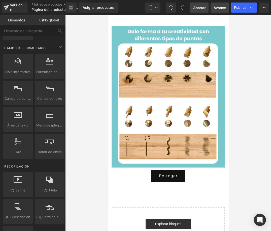
click at [220, 7] on font "Avance" at bounding box center [219, 8] width 12 height 4
click at [199, 8] on font "Ahorrar" at bounding box center [199, 8] width 12 height 4
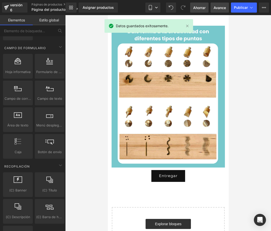
click at [223, 10] on span "Avance" at bounding box center [219, 7] width 12 height 5
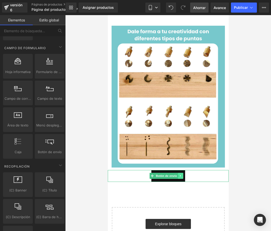
click at [178, 172] on link at bounding box center [180, 175] width 5 height 6
click at [183, 174] on icon at bounding box center [182, 175] width 3 height 3
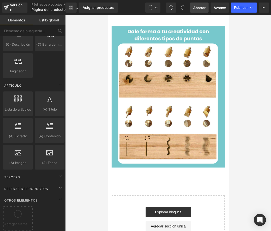
scroll to position [915, 0]
click at [57, 173] on icon at bounding box center [60, 176] width 6 height 6
click at [56, 173] on span at bounding box center [60, 176] width 8 height 8
click at [58, 184] on icon at bounding box center [60, 187] width 6 height 6
click at [33, 183] on div "Reseñas de productos" at bounding box center [33, 188] width 63 height 10
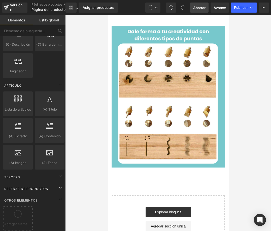
click at [27, 187] on font "Reseñas de productos" at bounding box center [26, 189] width 44 height 4
click at [28, 187] on font "Reseñas de productos" at bounding box center [26, 189] width 44 height 4
click at [38, 187] on font "Reseñas de productos" at bounding box center [26, 189] width 44 height 4
click at [47, 21] on font "Estilo global" at bounding box center [49, 20] width 20 height 4
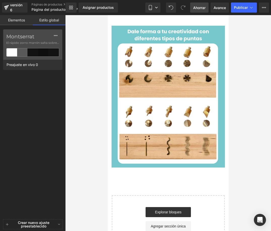
click at [15, 22] on font "Elementos" at bounding box center [16, 20] width 17 height 4
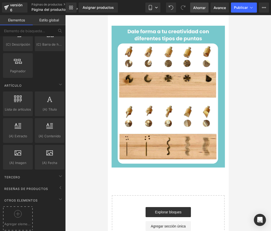
click at [22, 210] on div at bounding box center [17, 215] width 27 height 11
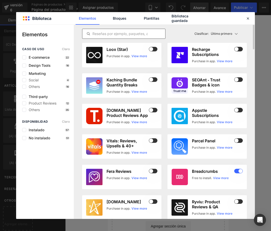
click at [109, 33] on input "text" at bounding box center [123, 34] width 83 height 6
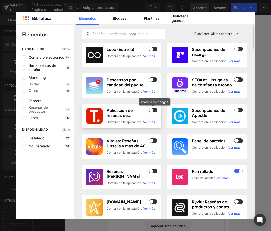
click at [153, 109] on span at bounding box center [153, 110] width 9 height 5
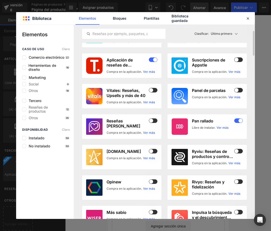
scroll to position [0, 0]
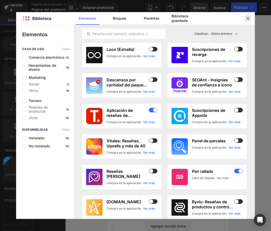
click at [247, 18] on icon at bounding box center [247, 18] width 5 height 5
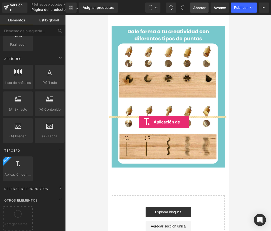
drag, startPoint x: 115, startPoint y: 176, endPoint x: 138, endPoint y: 122, distance: 59.0
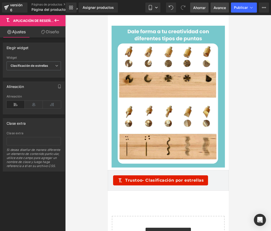
click at [221, 7] on font "Avance" at bounding box center [219, 8] width 12 height 4
click at [197, 8] on font "Ahorrar" at bounding box center [199, 8] width 12 height 4
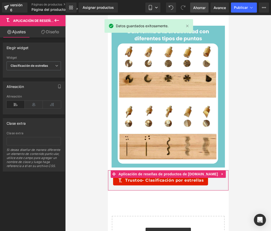
click at [134, 178] on font "Trustoo" at bounding box center [133, 180] width 17 height 5
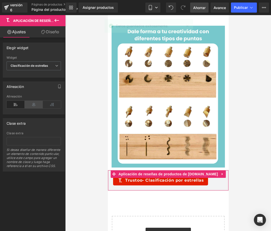
click at [32, 104] on icon at bounding box center [34, 105] width 18 height 8
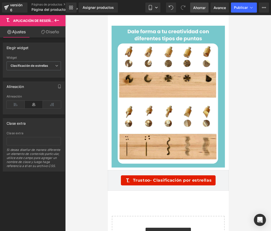
click at [206, 8] on link "Ahorrar" at bounding box center [199, 8] width 18 height 10
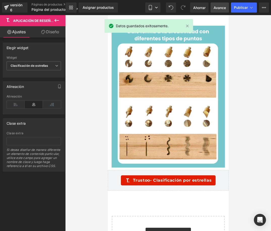
click at [221, 10] on span "Avance" at bounding box center [219, 7] width 12 height 5
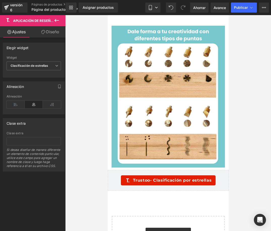
click at [56, 22] on icon at bounding box center [56, 20] width 5 height 3
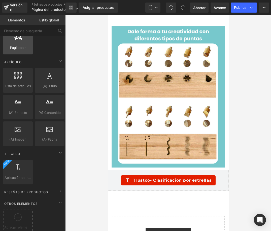
scroll to position [941, 0]
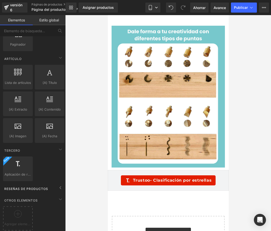
click at [49, 185] on div "Reseñas de productos" at bounding box center [33, 188] width 63 height 10
click at [22, 206] on div "Agregar elementos" at bounding box center [18, 218] width 30 height 24
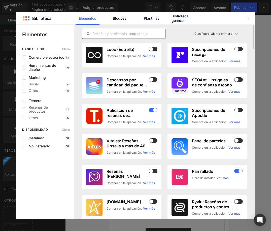
click at [111, 36] on input "text" at bounding box center [123, 34] width 83 height 6
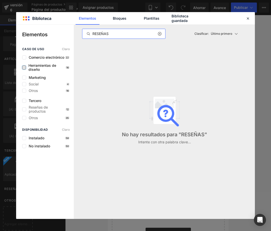
type input "RESEÑAS"
click at [24, 69] on label at bounding box center [24, 67] width 4 height 4
click at [24, 67] on input "checkbox" at bounding box center [24, 67] width 0 height 0
click at [37, 71] on font "Herramientas de diseño" at bounding box center [42, 67] width 28 height 8
click at [123, 22] on link "Bloques" at bounding box center [119, 18] width 24 height 13
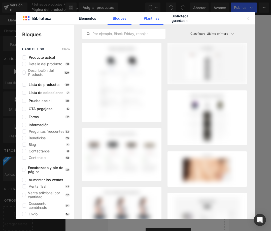
click at [149, 21] on link "Plantillas" at bounding box center [151, 18] width 24 height 13
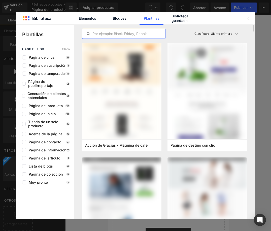
click at [117, 35] on input "text" at bounding box center [123, 34] width 83 height 6
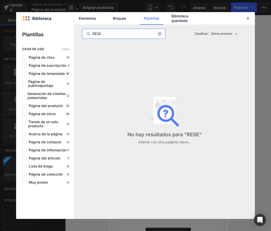
type input "RESE"
drag, startPoint x: 163, startPoint y: 34, endPoint x: 160, endPoint y: 34, distance: 3.3
click at [162, 34] on div at bounding box center [161, 34] width 8 height 6
click at [160, 34] on icon at bounding box center [159, 34] width 4 height 4
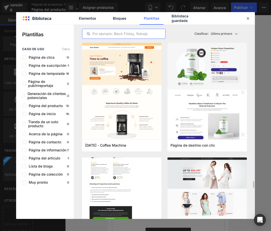
scroll to position [151, 0]
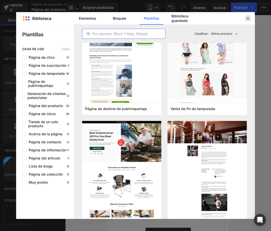
click at [245, 18] on icon at bounding box center [247, 18] width 5 height 5
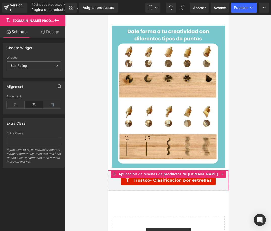
click at [221, 170] on div "Trustoo - Clasificación por estrellas Aplicación de reseñas de productos de Tru…" at bounding box center [167, 180] width 121 height 21
click at [221, 172] on icon at bounding box center [221, 173] width 1 height 2
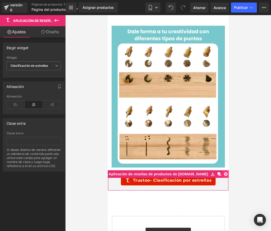
click at [223, 172] on icon at bounding box center [225, 174] width 4 height 4
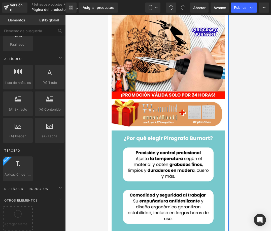
scroll to position [0, 0]
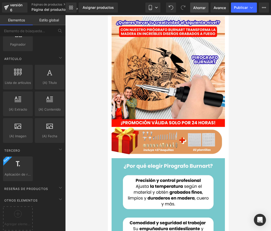
click at [196, 10] on link "Ahorrar" at bounding box center [199, 8] width 18 height 10
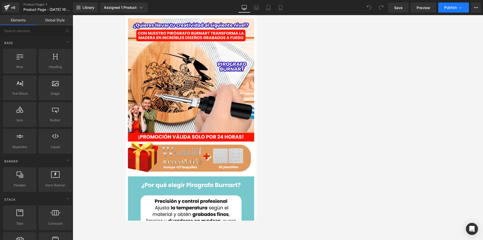
click at [195, 8] on span "Publish" at bounding box center [450, 8] width 13 height 4
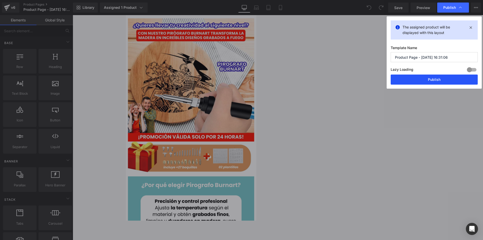
click at [195, 78] on button "Publish" at bounding box center [433, 79] width 87 height 10
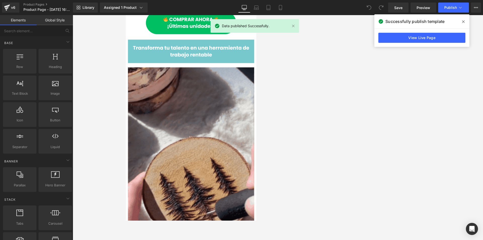
scroll to position [830, 0]
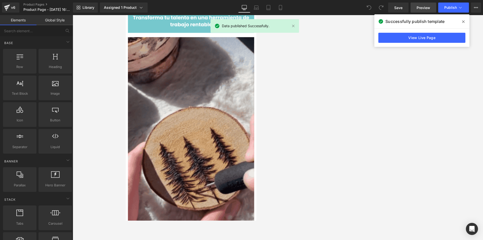
click at [195, 9] on link "Preview" at bounding box center [423, 8] width 26 height 10
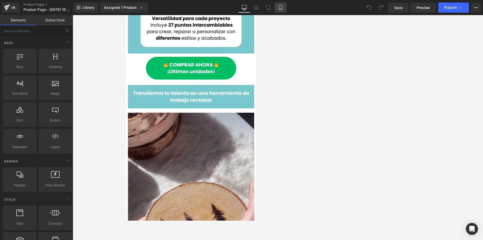
click at [195, 10] on link "Mobile" at bounding box center [280, 8] width 12 height 10
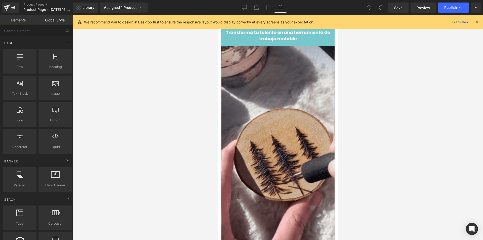
click at [195, 23] on icon at bounding box center [476, 22] width 5 height 5
